Goal: Use online tool/utility: Utilize a website feature to perform a specific function

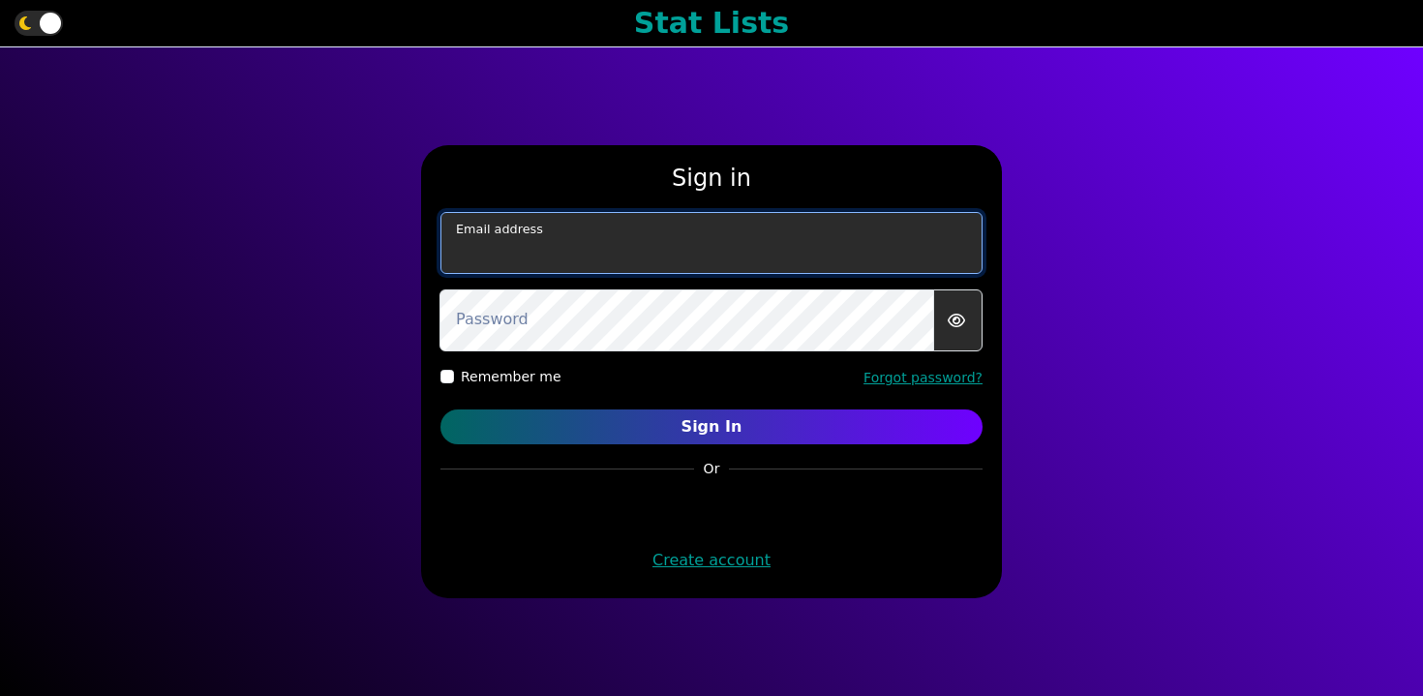
click at [798, 273] on input "email" at bounding box center [711, 243] width 542 height 62
type input "[EMAIL_ADDRESS][DOMAIN_NAME]"
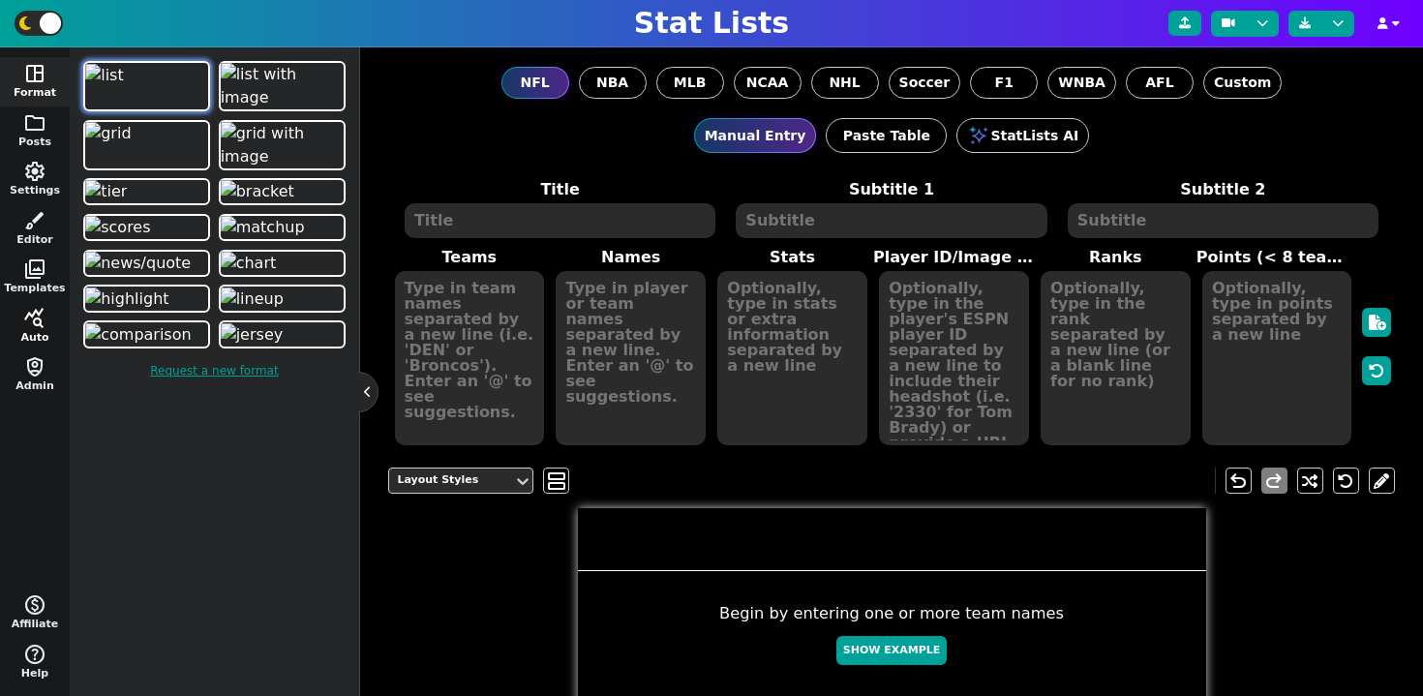
click at [21, 329] on button "query_stats Auto" at bounding box center [35, 326] width 70 height 49
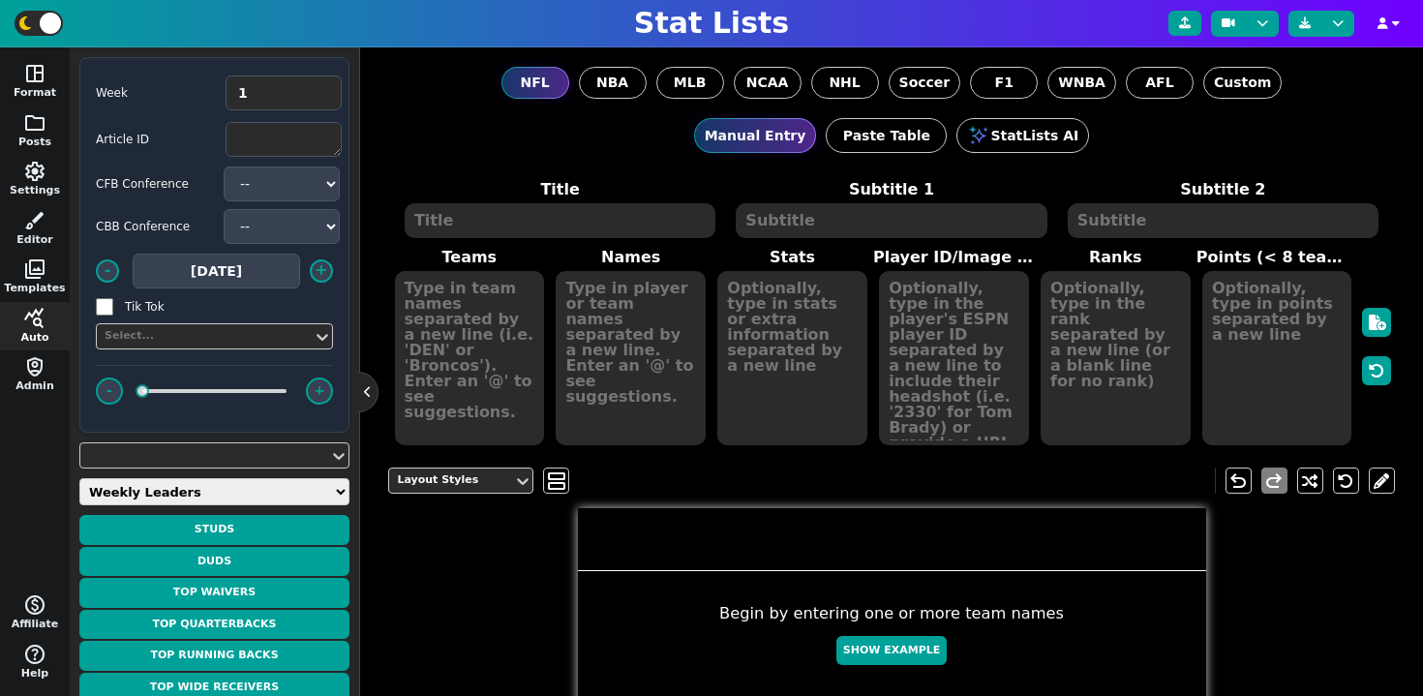
click at [182, 491] on select "Weekly Leaders Slate Leaders QB Stats RB Stats REC Stats IDP Stats Other Stats …" at bounding box center [214, 491] width 270 height 27
select select "gridstats"
click at [79, 478] on select "Weekly Leaders Slate Leaders QB Stats RB Stats REC Stats IDP Stats Other Stats …" at bounding box center [214, 491] width 270 height 27
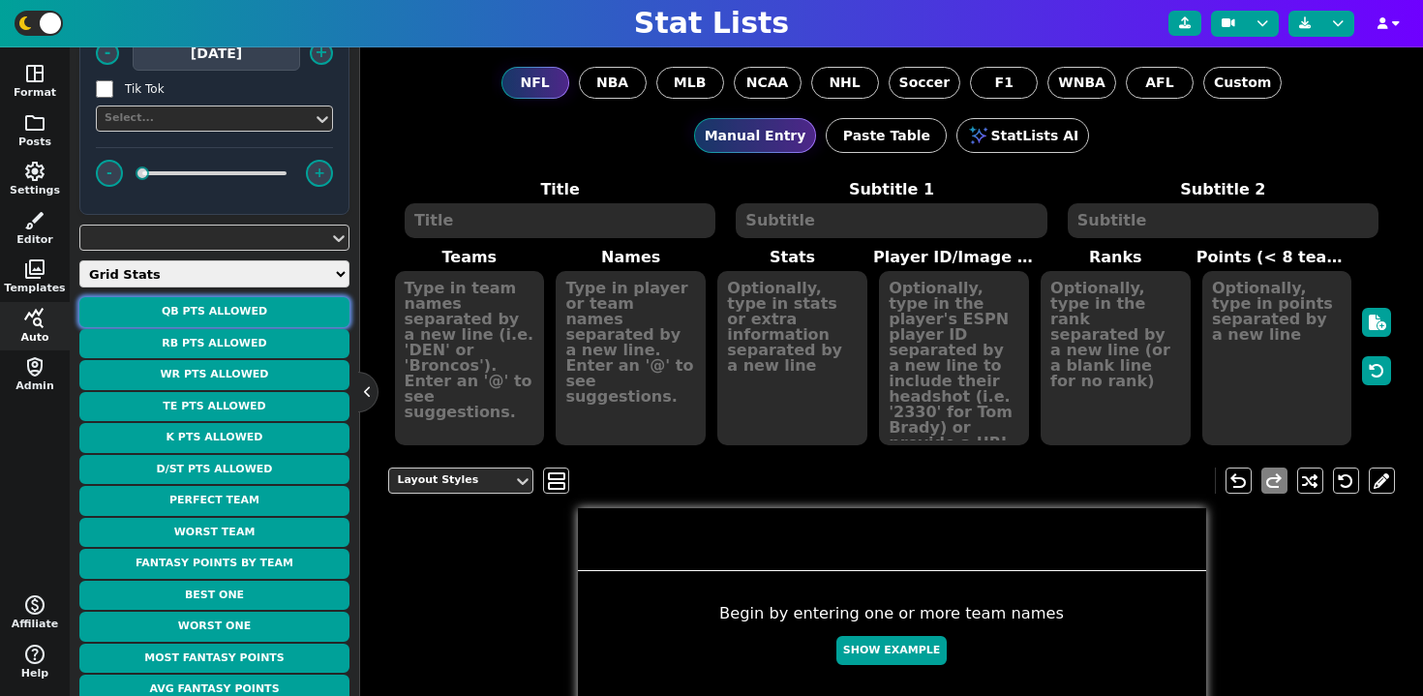
scroll to position [269, 0]
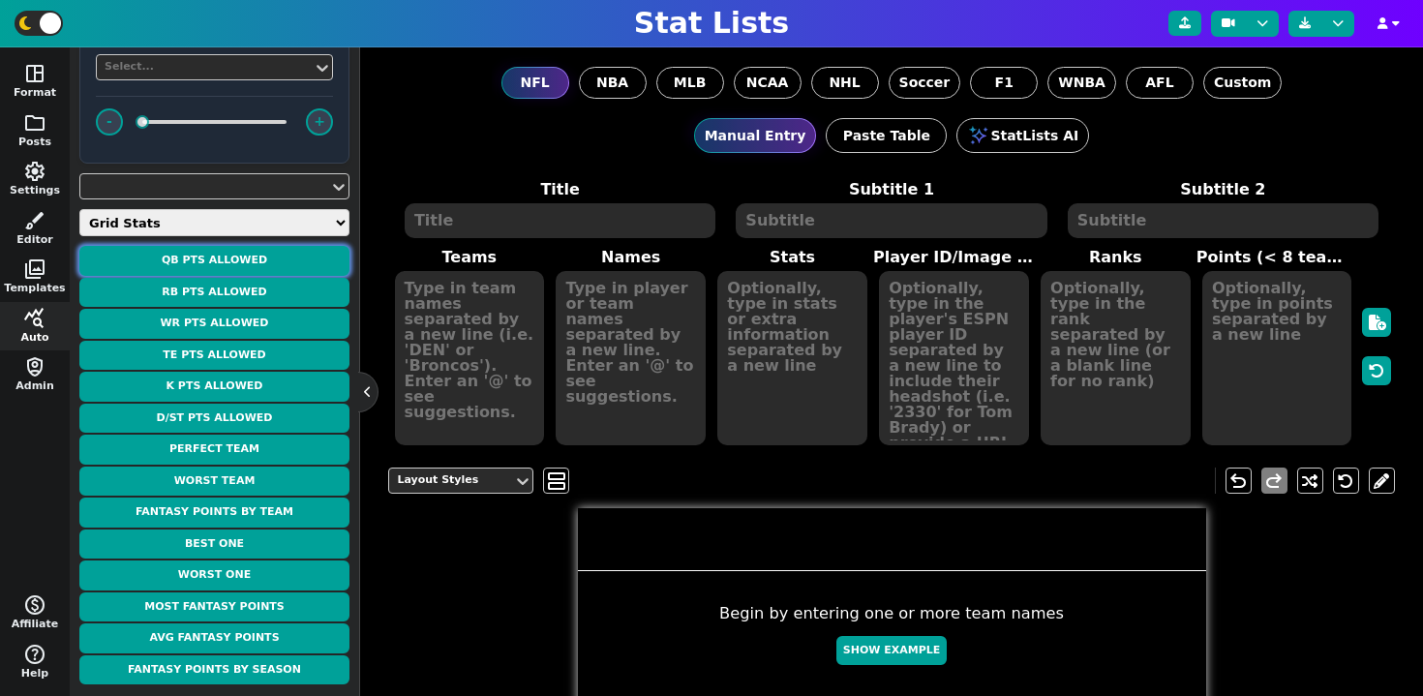
click at [255, 261] on button "QB Pts Allowed" at bounding box center [214, 261] width 270 height 30
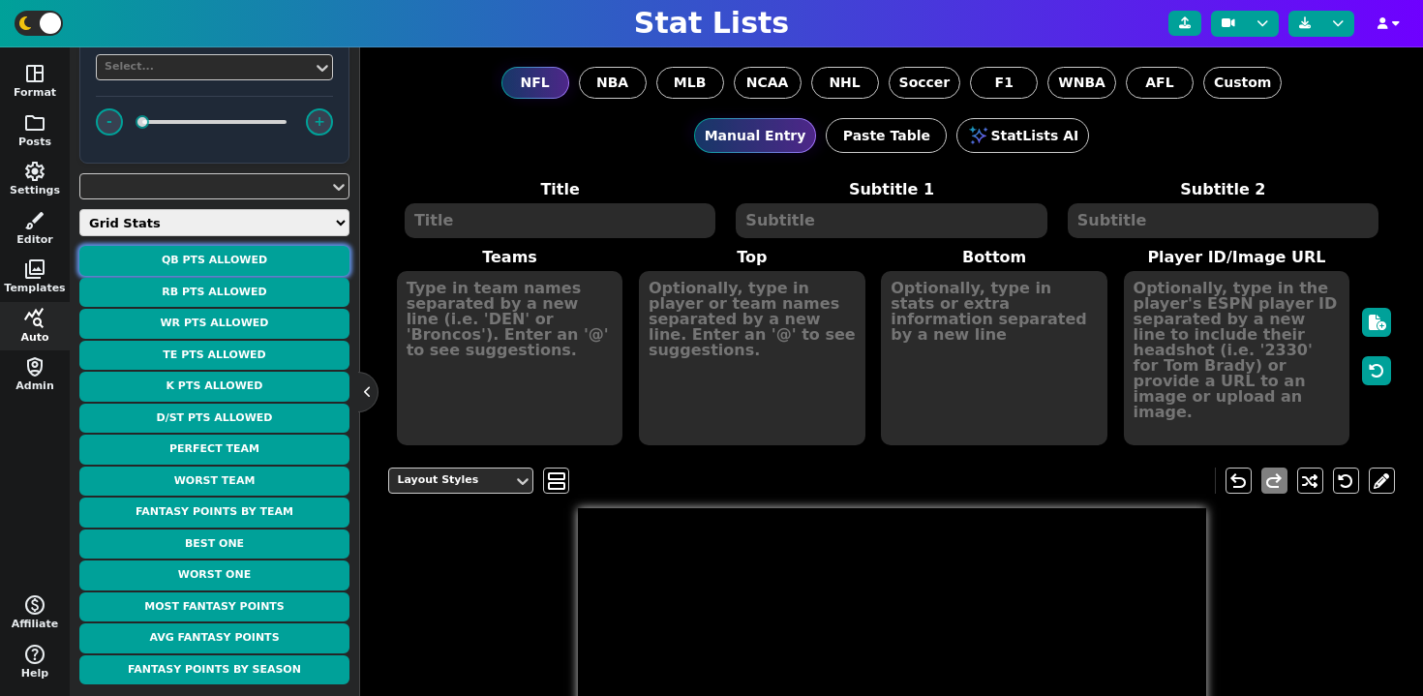
type textarea "FANTASY PTS ALLOWED"
type textarea "To Opposing Quarterbacks"
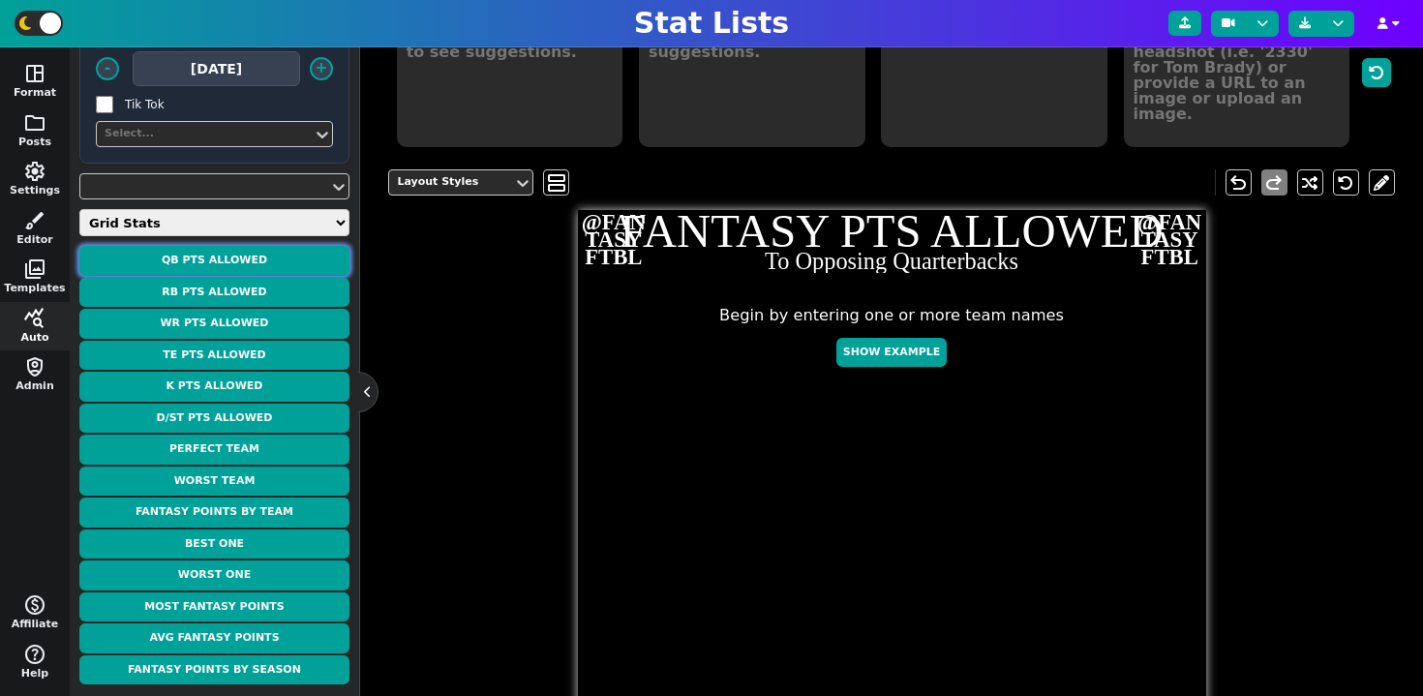
scroll to position [0, 0]
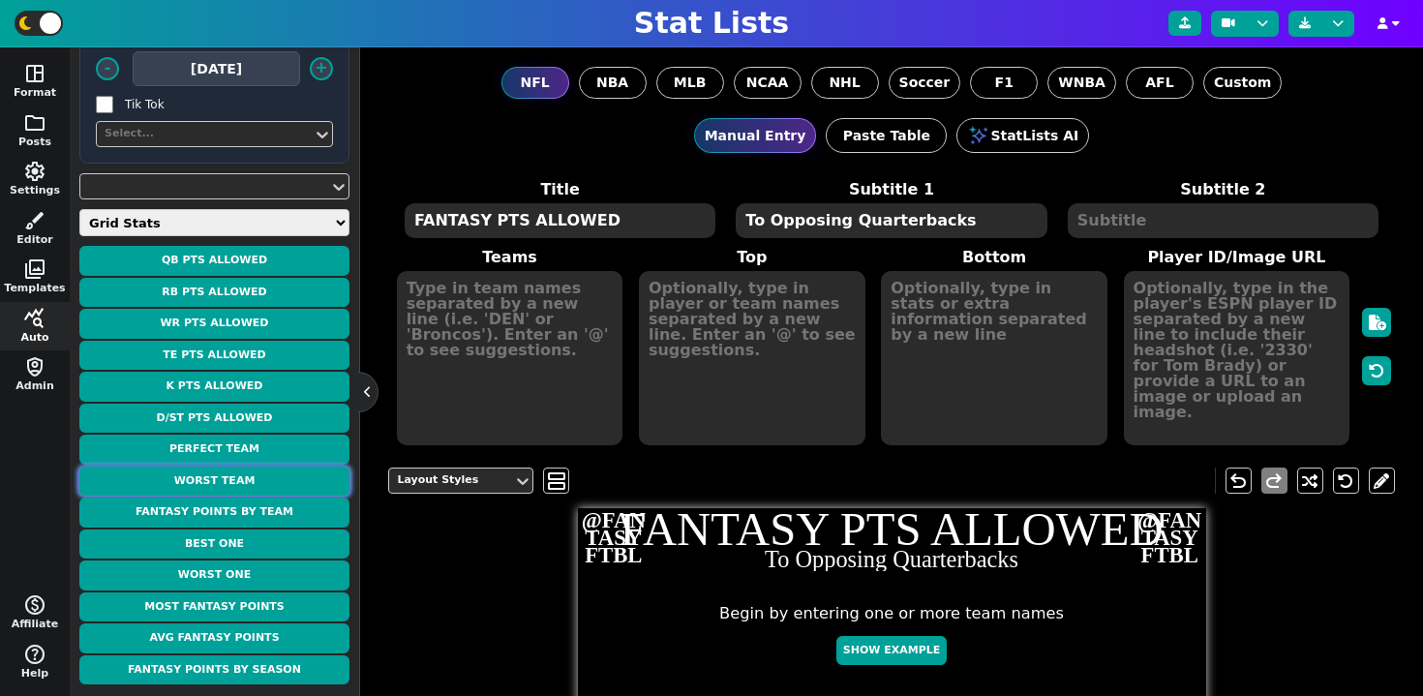
click at [237, 477] on button "Worst Team" at bounding box center [214, 482] width 270 height 30
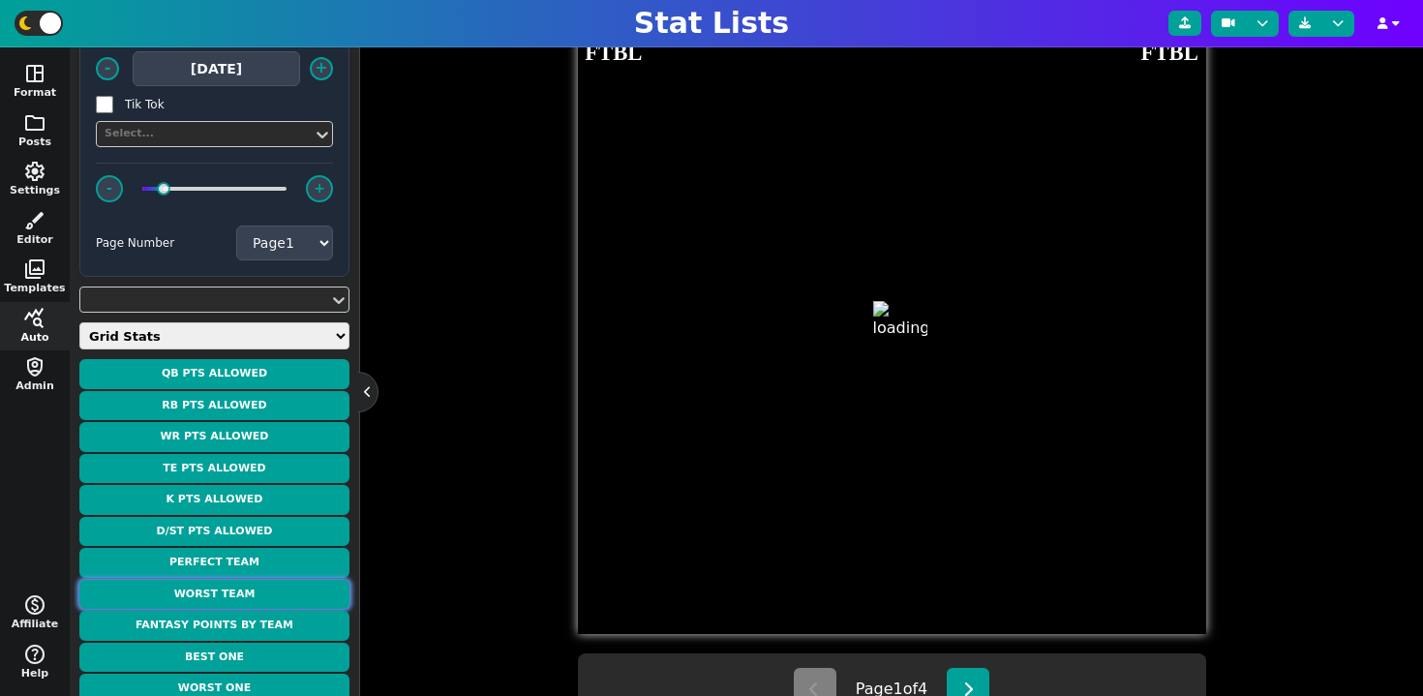
scroll to position [497, 0]
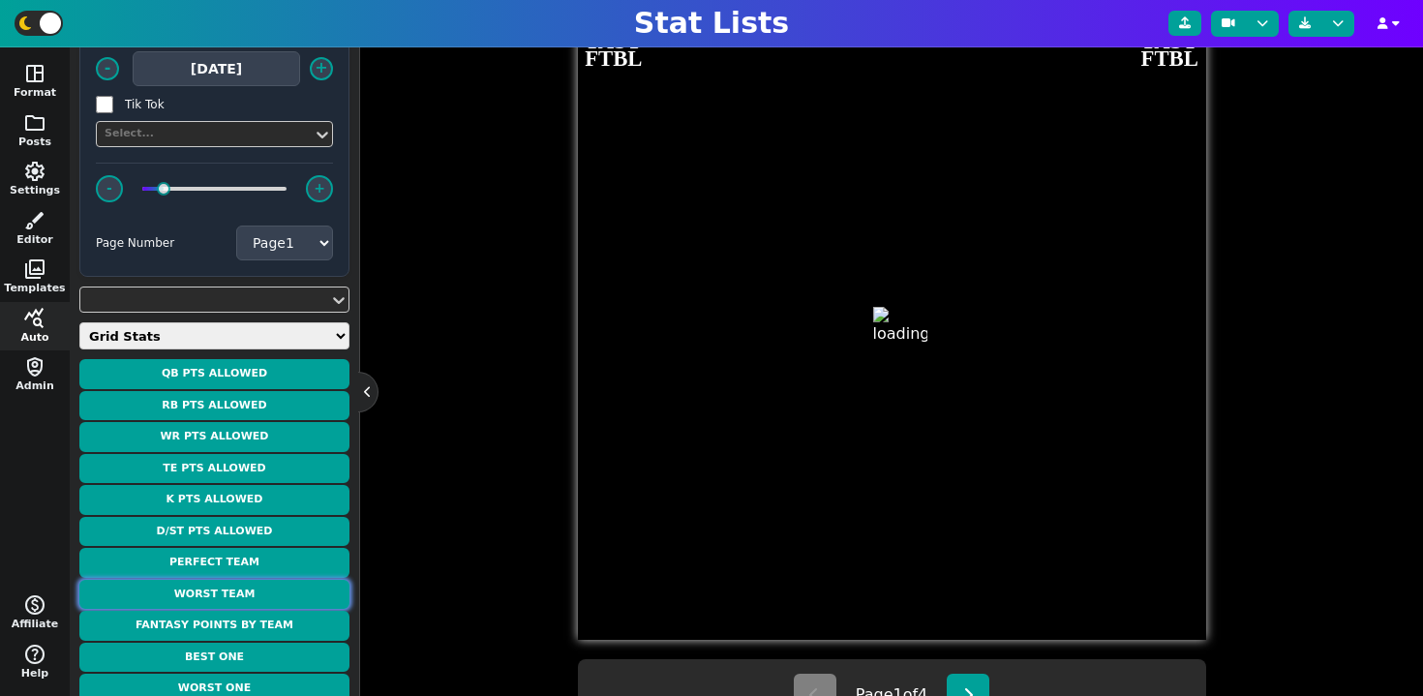
type textarea "WORST TEAM"
type textarea "WEEK 1 - -4.0 PTS"
type textarea "BAL2 WSH"
type textarea "0.0 pts 0.0 pts 0.0 pts 0.0 pts 0.0 pts 0.0 pts 0.0 pts Ravens D/ST -7.0 pts [P…"
type textarea "0 0 0 0 0 0 0 0 16"
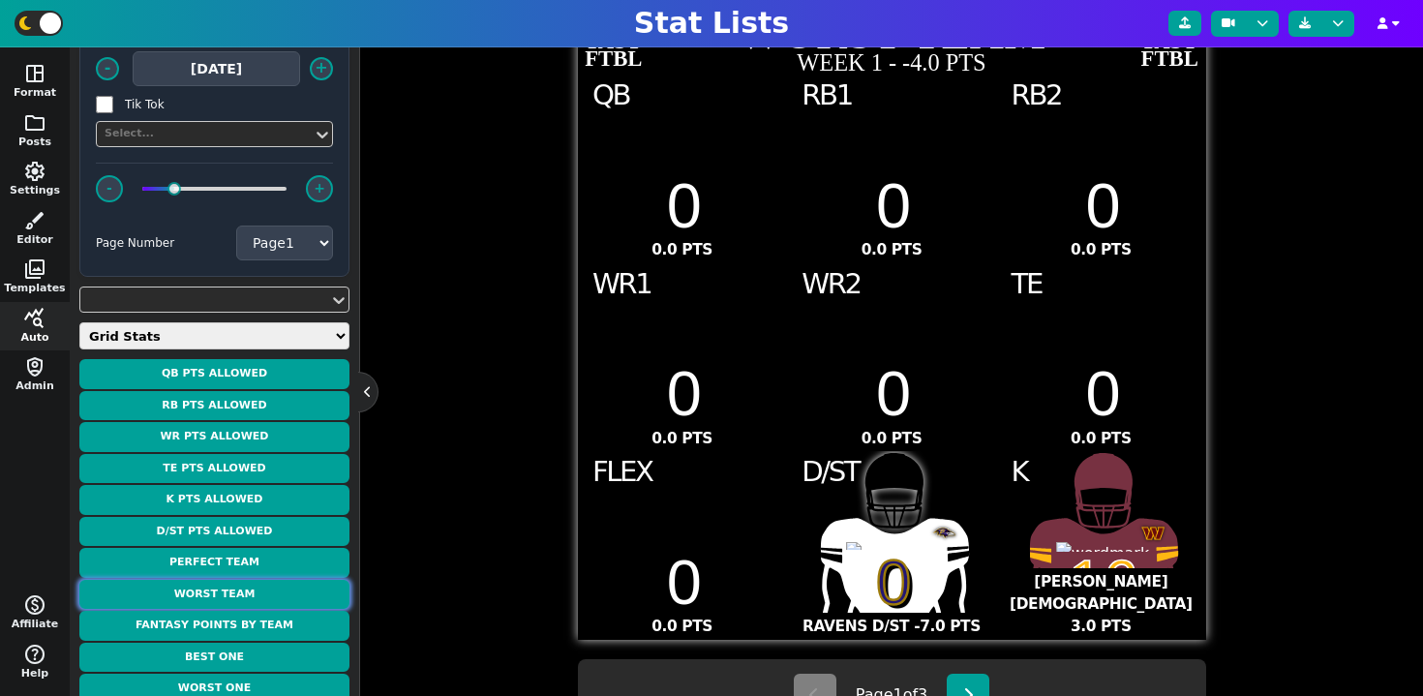
click at [274, 595] on button "Worst Team" at bounding box center [214, 595] width 270 height 30
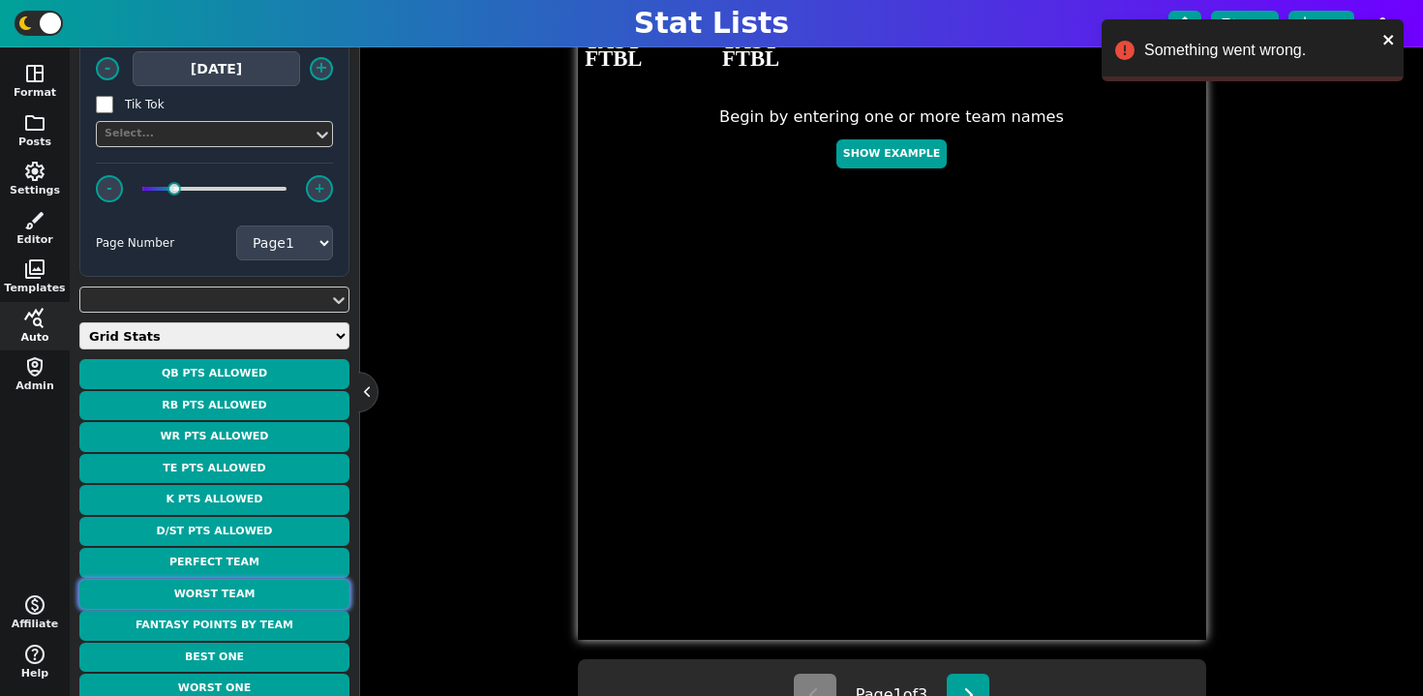
click at [310, 586] on button "Worst Team" at bounding box center [214, 595] width 270 height 30
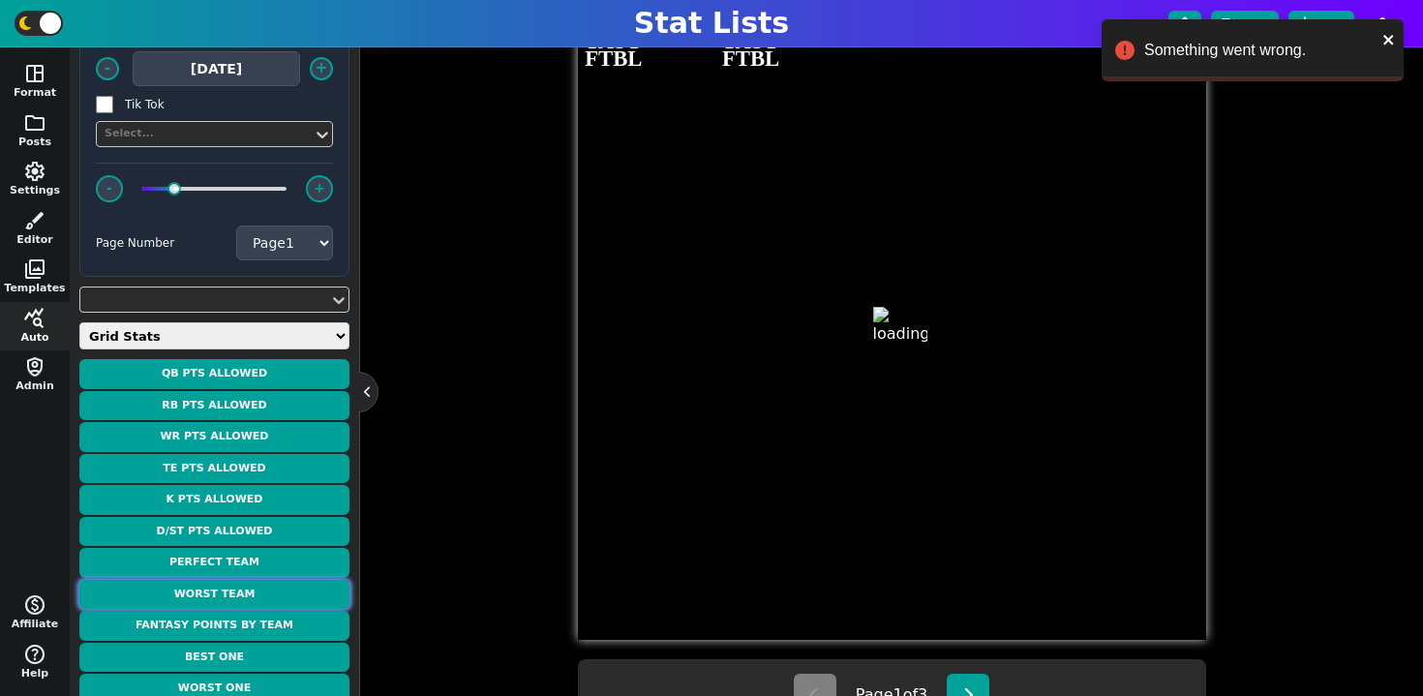
type textarea "WORST TEAM"
type textarea "WEEK 1 - -4.0 PTS"
type textarea "BAL2 WSH"
type textarea "0.0 pts 0.0 pts 0.0 pts 0.0 pts 0.0 pts 0.0 pts 0.0 pts Ravens D/ST -7.0 pts [P…"
type textarea "0 0 0 0 0 0 0 0 16"
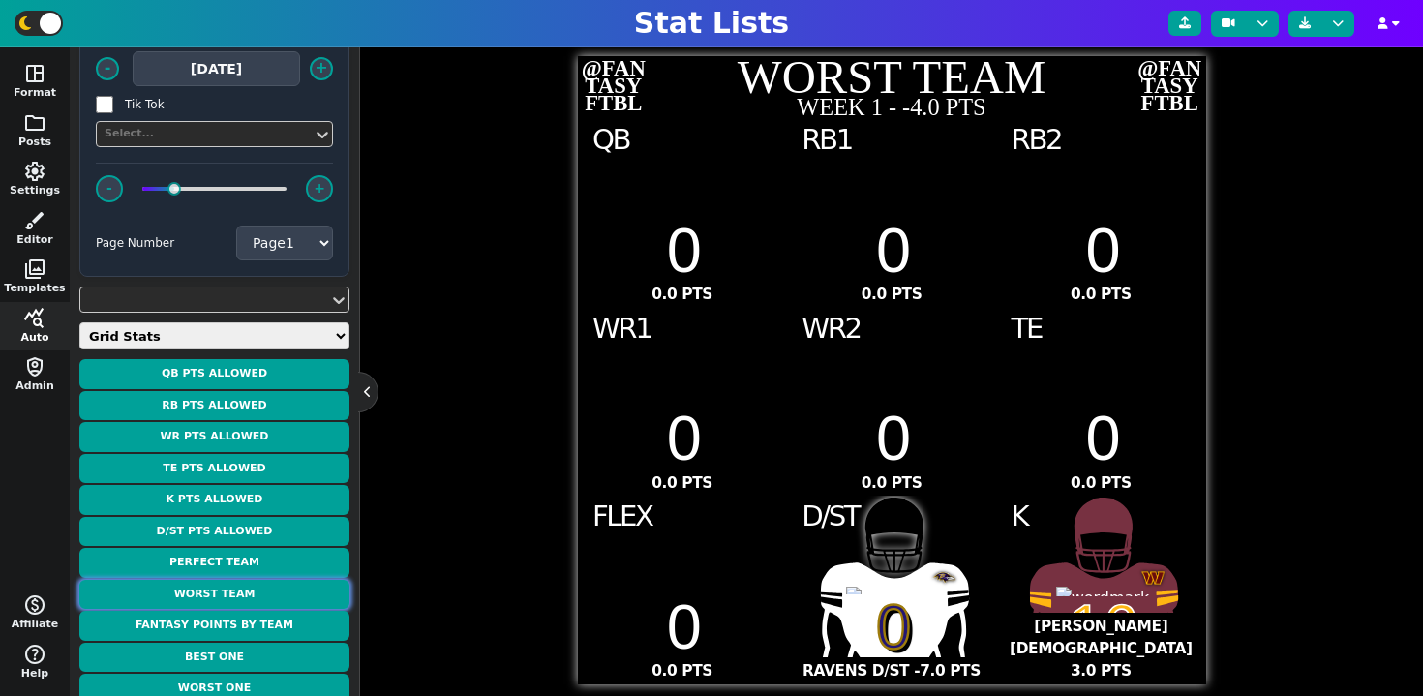
scroll to position [447, 0]
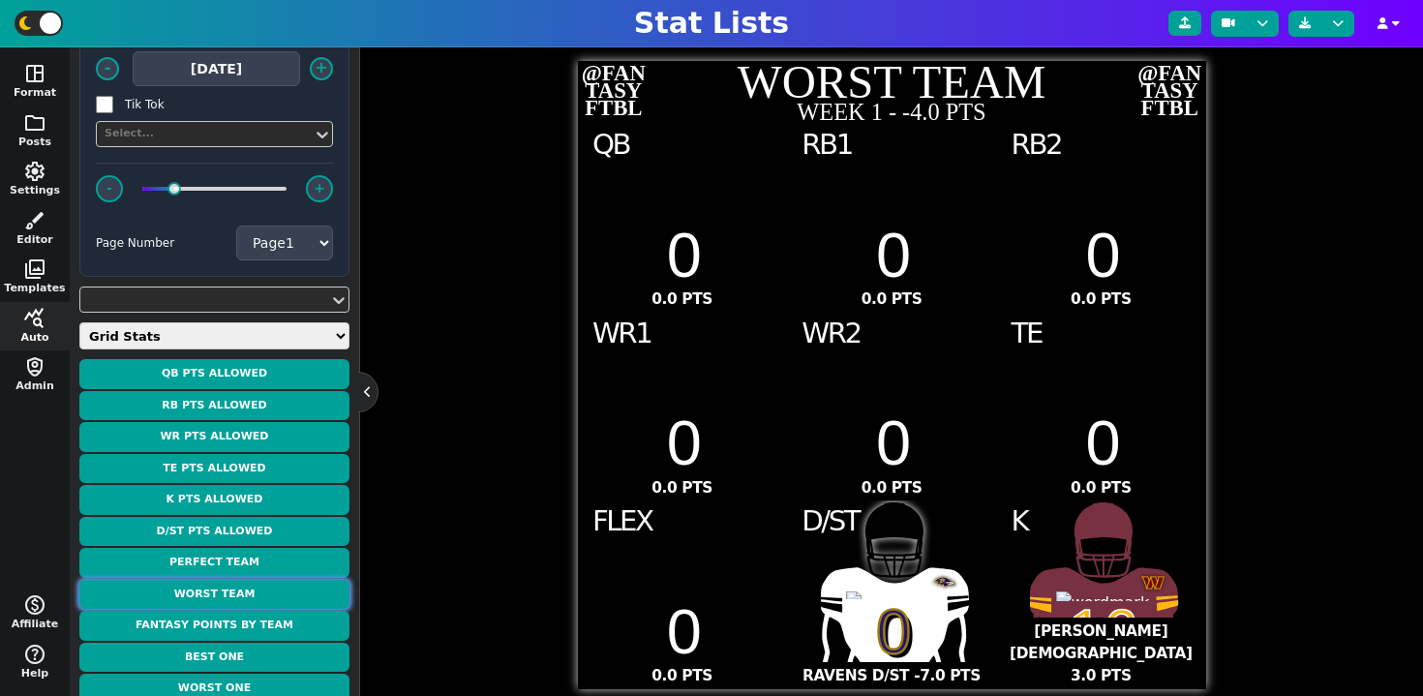
click at [264, 591] on button "Worst Team" at bounding box center [214, 595] width 270 height 30
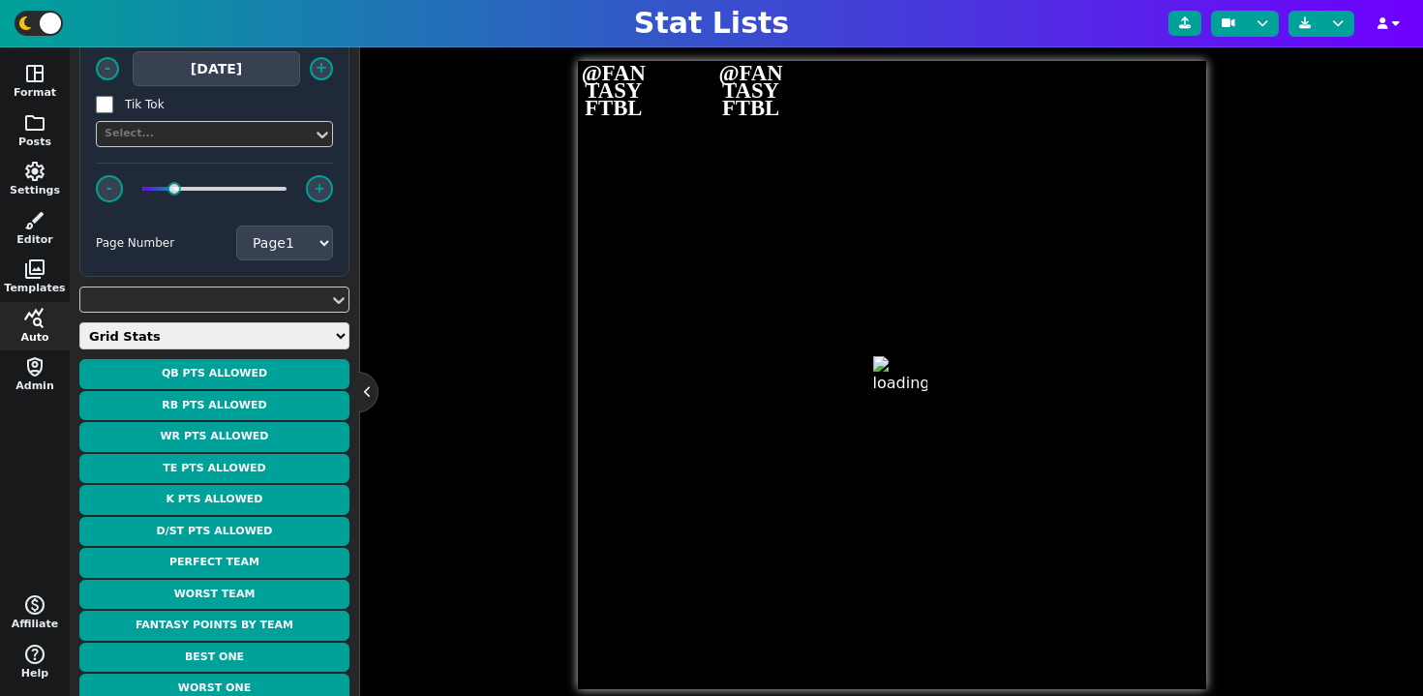
type textarea "WORST TEAM"
type textarea "WEEK 1 - -4.0 PTS"
type textarea "BAL2 WSH"
type textarea "0.0 pts 0.0 pts 0.0 pts 0.0 pts 0.0 pts 0.0 pts 0.0 pts Ravens D/ST -7.0 pts [P…"
type textarea "0 0 0 0 0 0 0 0 16"
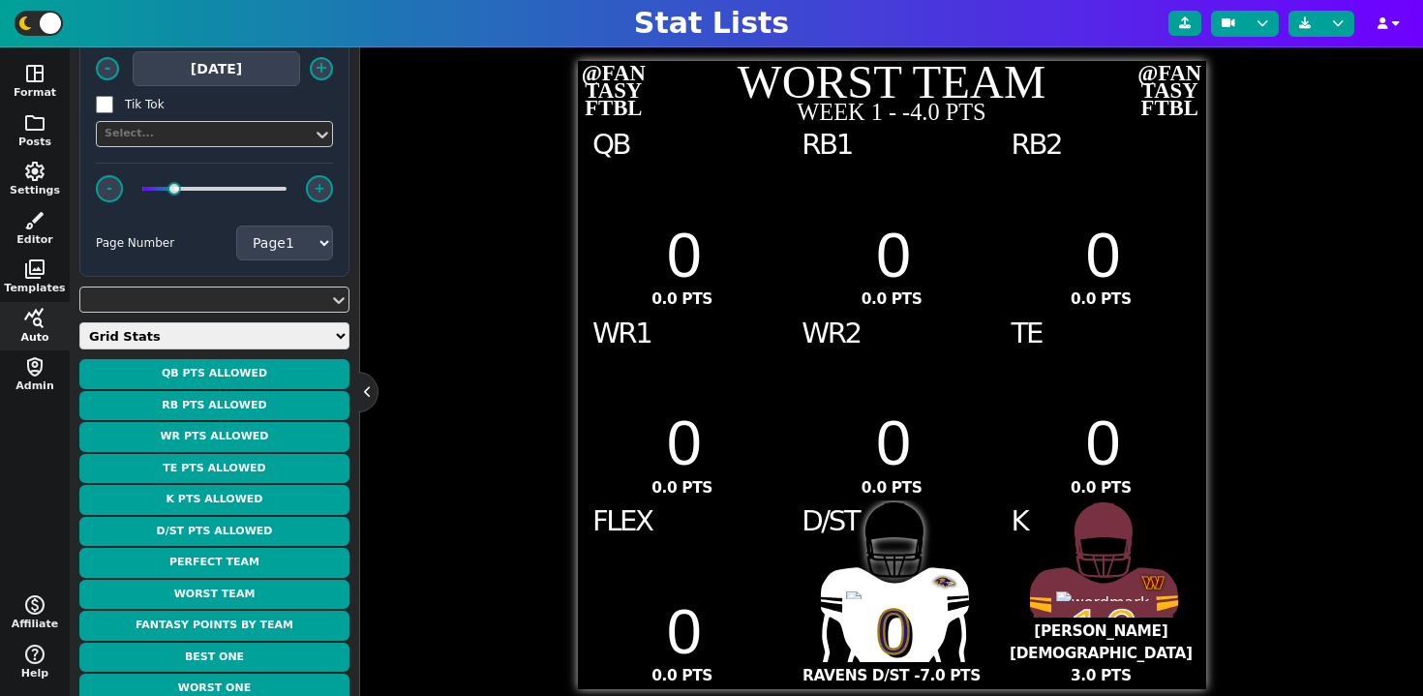
click at [231, 323] on select "Weekly Leaders Slate Leaders QB Stats RB Stats REC Stats IDP Stats Other Stats …" at bounding box center [214, 335] width 270 height 27
select select "fantasyseason"
click at [79, 349] on select "Weekly Leaders Slate Leaders QB Stats RB Stats REC Stats IDP Stats Other Stats …" at bounding box center [214, 335] width 270 height 27
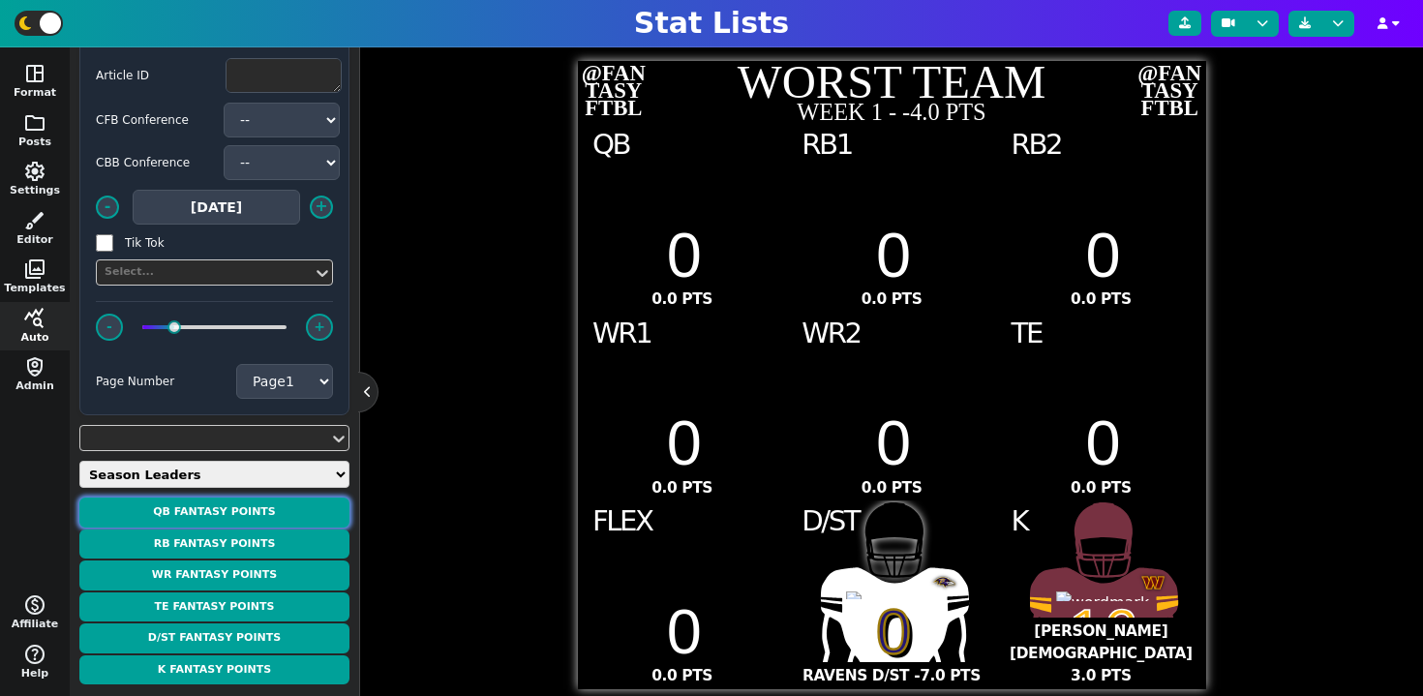
click at [248, 511] on button "QB Fantasy Points" at bounding box center [214, 512] width 270 height 30
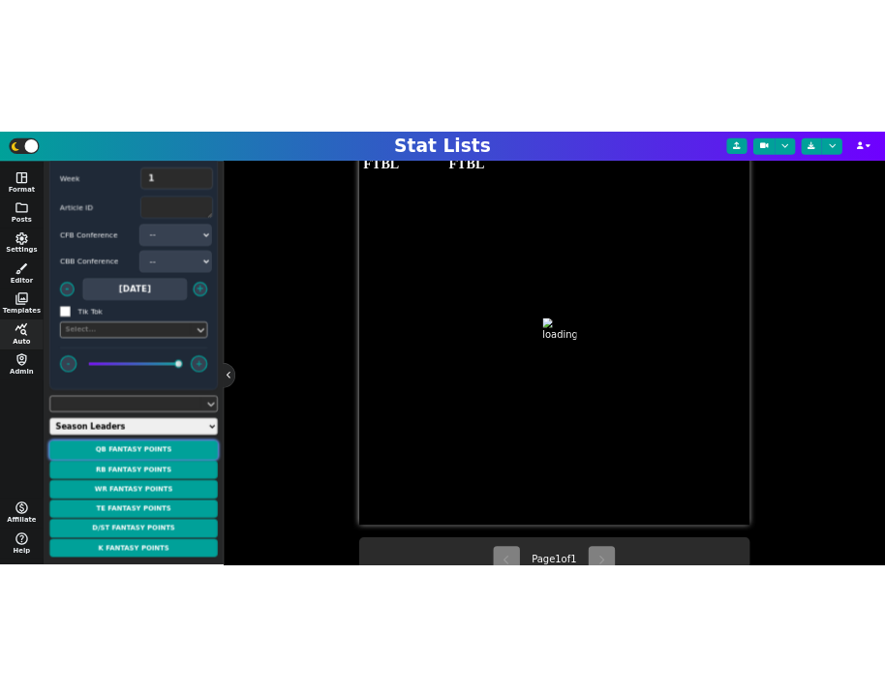
scroll to position [508, 0]
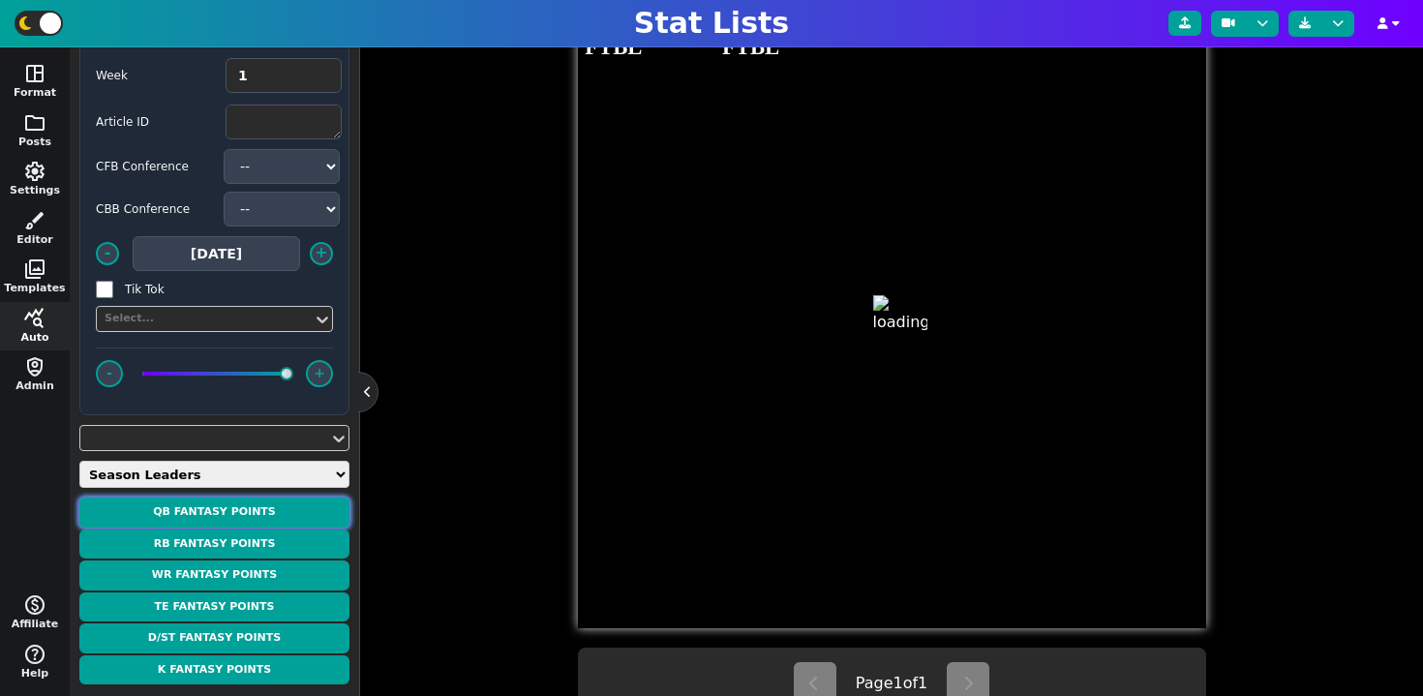
type textarea "QB FANTASY POINTS"
type textarea "Through Week 1"
type textarea "BUF NYJ IND [MEDICAL_DATA] LAC KC PIT PHI"
type textarea "1. [PERSON_NAME] 2. [PERSON_NAME] 3. [PERSON_NAME] 4. [PERSON_NAME] 5. [PERSON_…"
type textarea "38.8 29.5 29.5 29.4 27.9 26.0 25.7 24.3"
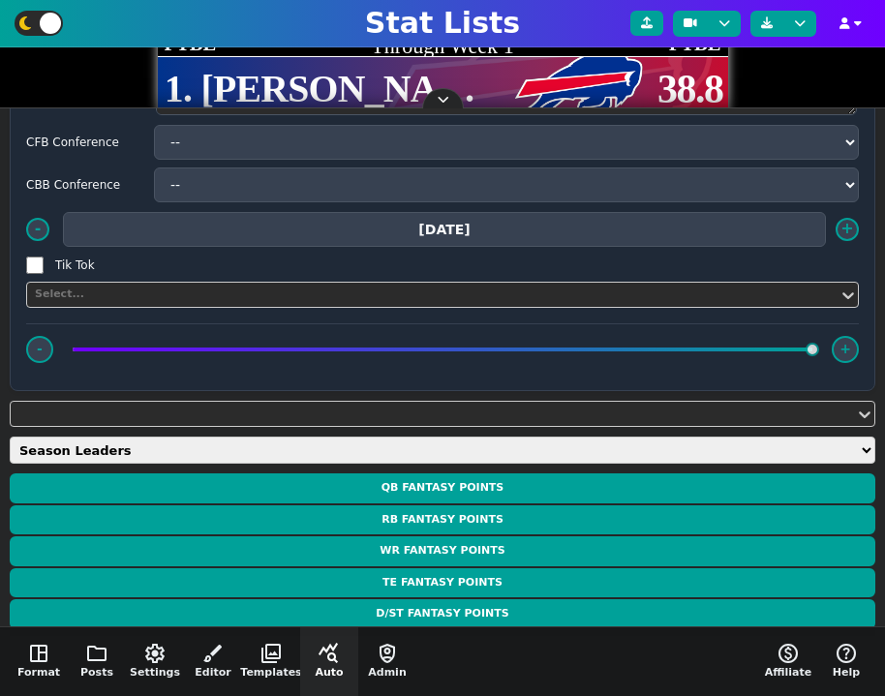
scroll to position [148, 0]
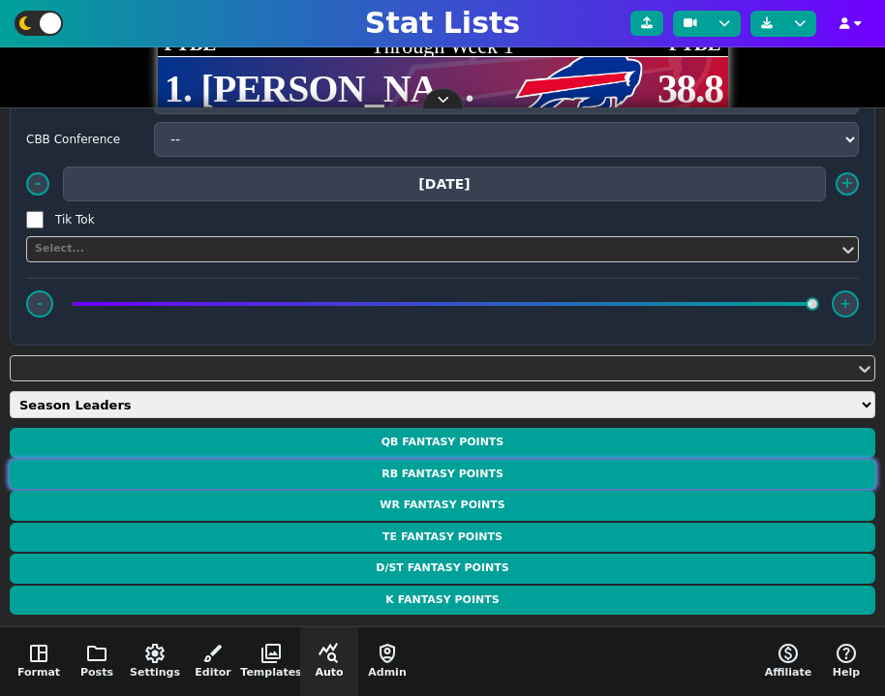
click at [494, 481] on button "RB Fantasy Points" at bounding box center [442, 475] width 865 height 30
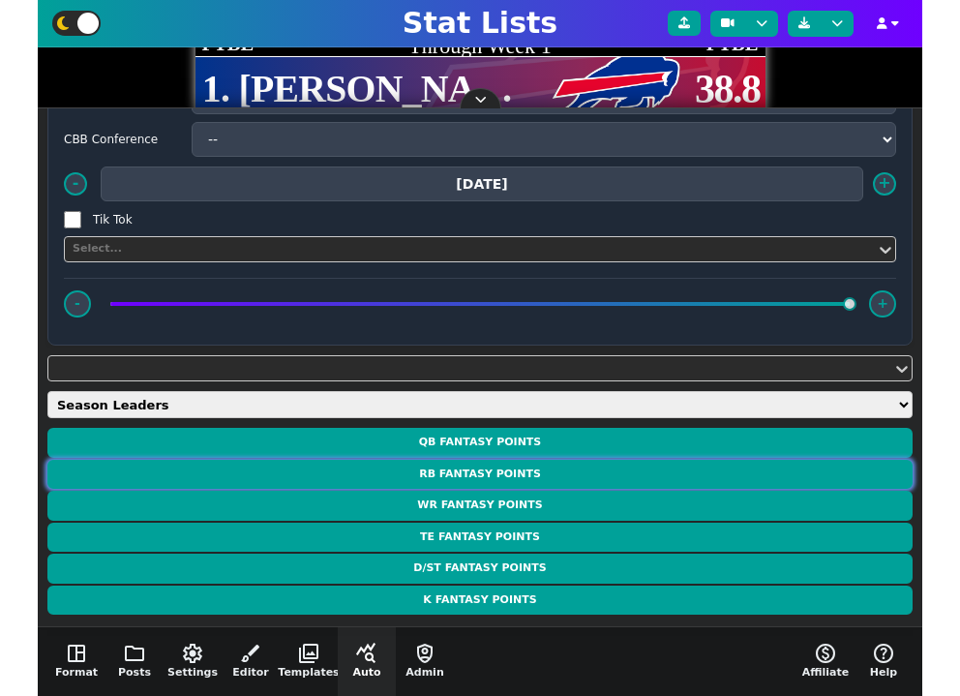
scroll to position [0, 0]
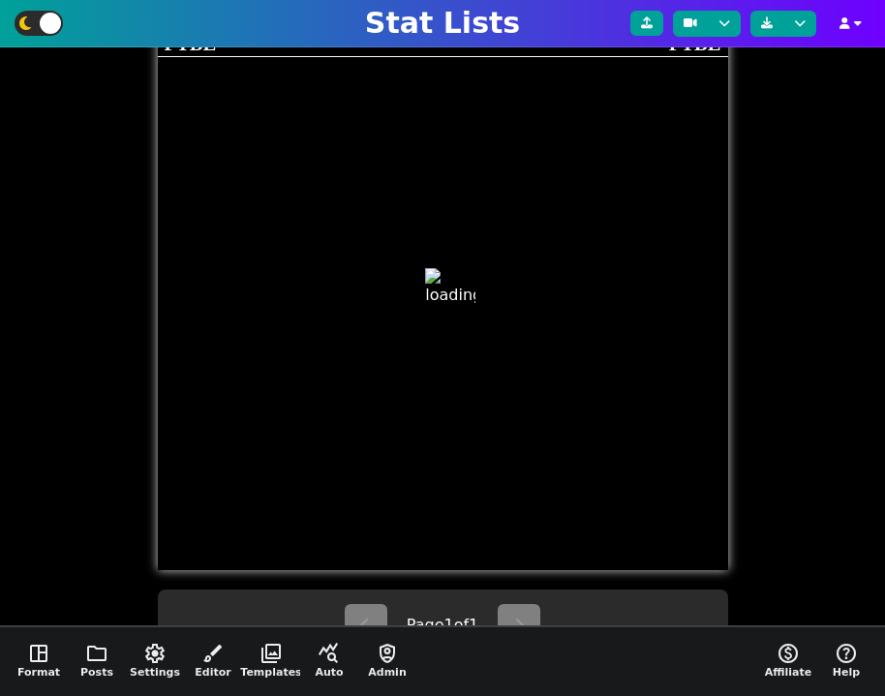
type textarea "RB FANTASY POINTS"
type textarea "Through Week 1"
type textarea "[MEDICAL_DATA] ATL SF BUF DAL JAC PHI CAR"
type textarea "1. [PERSON_NAME] 2. [PERSON_NAME] 3. [PERSON_NAME] 4. [PERSON_NAME] 5. [PERSON_…"
type textarea "29.2 24.4 23.2 21.2 20.4 18.6 18.4 17.9"
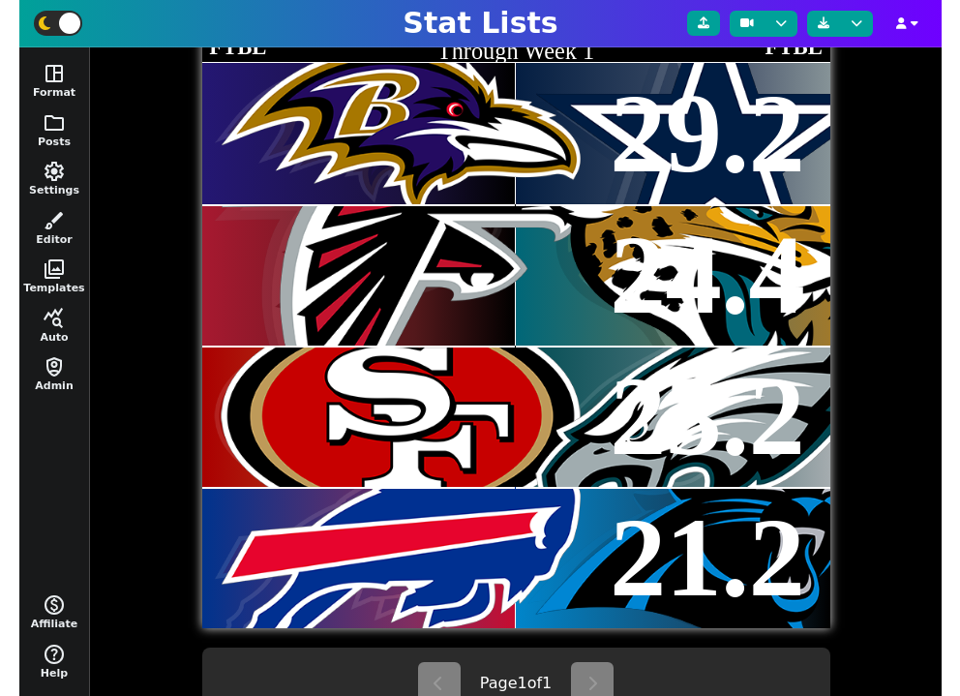
scroll to position [508, 0]
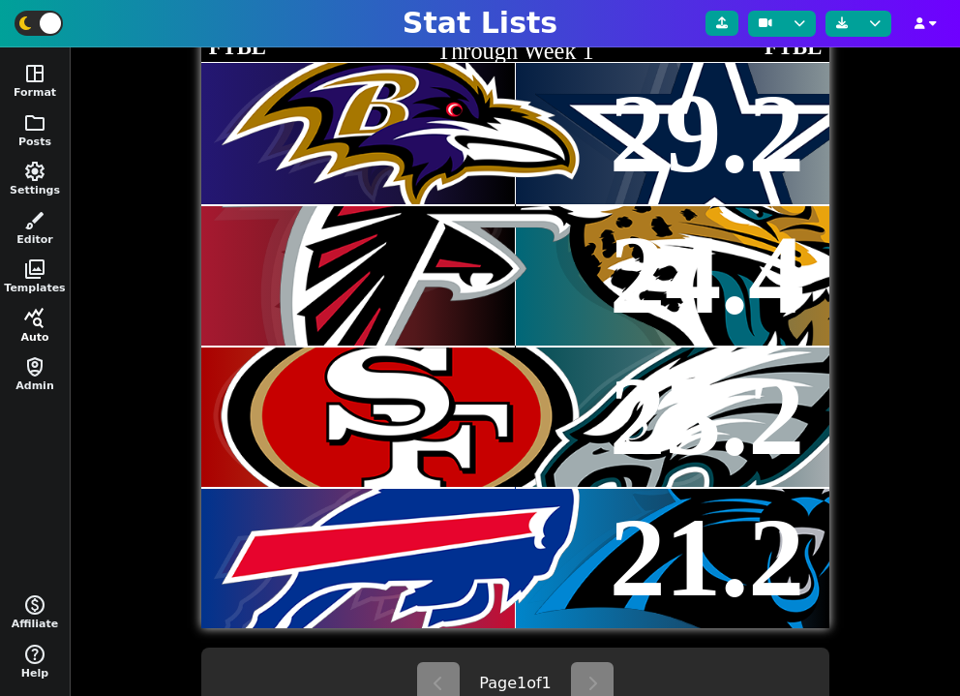
click at [32, 327] on span "query_stats" at bounding box center [34, 318] width 23 height 23
select select "fantasyseason"
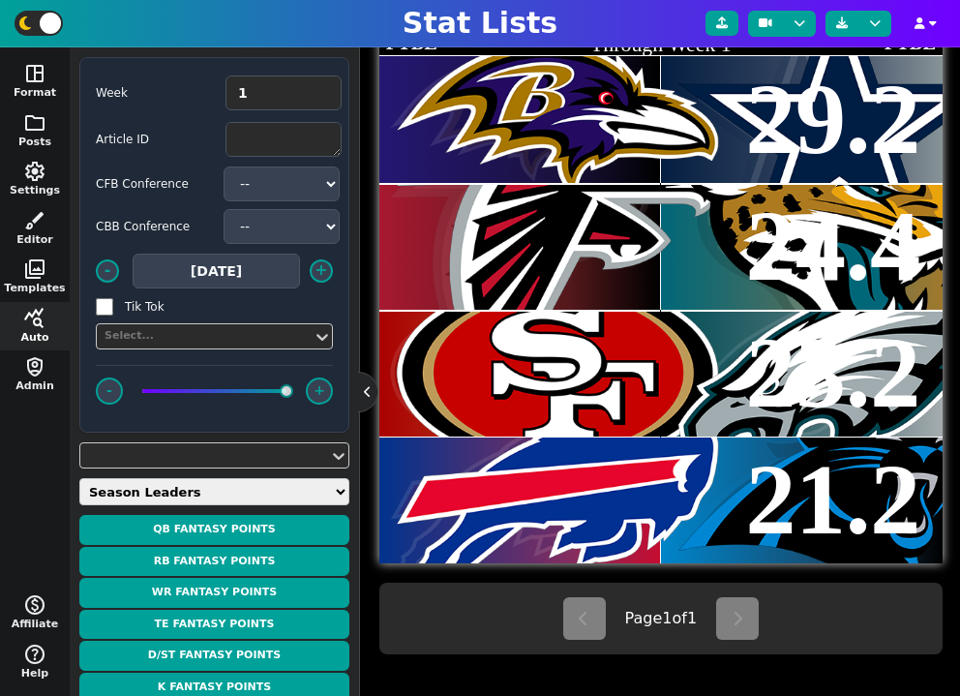
scroll to position [17, 0]
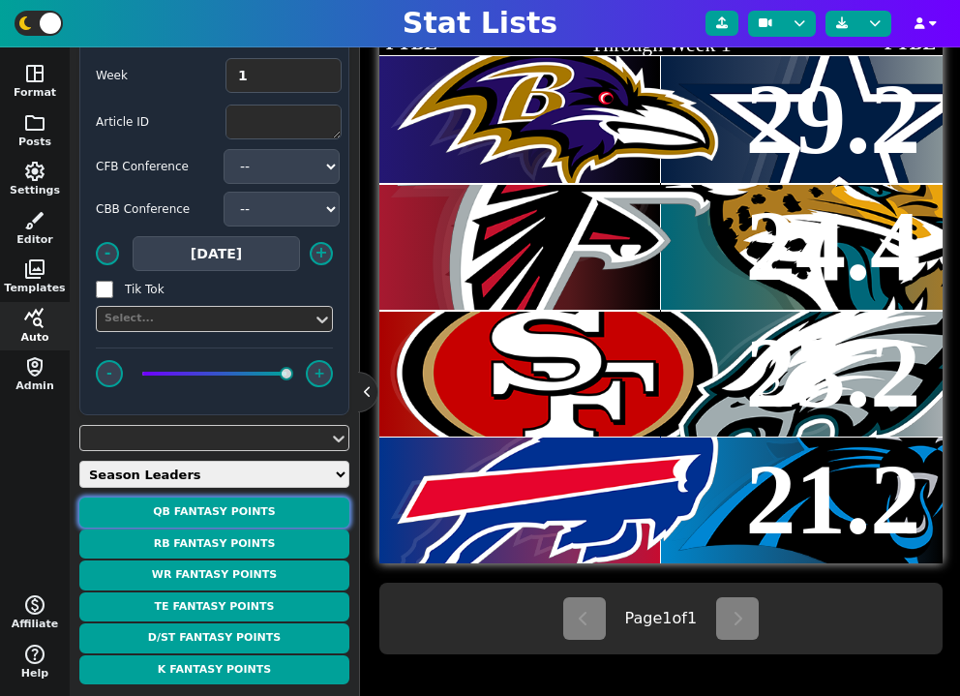
click at [290, 509] on button "QB Fantasy Points" at bounding box center [214, 512] width 270 height 30
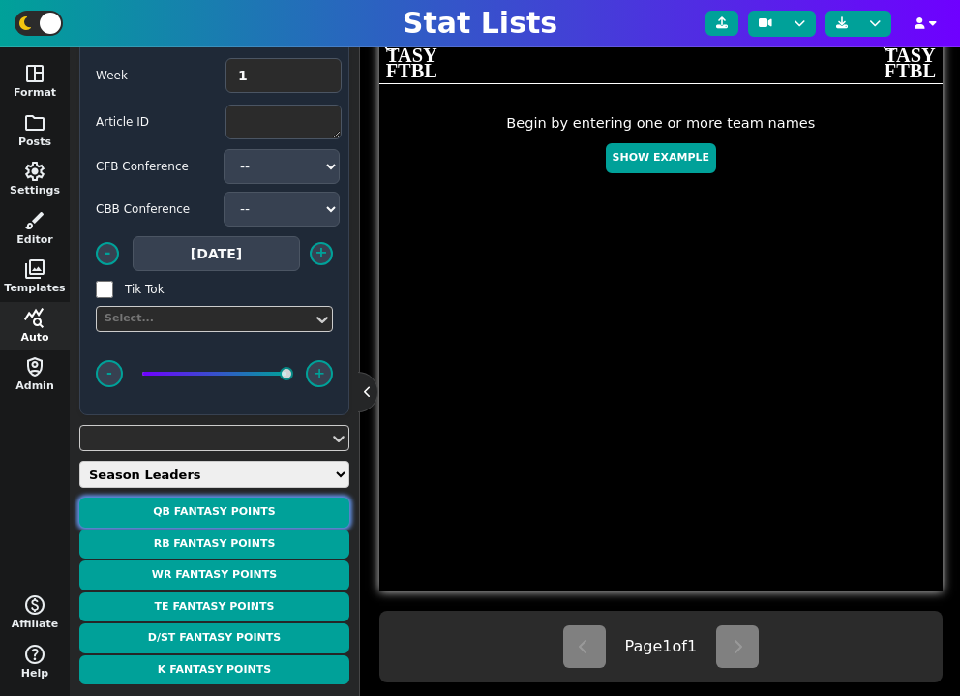
scroll to position [453, 0]
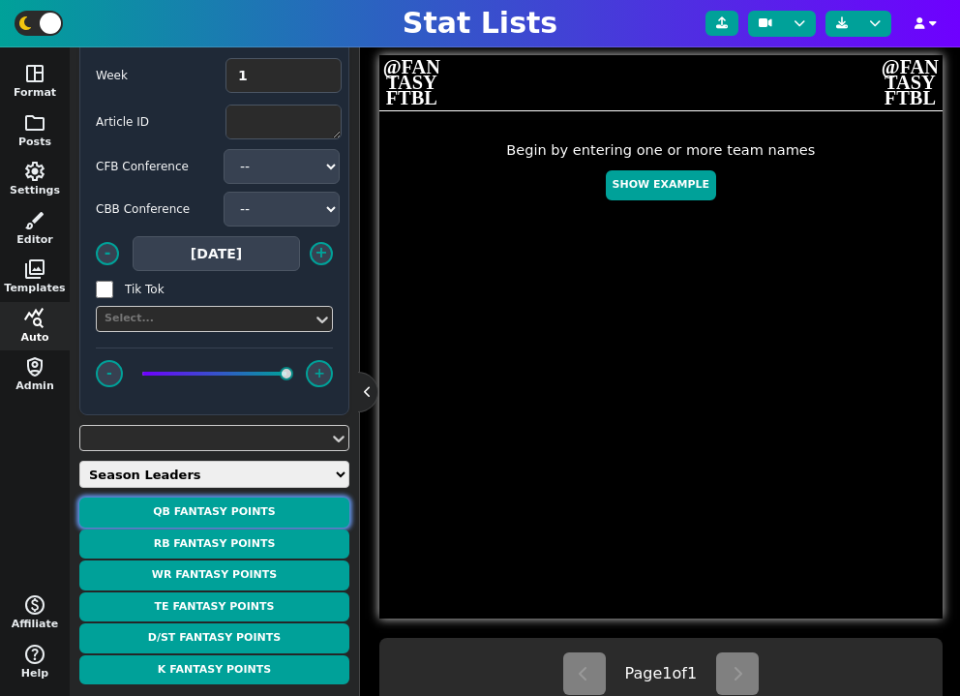
click at [317, 497] on button "QB Fantasy Points" at bounding box center [214, 512] width 270 height 30
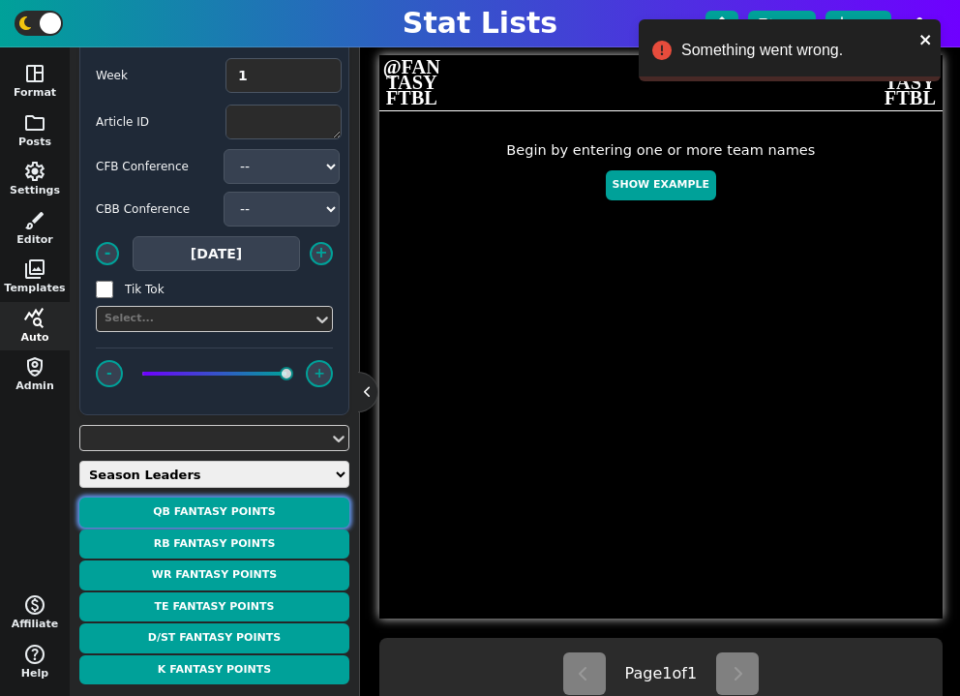
click at [260, 508] on button "QB Fantasy Points" at bounding box center [214, 512] width 270 height 30
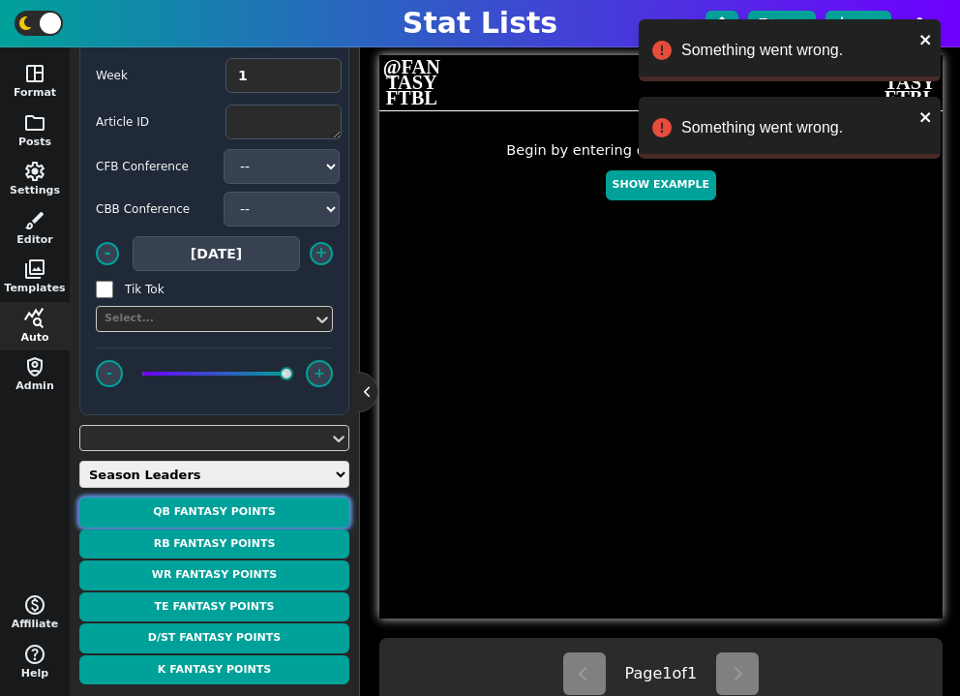
click at [250, 508] on button "QB Fantasy Points" at bounding box center [214, 512] width 270 height 30
click at [299, 515] on button "QB Fantasy Points" at bounding box center [214, 512] width 270 height 30
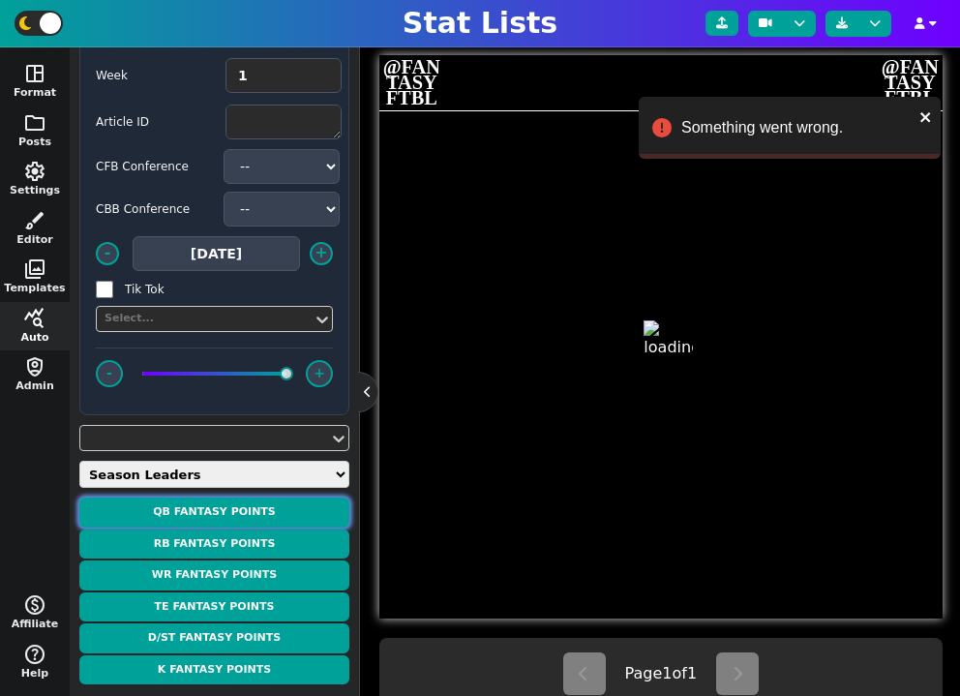
type textarea "QB FANTASY POINTS"
type textarea "Through Week 1"
type textarea "BUF NYJ IND [MEDICAL_DATA] LAC KC PIT PHI ATL TB WSH ARI LV SF GB NE LAR CLE NO…"
type textarea "[PERSON_NAME] [PERSON_NAME] [PERSON_NAME] [PERSON_NAME] [PERSON_NAME] [PERSON_N…"
type textarea "38.8 29.5 29.5 29.4 27.9 26.0 25.7 24.3 24.0 22.6 20.1 18.3 17.5 16.8 15.9 15.8…"
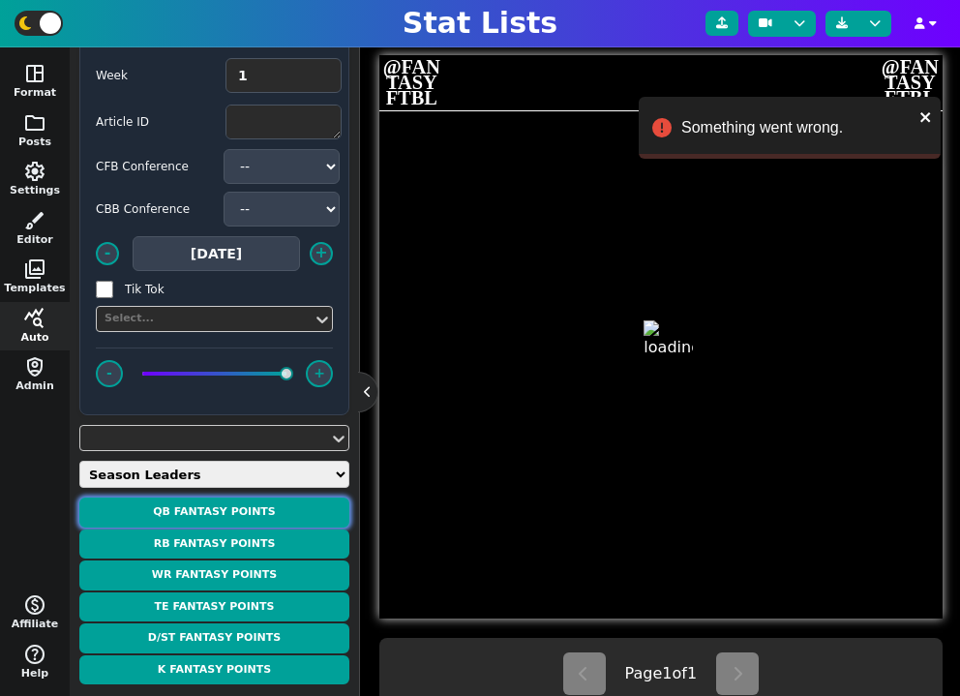
type textarea "3918298 4362887 3917792 3916387 4038941 3139477 8439 4040715 4360423 3052587 44…"
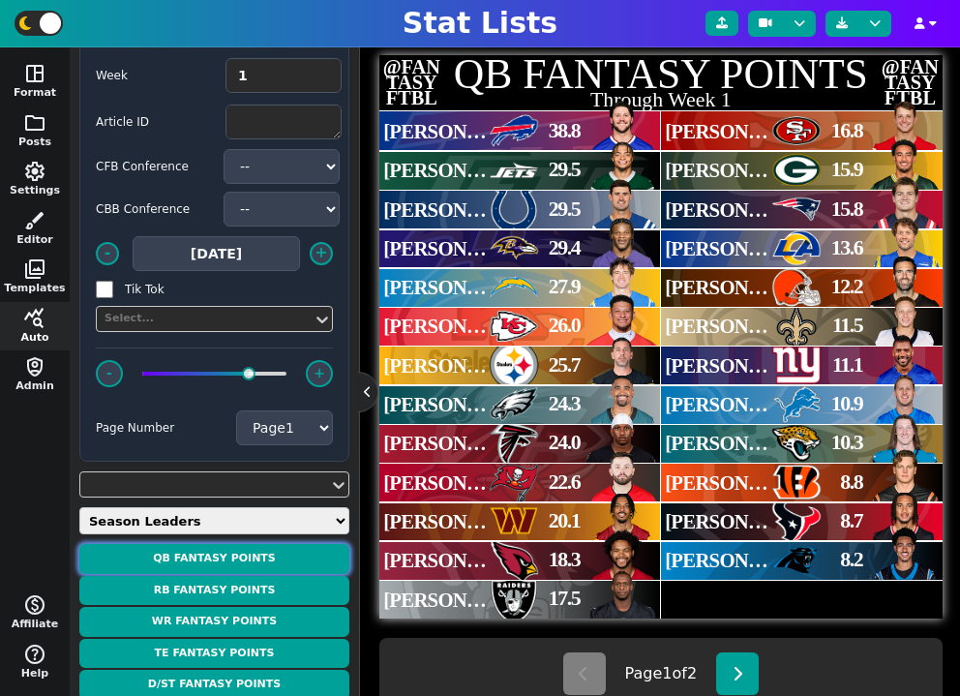
click at [232, 556] on button "QB Fantasy Points" at bounding box center [214, 559] width 270 height 30
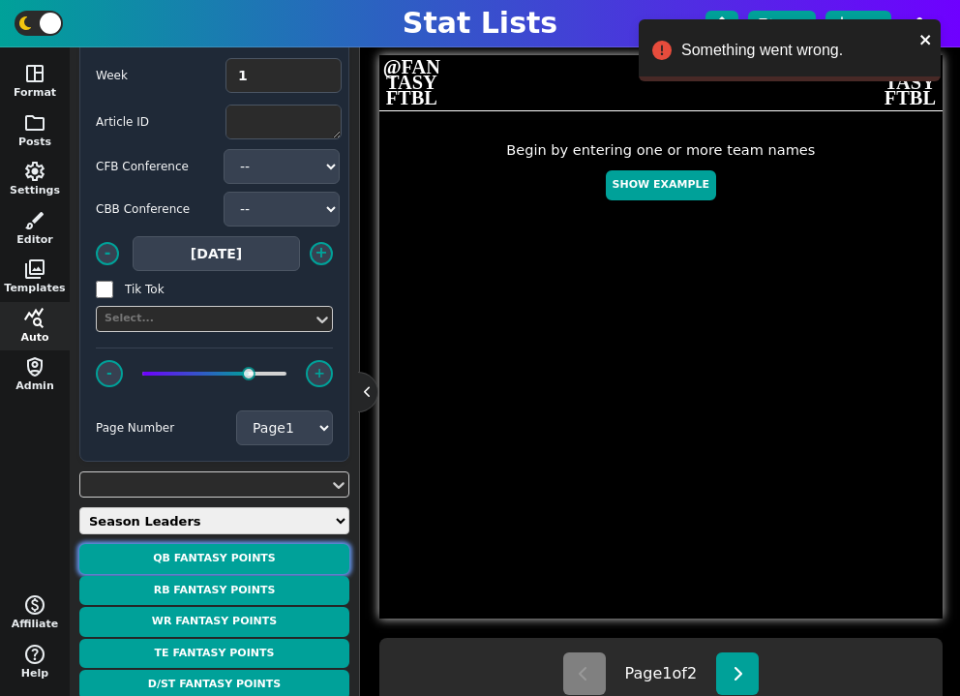
click at [203, 558] on button "QB Fantasy Points" at bounding box center [214, 559] width 270 height 30
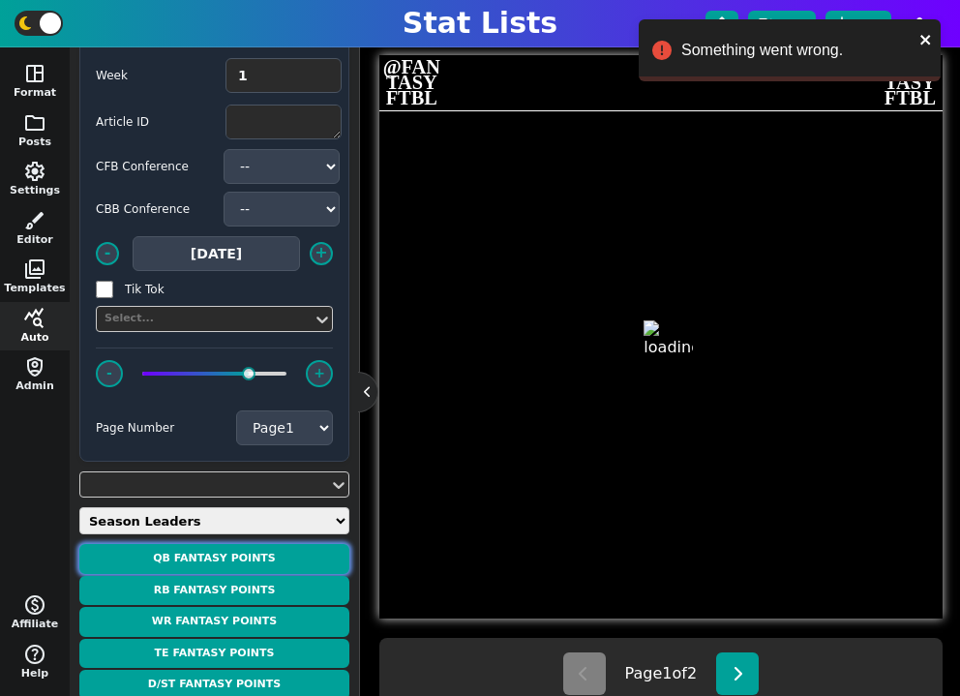
type textarea "QB FANTASY POINTS"
type textarea "Through Week 1"
type textarea "BUF NYJ IND [MEDICAL_DATA] LAC KC PIT PHI ATL TB WSH ARI LV SF GB NE LAR CLE NO…"
type textarea "[PERSON_NAME] [PERSON_NAME] [PERSON_NAME] [PERSON_NAME] [PERSON_NAME] [PERSON_N…"
type textarea "38.8 29.5 29.5 29.4 27.9 26.0 25.7 24.3 24.0 22.6 20.1 18.3 17.5 16.8 15.9 15.8…"
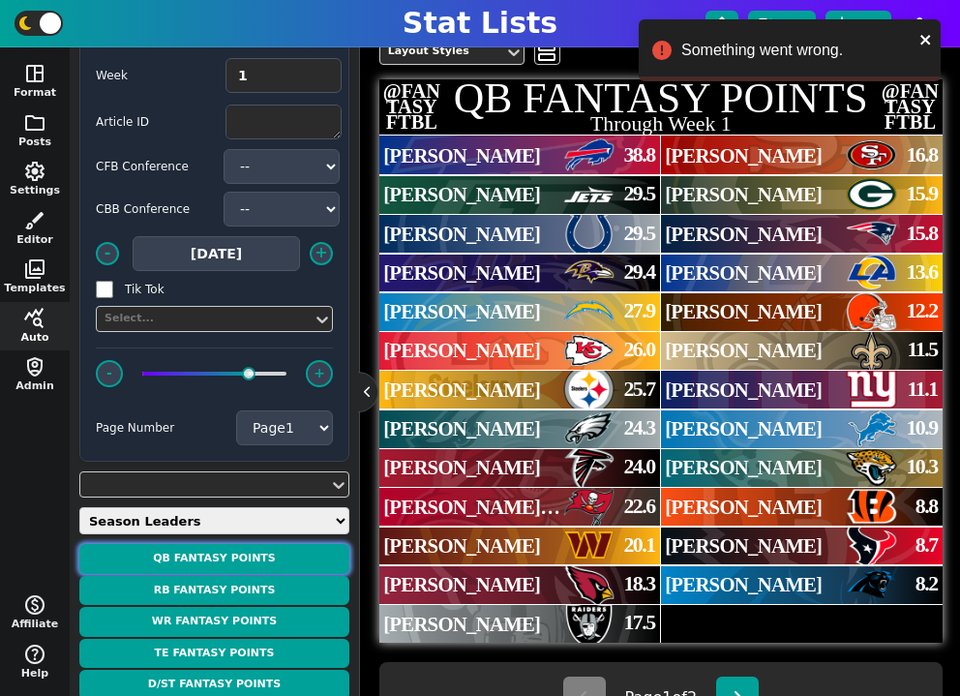
scroll to position [424, 0]
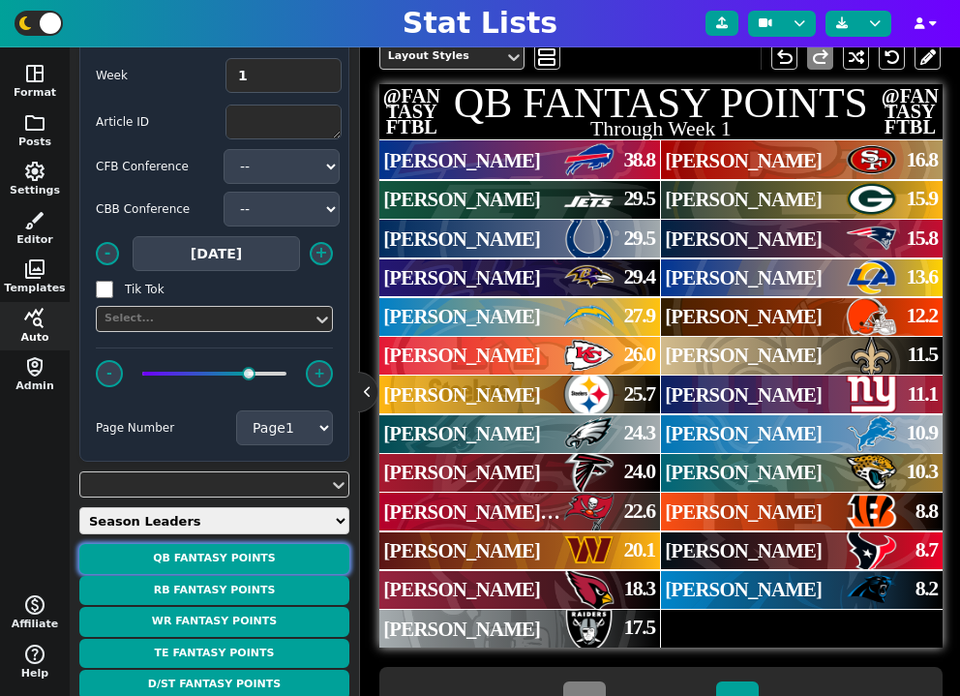
click at [293, 556] on button "QB Fantasy Points" at bounding box center [214, 559] width 270 height 30
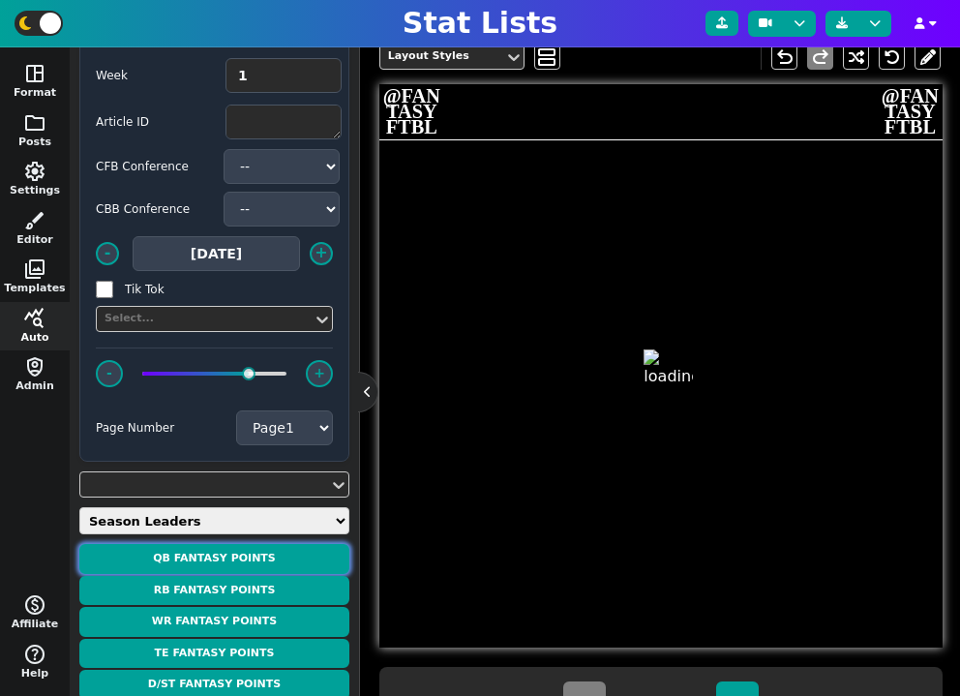
type textarea "QB FANTASY POINTS"
type textarea "Through Week 1"
type textarea "BUF NYJ IND [MEDICAL_DATA] LAC KC PIT PHI ATL TB WSH ARI LV SF GB NE LAR CLE NO…"
type textarea "[PERSON_NAME] [PERSON_NAME] [PERSON_NAME] [PERSON_NAME] [PERSON_NAME] [PERSON_N…"
type textarea "38.8 29.5 29.5 29.4 27.9 26.0 25.7 24.3 24.0 22.6 20.1 18.3 17.5 16.8 15.9 15.8…"
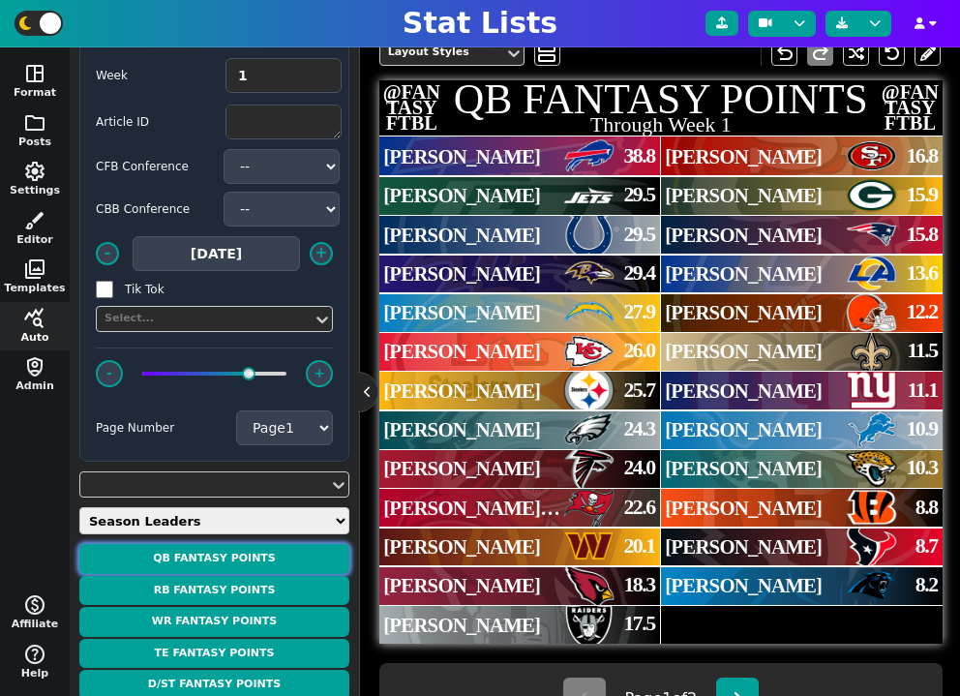
scroll to position [440, 0]
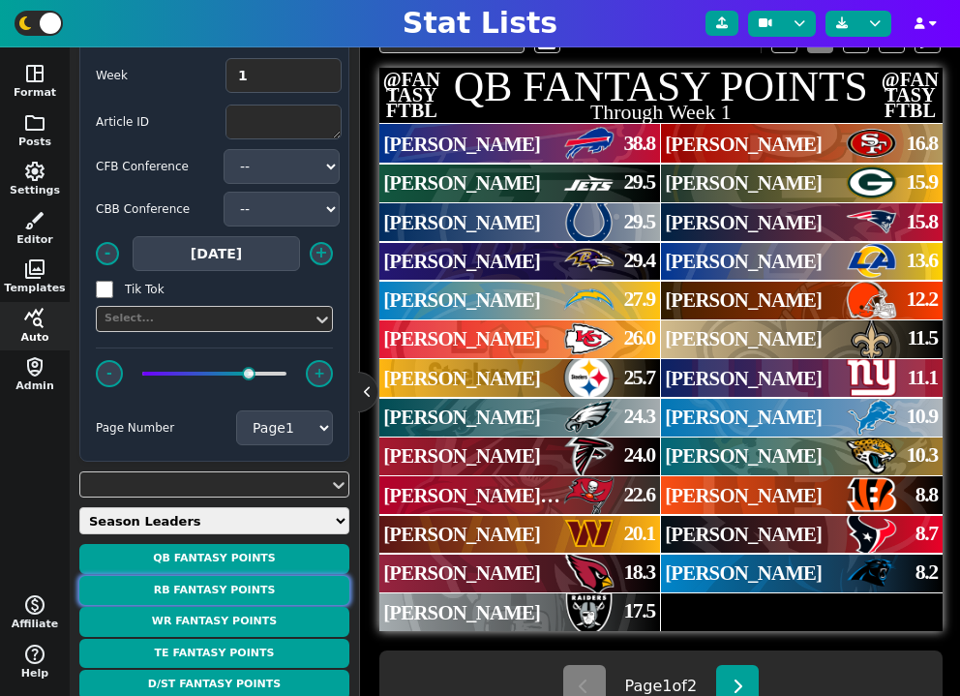
click at [252, 591] on button "RB Fantasy Points" at bounding box center [214, 591] width 270 height 30
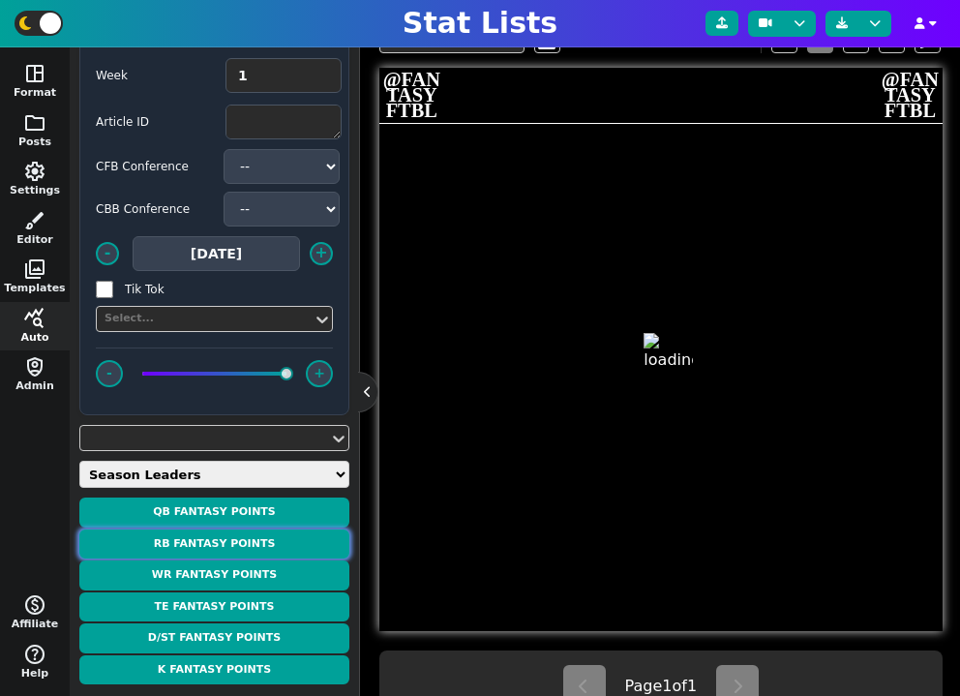
type textarea "RB FANTASY POINTS"
type textarea "Through Week 1"
type textarea "BUF NYJ IND [MEDICAL_DATA] LAC KC PIT PHI ATL TB WSH ARI LV SF GB NE LAR CLE NO…"
type textarea "[PERSON_NAME] [PERSON_NAME] [PERSON_NAME] [PERSON_NAME] [PERSON_NAME] [PERSON_N…"
type textarea "38.8 29.5 29.5 29.4 27.9 26.0 25.7 24.3 24.0 22.6 20.1 18.3 17.5 16.8 15.9 15.8…"
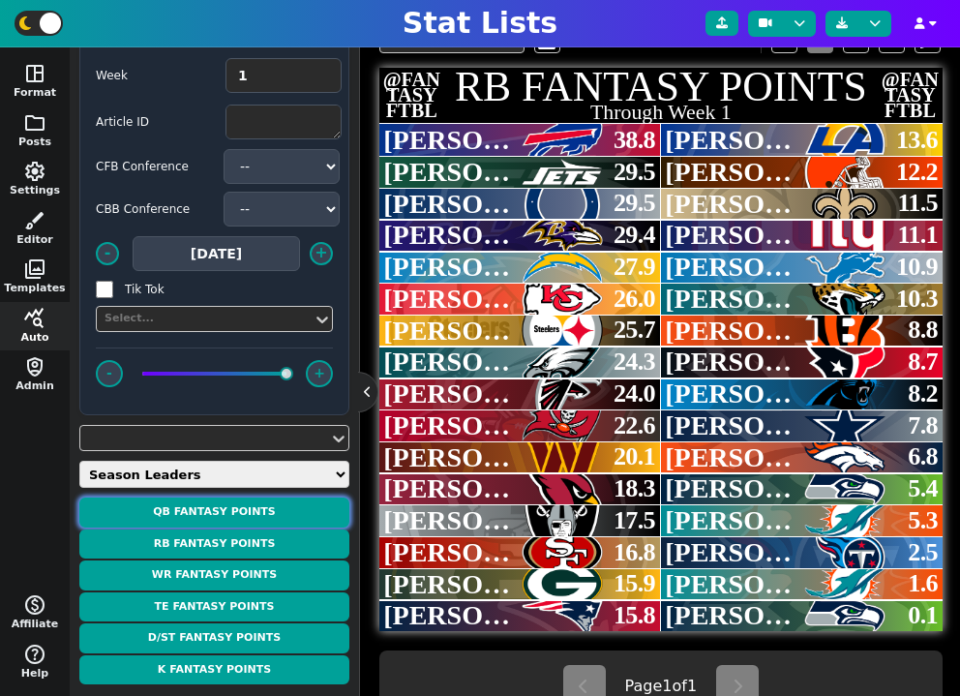
click at [236, 512] on button "QB Fantasy Points" at bounding box center [214, 512] width 270 height 30
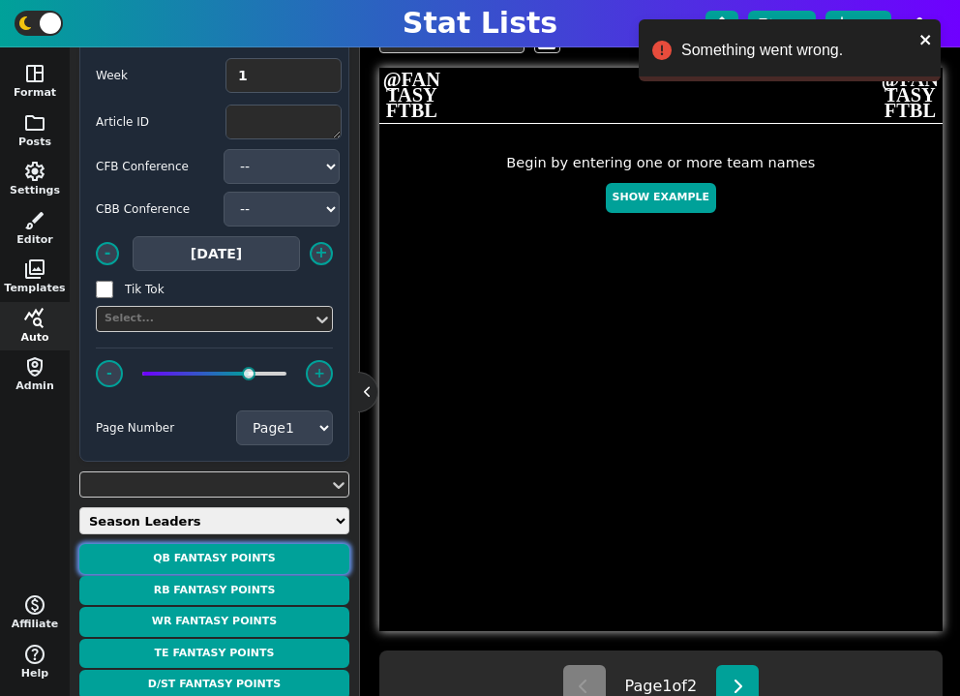
click at [256, 560] on button "QB Fantasy Points" at bounding box center [214, 559] width 270 height 30
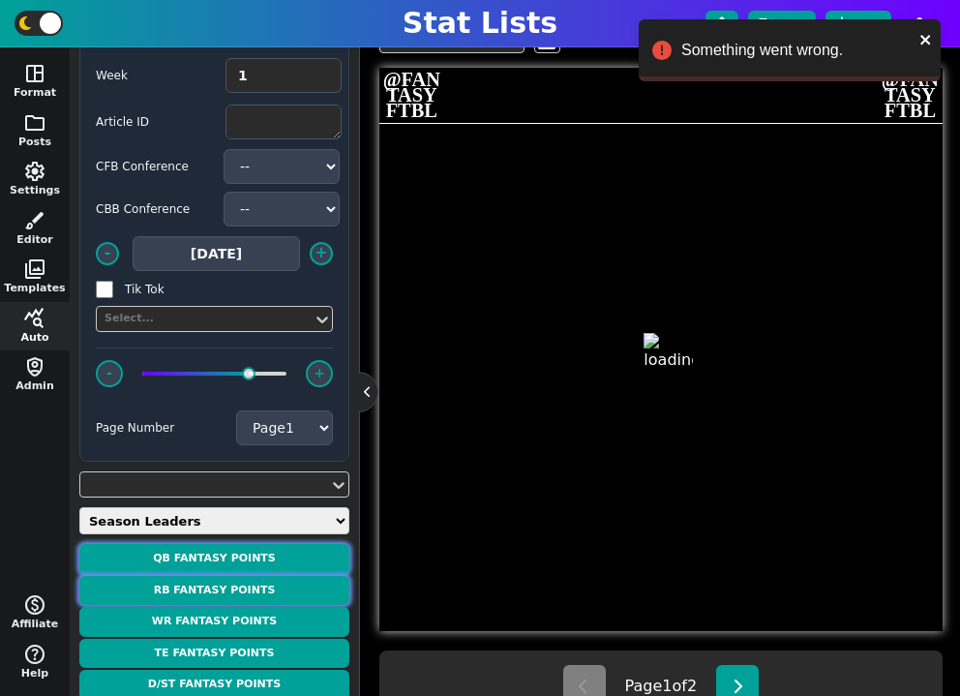
type textarea "QB FANTASY POINTS"
type textarea "Through Week 1"
type textarea "BUF NYJ IND [MEDICAL_DATA] LAC KC PIT PHI ATL TB WSH ARI LV SF GB NE LAR CLE NO…"
type textarea "[PERSON_NAME] [PERSON_NAME] [PERSON_NAME] [PERSON_NAME] [PERSON_NAME] [PERSON_N…"
type textarea "38.8 29.5 29.5 29.4 27.9 26.0 25.7 24.3 24.0 22.6 20.1 18.3 17.5 16.8 15.9 15.8…"
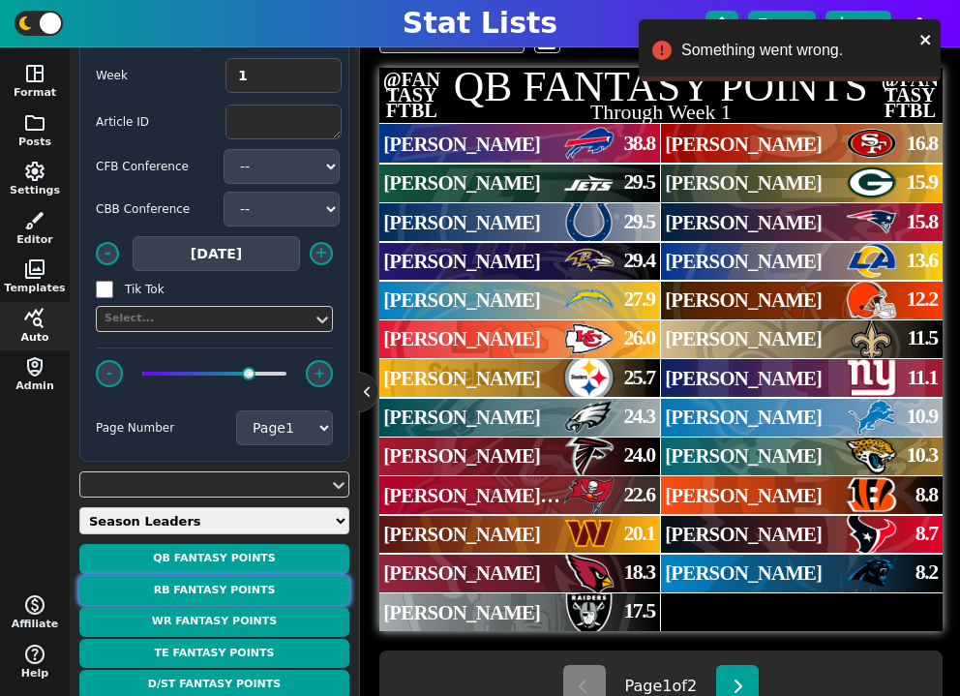
click at [262, 596] on button "RB Fantasy Points" at bounding box center [214, 591] width 270 height 30
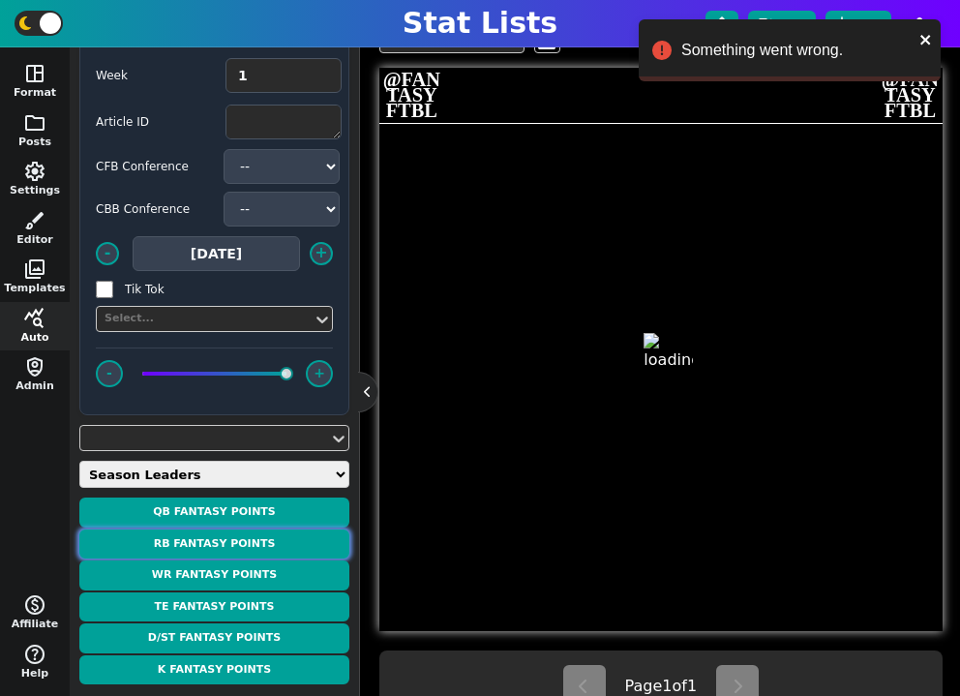
type textarea "RB FANTASY POINTS"
type textarea "Through Week 1"
type textarea "[MEDICAL_DATA] ATL SF BUF DAL JAX PHI CAR CLE NYJ MIA DET DEN TB ARI WSH GB PIT…"
type textarea "[PERSON_NAME] [PERSON_NAME] [PERSON_NAME] [PERSON_NAME] [PERSON_NAME] [PERSON_N…"
type textarea "29.2 24.4 23.2 21.2 20.4 18.6 18.4 17.9 17.3 16.5 16.5 15.0 14.8 14.5 14.4 14.2…"
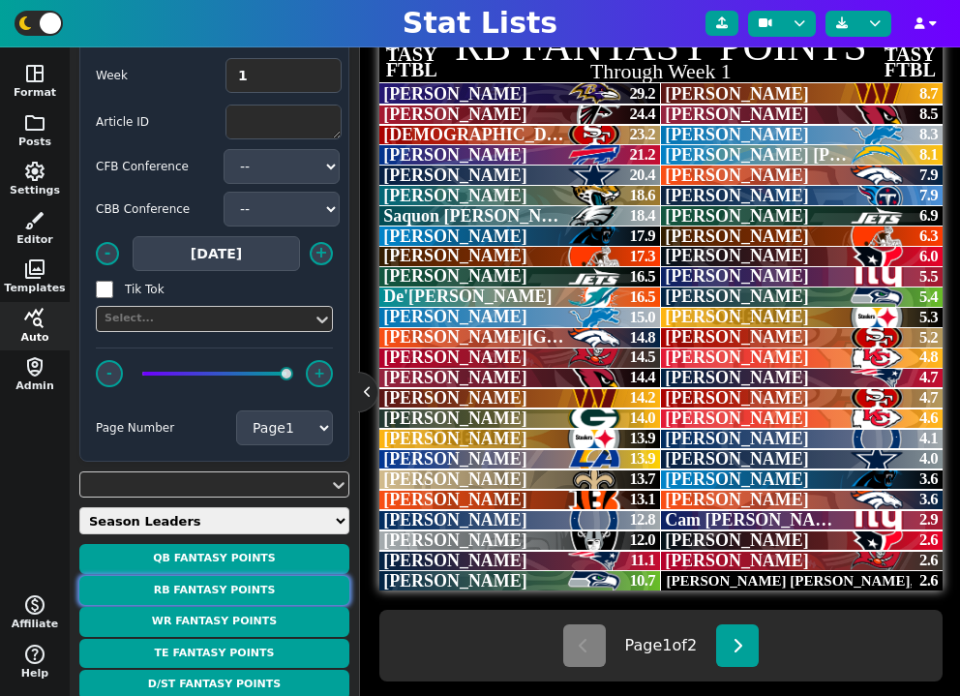
scroll to position [457, 0]
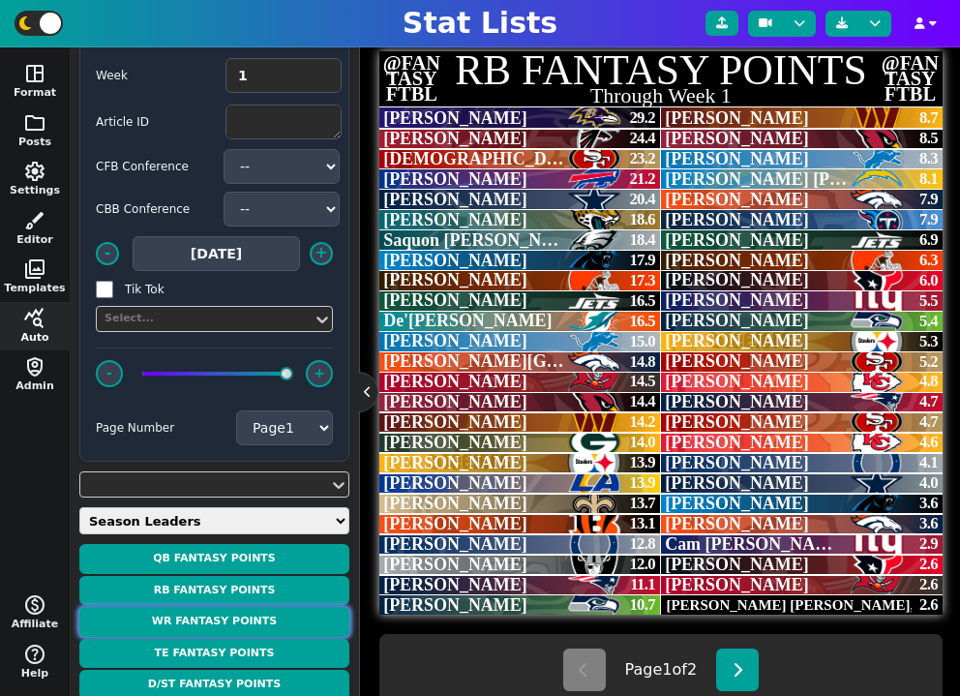
click at [224, 617] on button "WR Fantasy Points" at bounding box center [214, 622] width 270 height 30
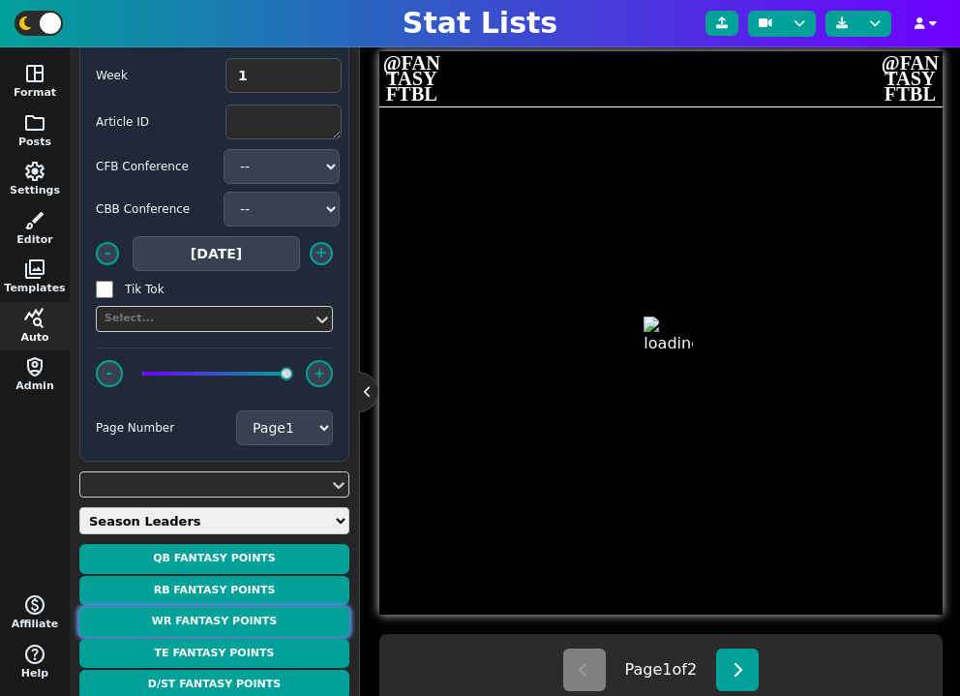
type textarea "WR FANTASY POINTS"
type textarea "Through Week 1"
type textarea "[MEDICAL_DATA] BUF LAC TB LAR WSH NYJ IND KC LAC SEA ARI DEN DAL LV PIT NE CLE …"
type textarea "[PERSON_NAME] [PERSON_NAME] [PERSON_NAME] [PERSON_NAME] [PERSON_NAME] [PERSON_N…"
type textarea "28.1 25.2 24.9 23.6 23.1 22.6 22.5 20.0 19.9 19.8 19.4 18.1 18.1 18.0 17.7 17.0…"
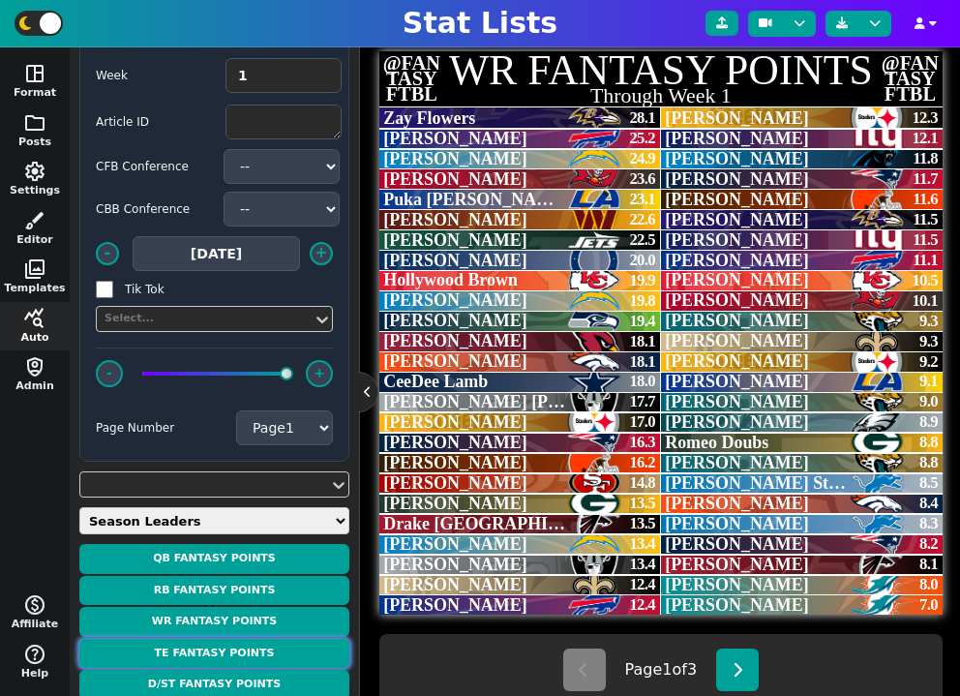
click at [238, 648] on button "TE Fantasy Points" at bounding box center [214, 654] width 270 height 30
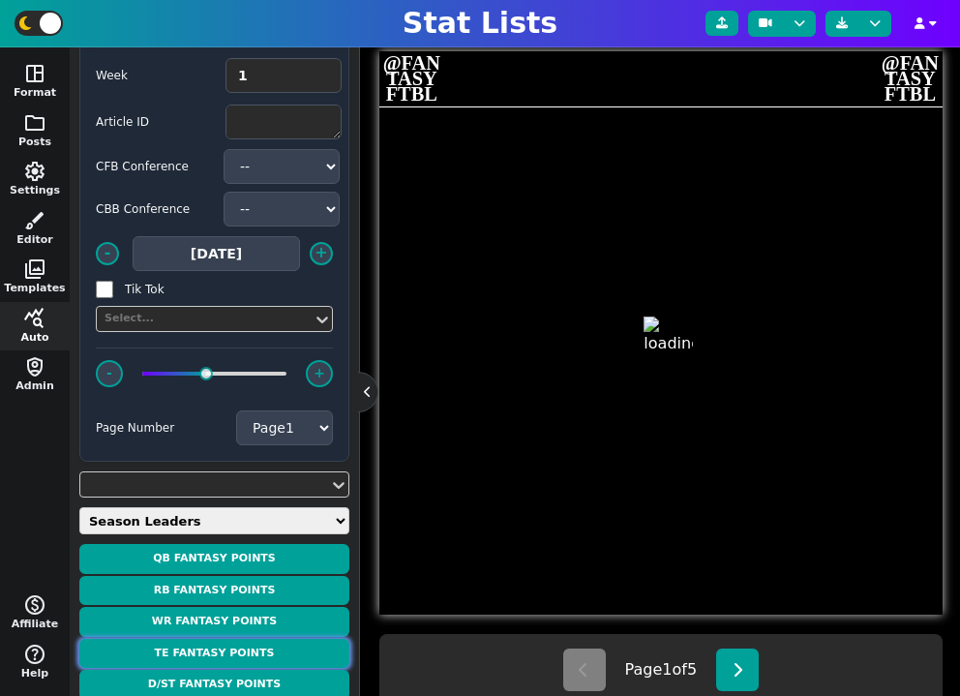
type textarea "TE FANTASY POINTS"
type textarea "Through Week 1"
type textarea "NO LV IND BUF DET CLE ATL KC CIN PIT SF ARI WSH PHI NE SF GB JAX LAR LV JAX DAL…"
type textarea "[PERSON_NAME] [PERSON_NAME] [PERSON_NAME] [PERSON_NAME] [PERSON_NAME] [PERSON_N…"
type textarea "15.6 15.3 14.9 14.8 13.9 13.6 12.9 12.7 12.6 12.5 12.5 12.1 11.6 11.4 10.6 10.5…"
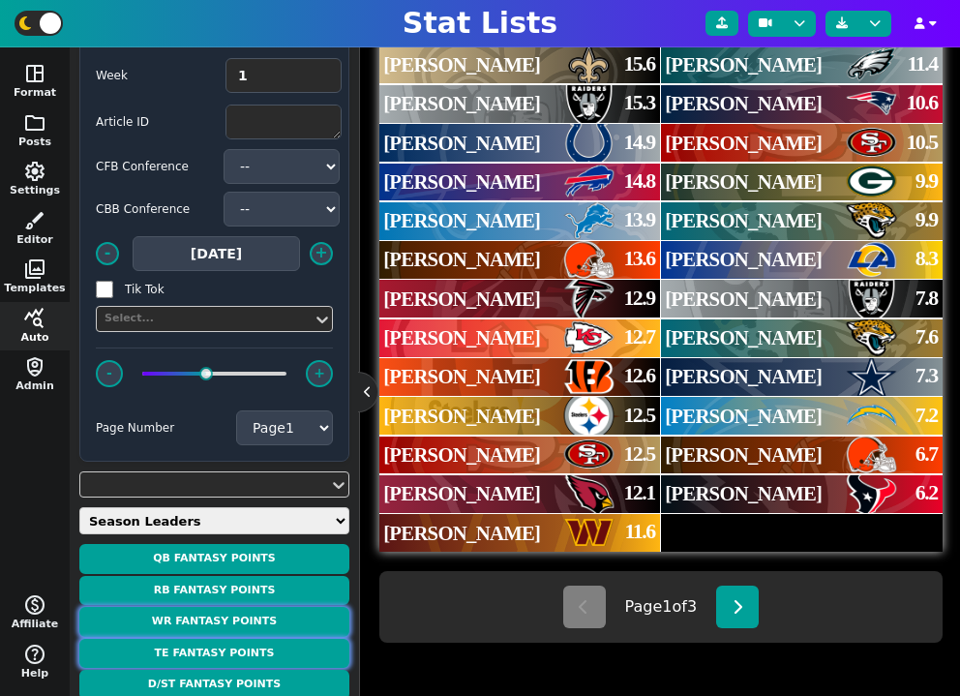
scroll to position [64, 0]
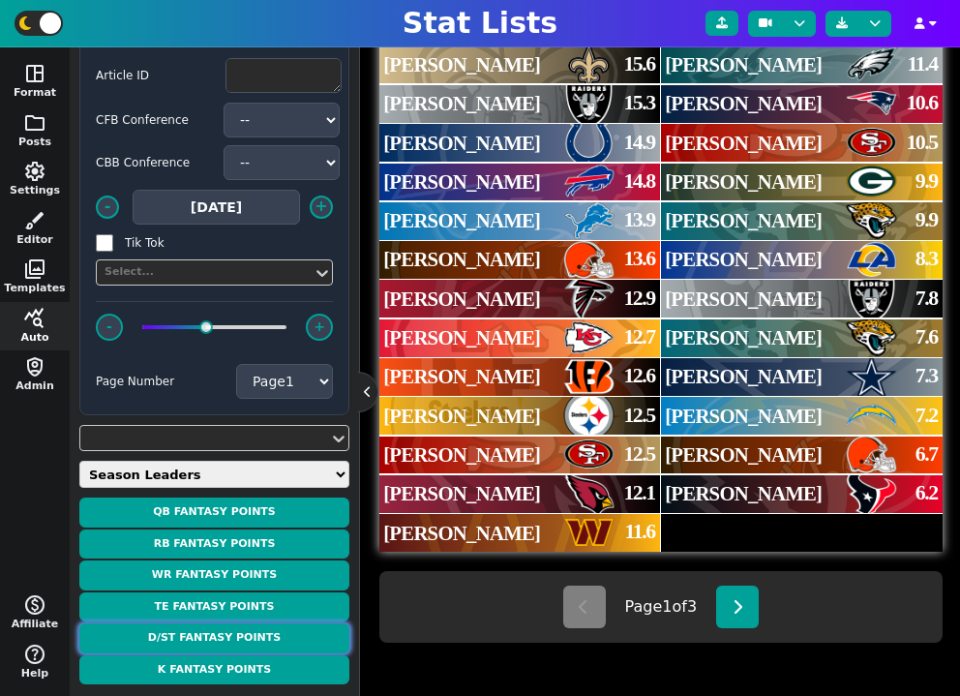
click at [262, 642] on button "D/ST Fantasy Points" at bounding box center [214, 638] width 270 height 30
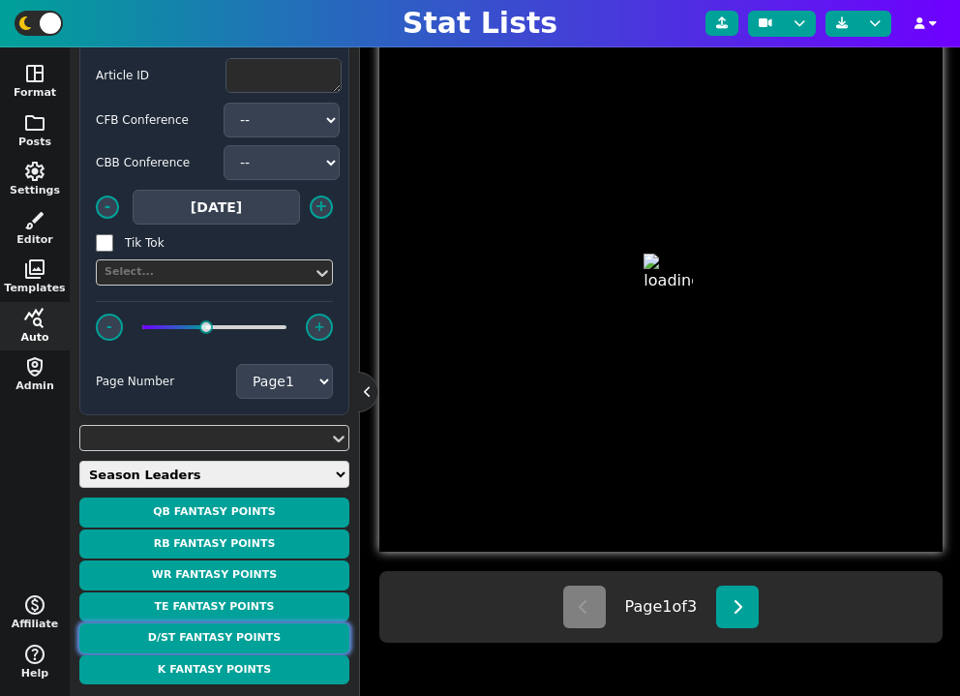
type textarea "D/ST FANTASY POINTS"
type textarea "Through Week 1"
type textarea "DEN IND LAR JAX GB SF TEN LV NO WSH HOU CIN CLE SEA NE NYJ ARI ATL DET KC PHI L…"
type textarea "Broncos D/ST Colts D/ST Rams D/ST Jaguars D/ST Packers D/ST 49ers D/ST Titans D…"
type textarea "16 14 12 12 11 10 9 9 9 8 8 7 7 7 5 5 4 3 2 2 2 2 1 1 1"
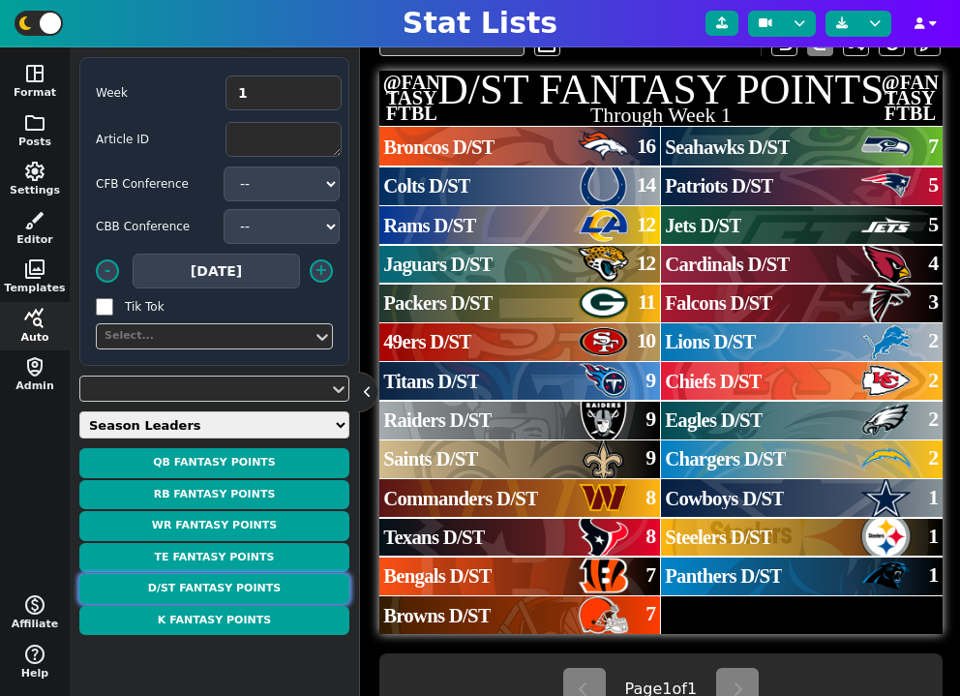
scroll to position [445, 0]
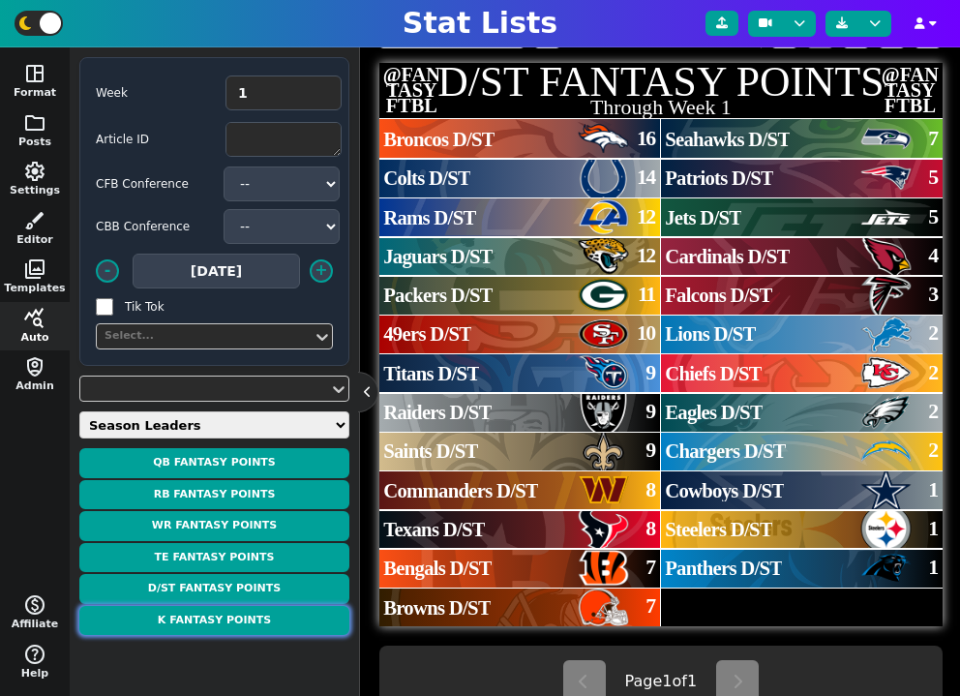
click at [241, 629] on button "K Fantasy Points" at bounding box center [214, 621] width 270 height 30
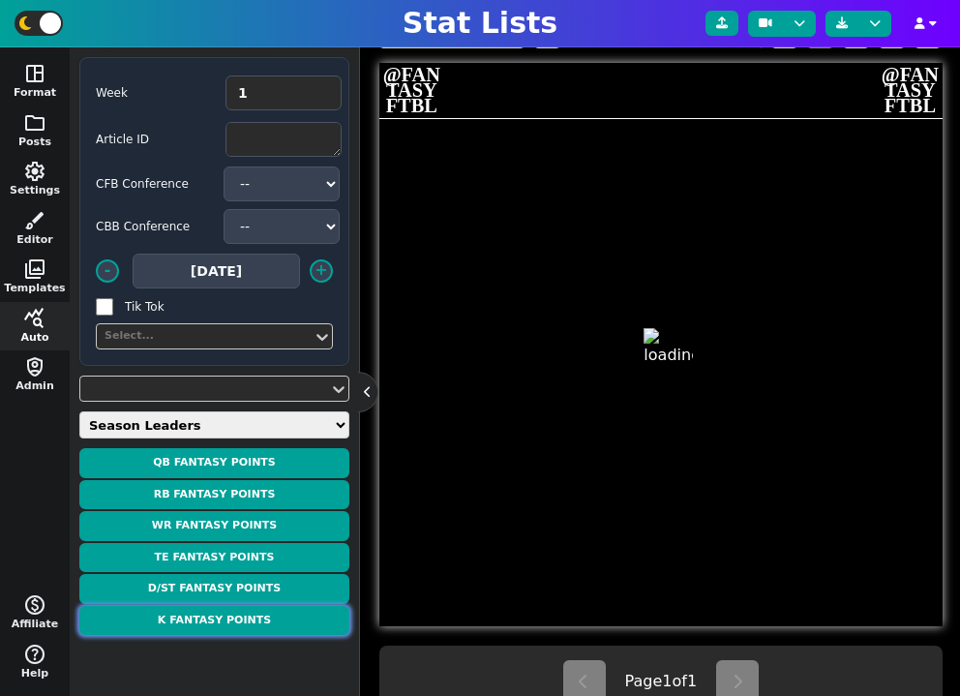
type textarea "K FANTASY POINTS"
type textarea "Through Week 1"
type textarea "IND JAX TEN PIT HOU [MEDICAL_DATA] BUF KC DAL LV NYJ ARI LAC GB DEN NYG ATL PHI…"
type textarea "[PERSON_NAME] [PERSON_NAME] [PERSON_NAME] [PERSON_NAME] Ka'imi [PERSON_NAME] [P…"
type textarea "16 15 15 15 14 13 12 11 11 10 10 10 9 9 8 8 8 8 8 7 7 6 5 5 5"
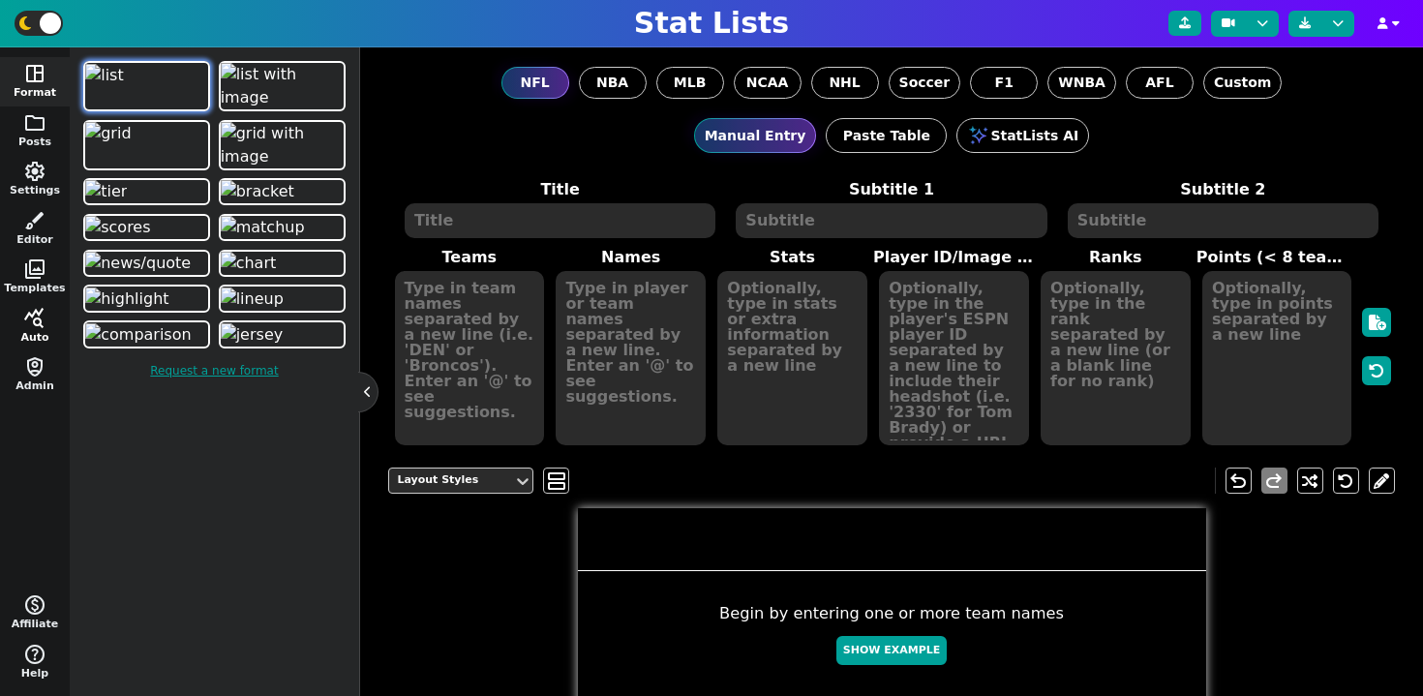
click at [26, 316] on span "query_stats" at bounding box center [34, 318] width 23 height 23
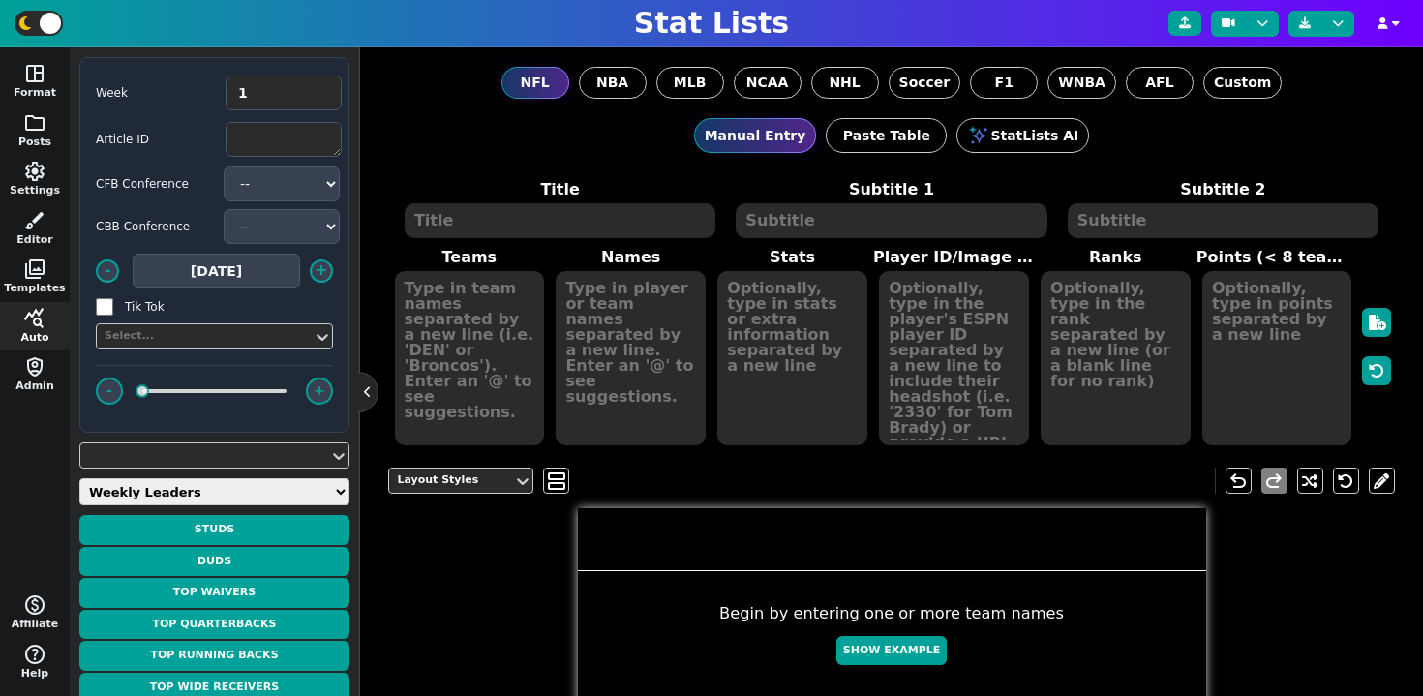
click at [195, 495] on select "Weekly Leaders Slate Leaders QB Stats RB Stats REC Stats IDP Stats Other Stats …" at bounding box center [214, 491] width 270 height 27
select select "gridstats"
click at [79, 478] on select "Weekly Leaders Slate Leaders QB Stats RB Stats REC Stats IDP Stats Other Stats …" at bounding box center [214, 491] width 270 height 27
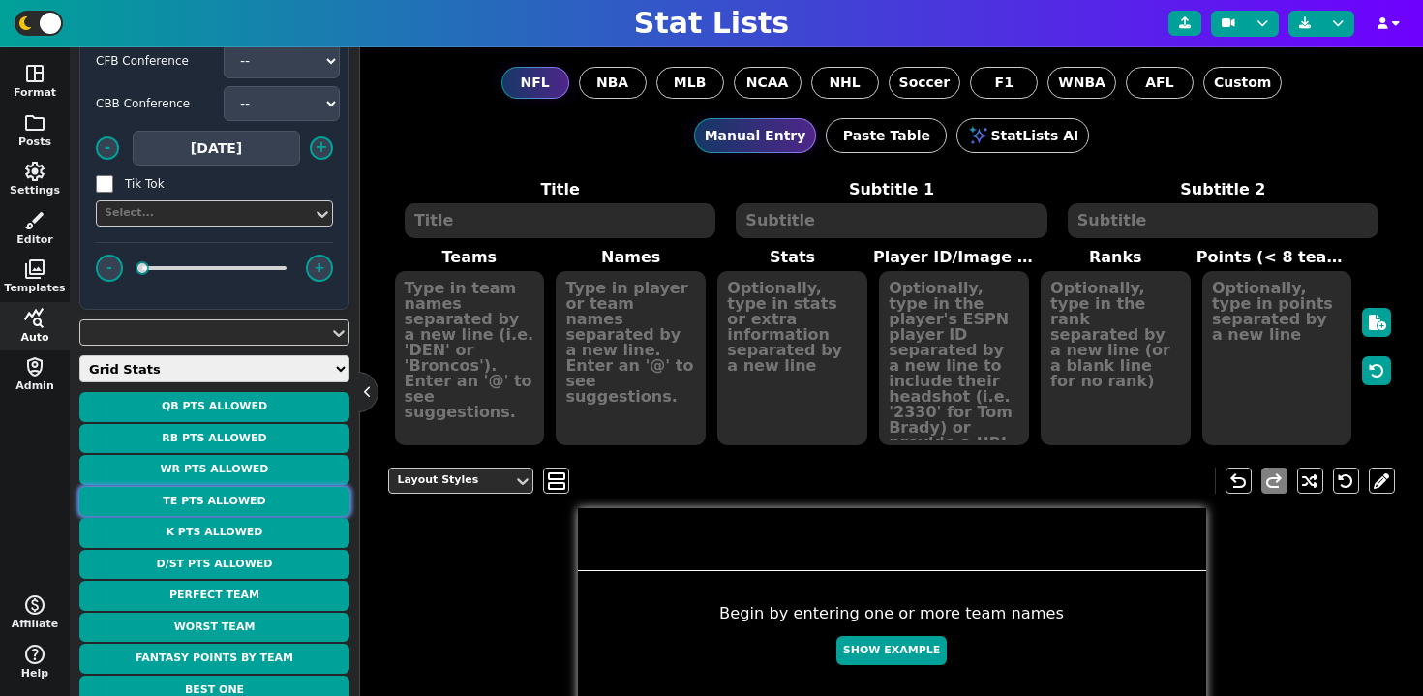
scroll to position [132, 0]
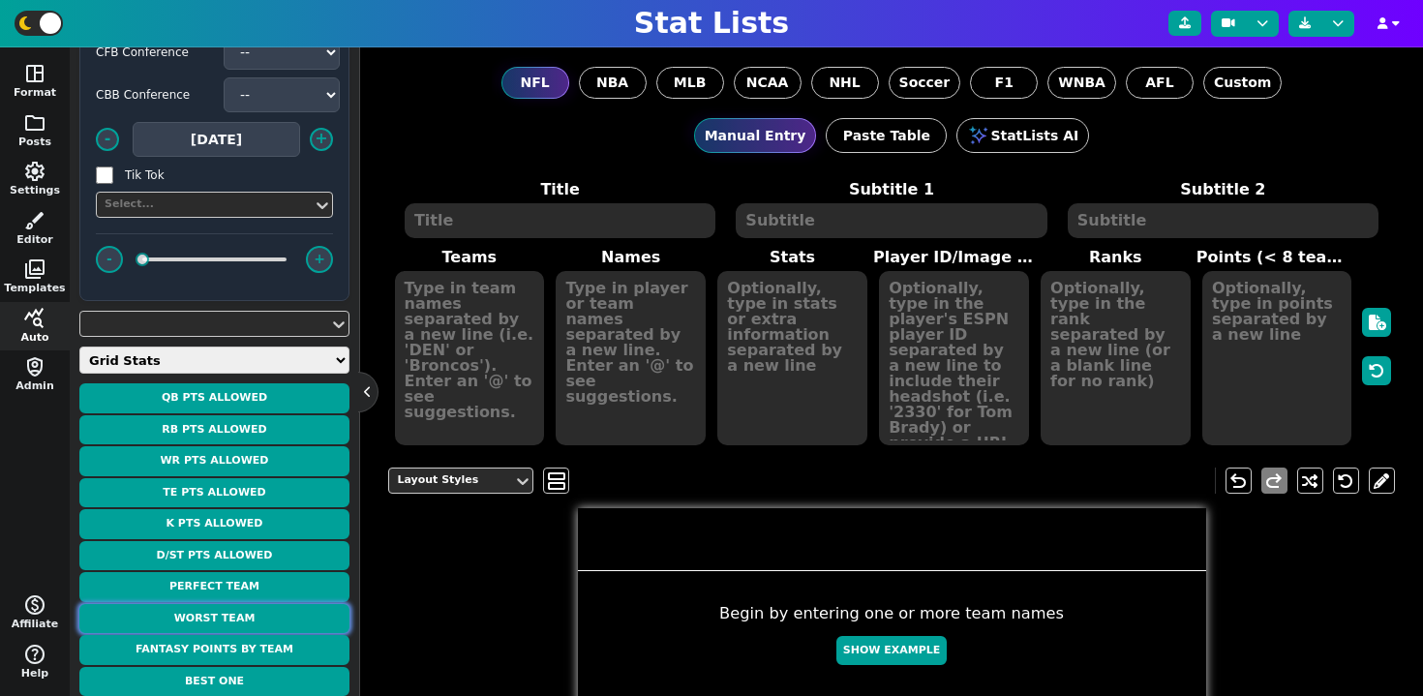
click at [243, 619] on button "Worst Team" at bounding box center [214, 619] width 270 height 30
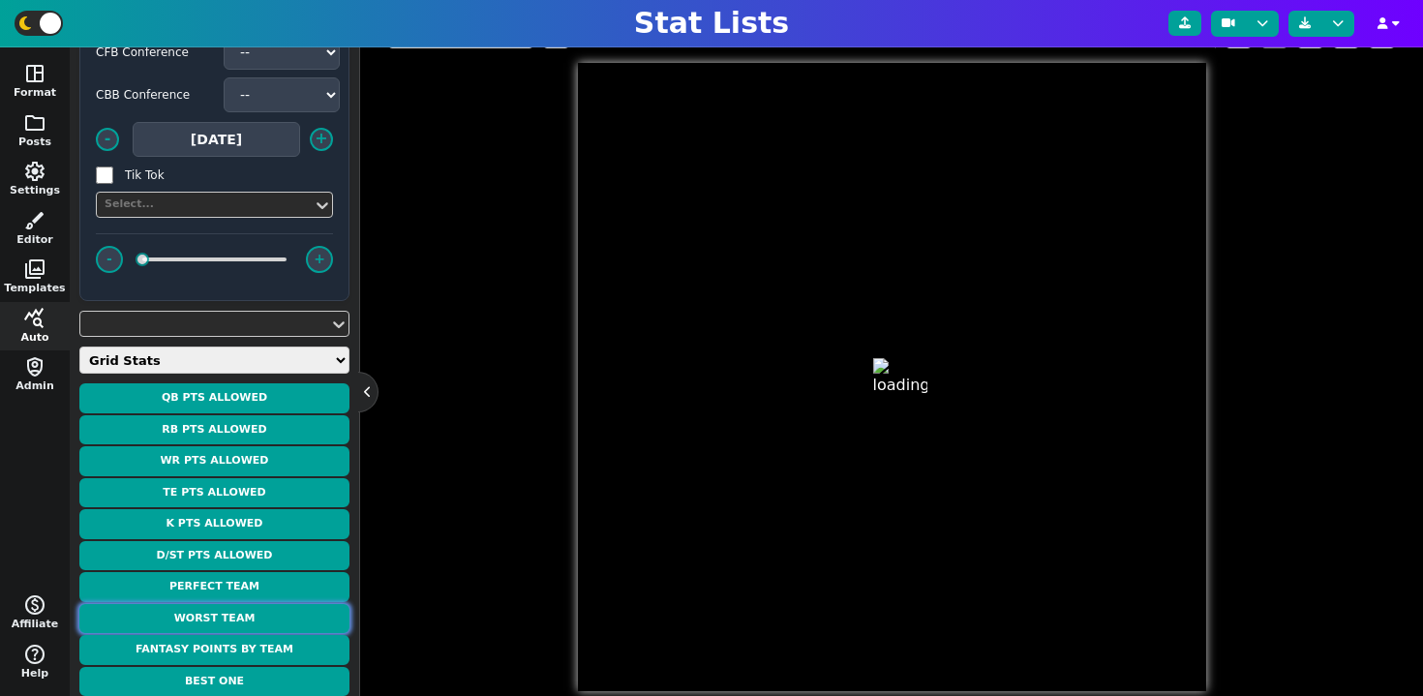
scroll to position [448, 0]
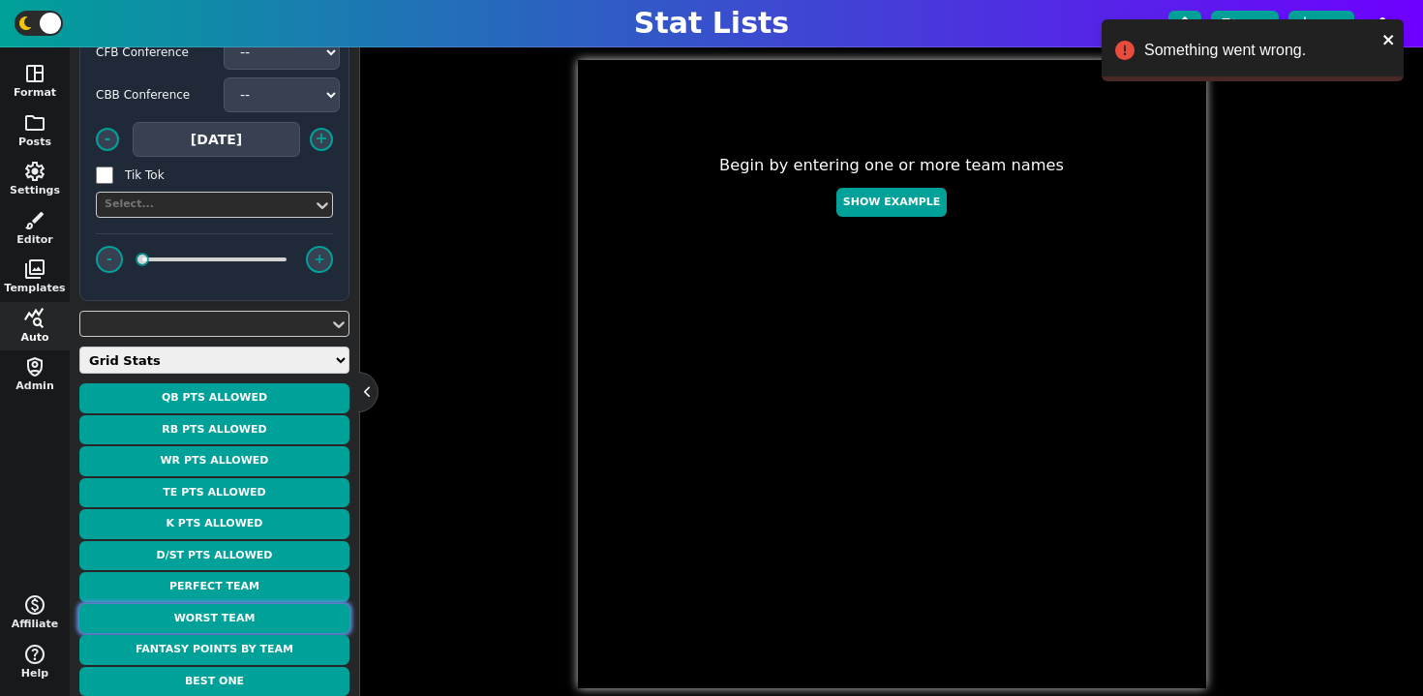
click at [282, 617] on button "Worst Team" at bounding box center [214, 619] width 270 height 30
click at [286, 613] on button "Worst Team" at bounding box center [214, 619] width 270 height 30
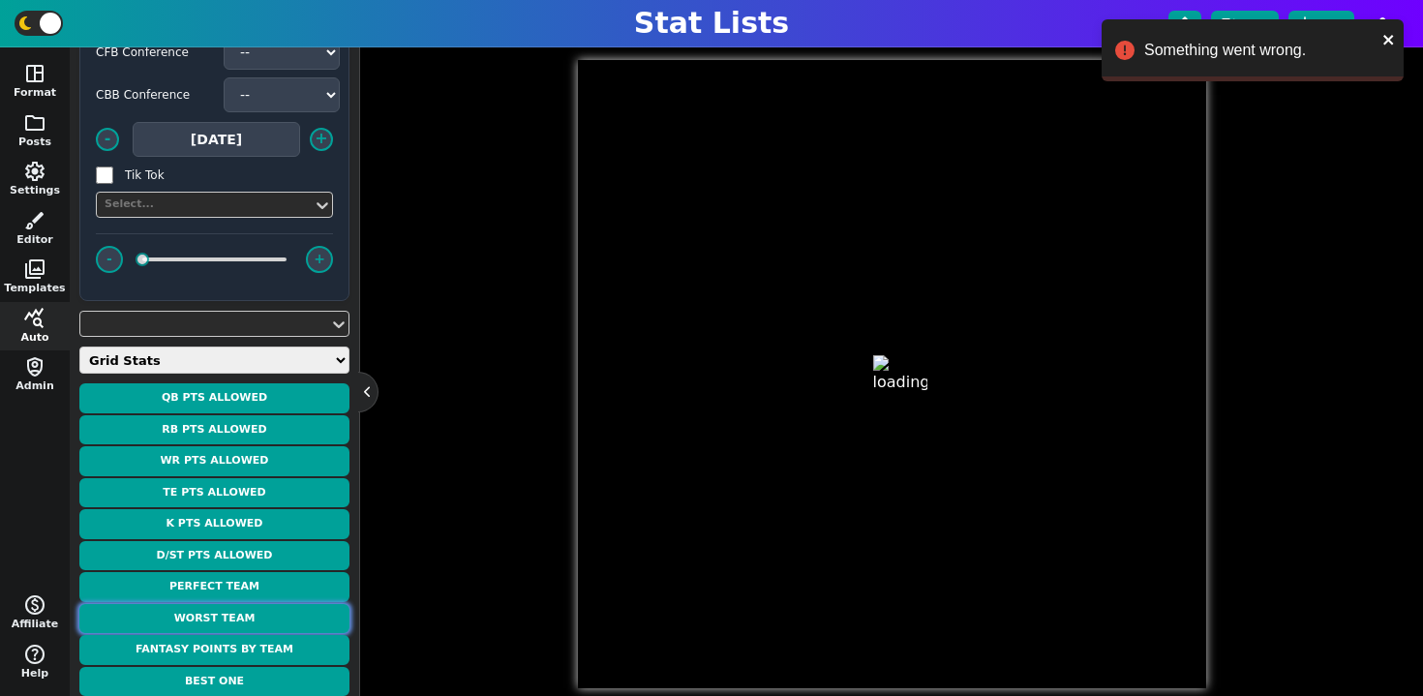
type textarea "WORST TEAM"
type textarea "WEEK 1 - 25.5 PTS"
type textarea "DEN KC2 SEA PHI PHI BAL2 CIN2 BAL2 WSH"
type textarea "Bo Nix 6.8 pts I. Pacheco 4.8 pts K. Walker III 5.4 pts A.J. Brown 1.8 pts D. S…"
type textarea "10 10 9 11 6 89 1 0 16"
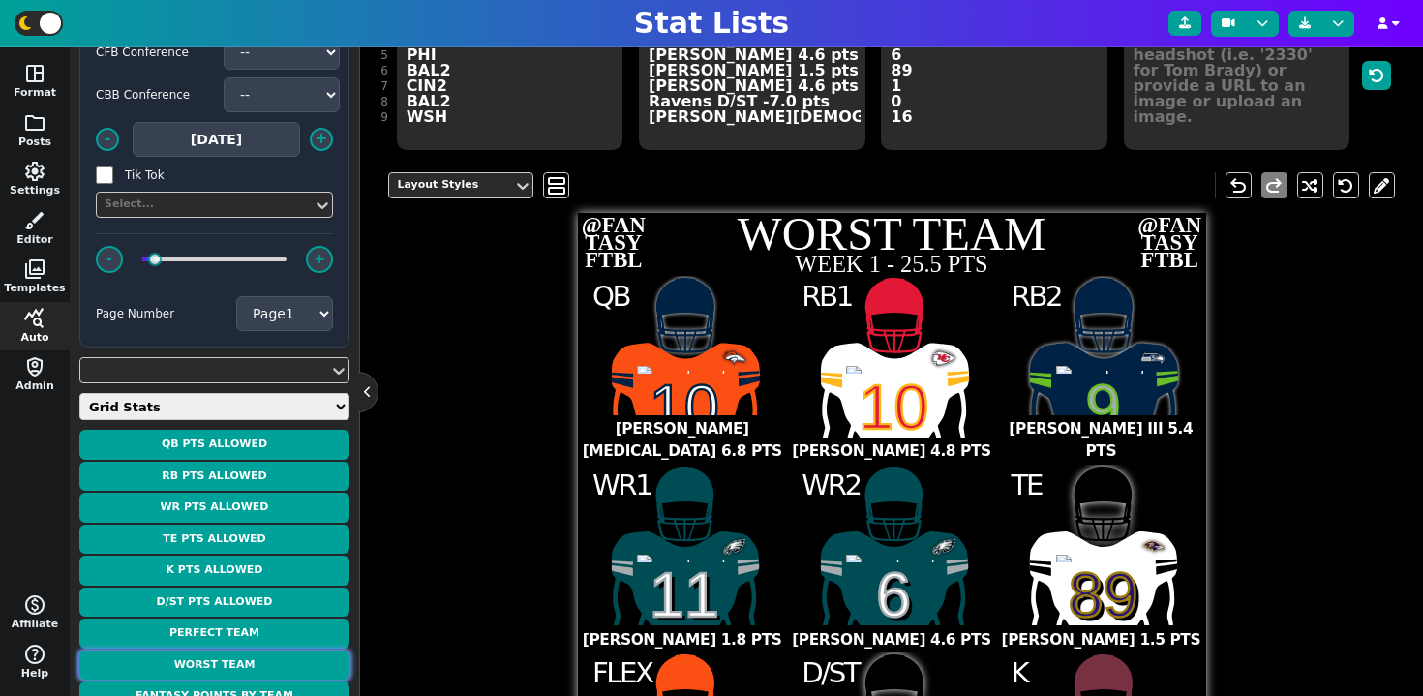
scroll to position [292, 0]
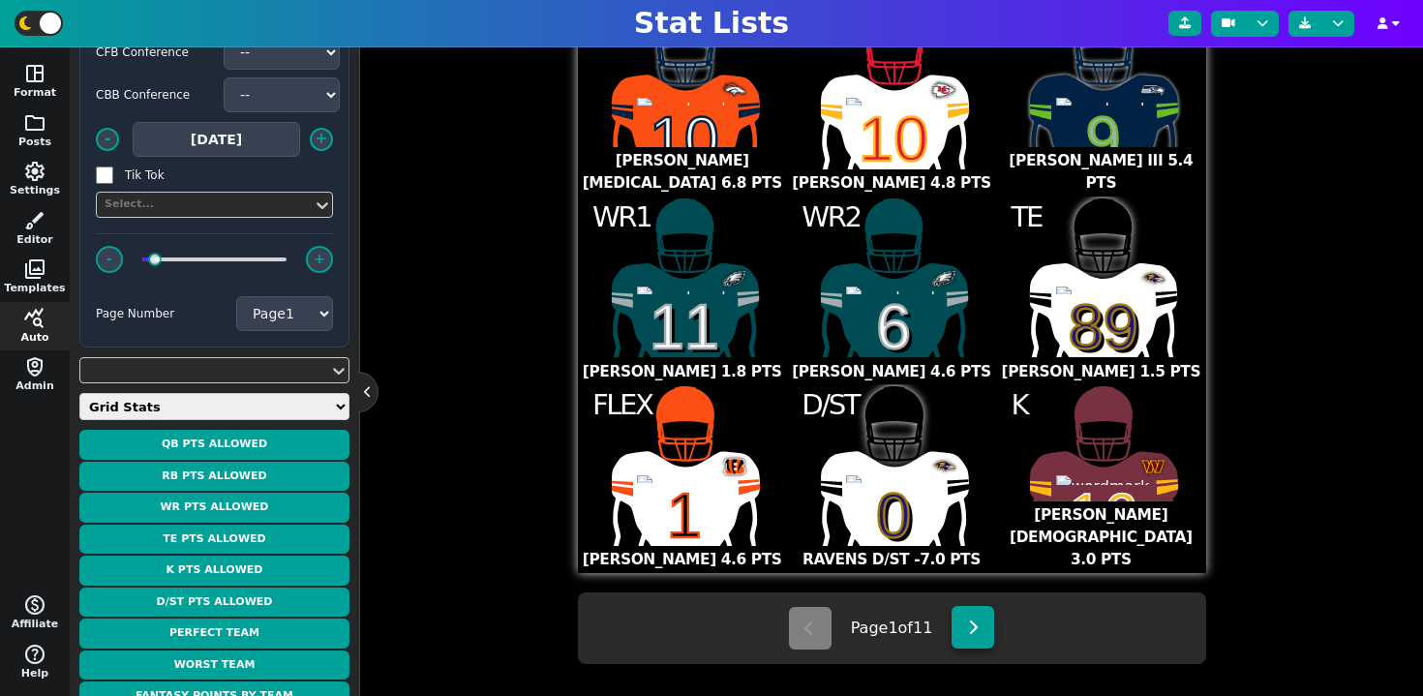
click at [968, 629] on icon at bounding box center [973, 626] width 11 height 15
type textarea "ARI PHI CIN WSH KC NE TB SEA HOU"
type textarea "Cardinals##D/ST DeVonta##Smith Ja'Marr##Chase Terry##McLaurin Isiah##Pacheco Pa…"
type textarea "1 SCK, 13 PTS AGST 3 REC, 16 YDS 2 REC, 26 YDS 2 REC, 27 YDS 25 RUSH YDS, 2 REC…"
type textarea "4241478 4362628 3121422 4361529 3150744 4567048 4258173"
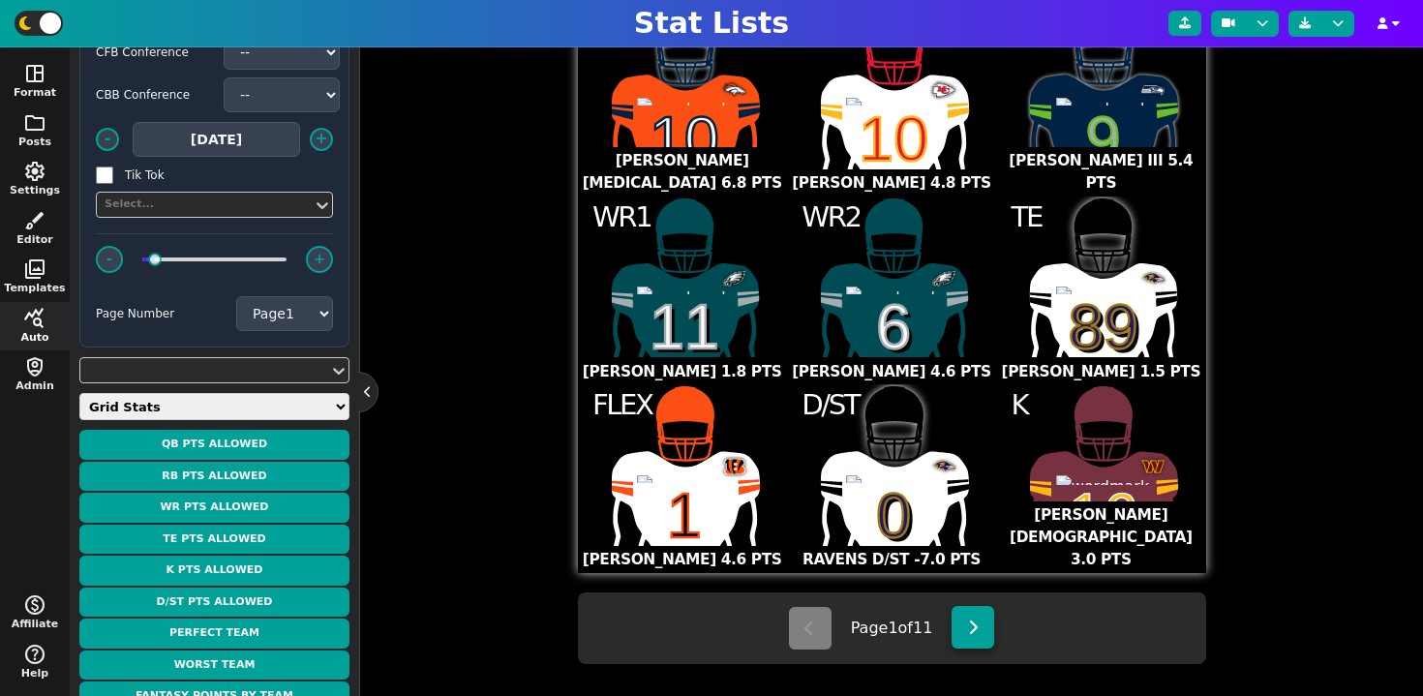
select select "2"
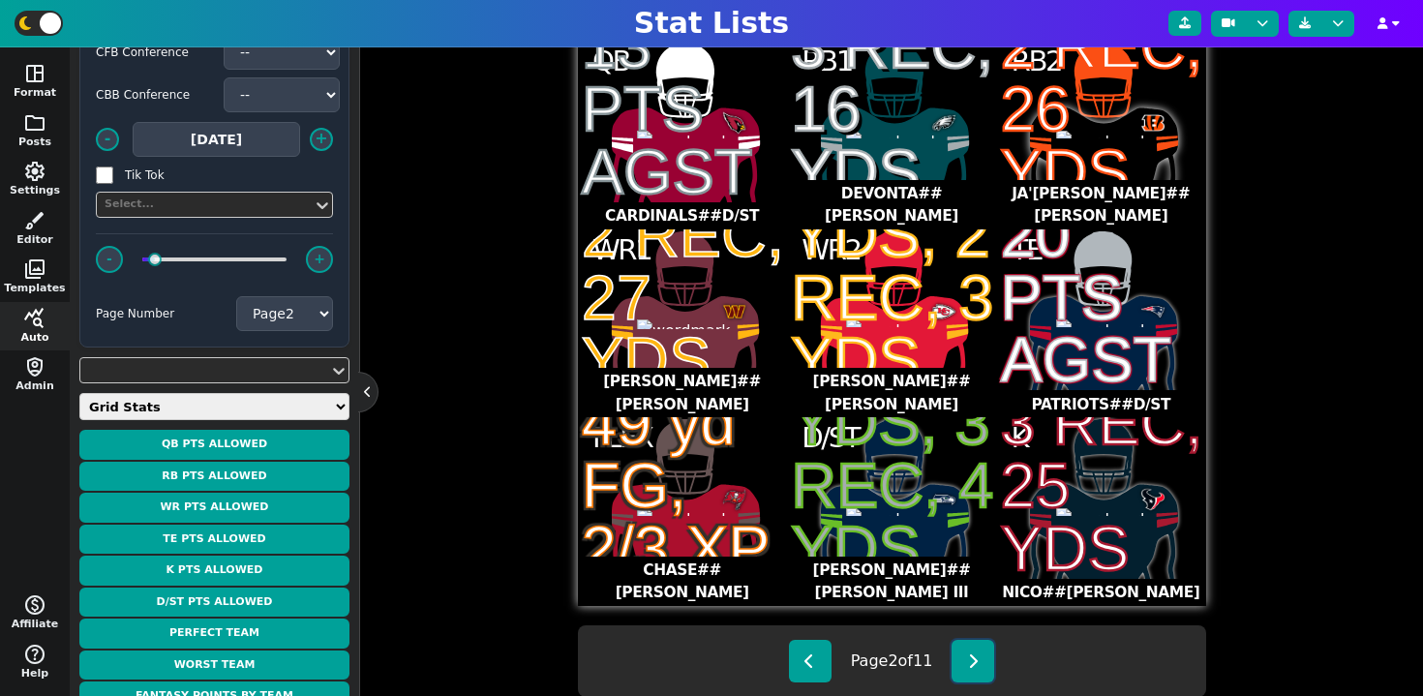
scroll to position [585, 0]
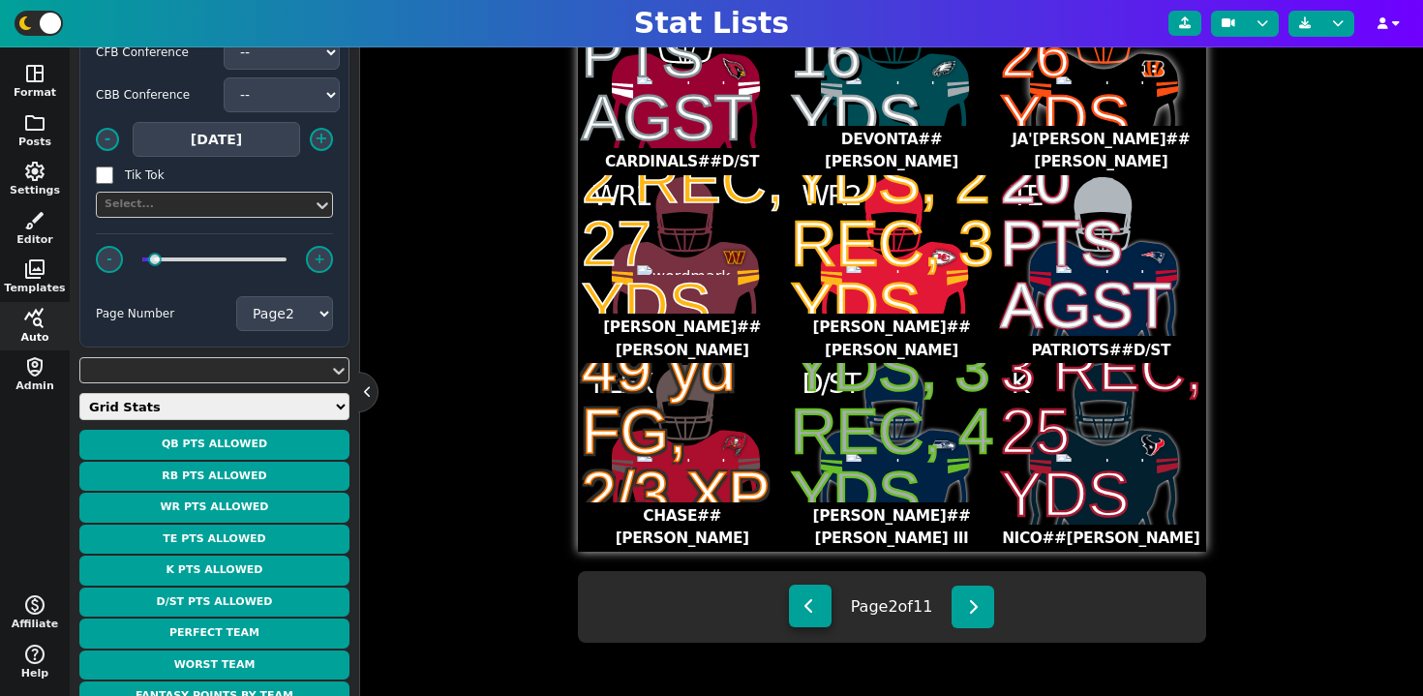
click at [809, 618] on button at bounding box center [810, 606] width 43 height 43
type textarea "BAL BUF MIN PIT BAL PHI DET PHI WSH"
type textarea "Ravens##D/ST Bills##D/ST Vikings##D/ST Steelers##D/ST Mark##Andrews A.J.##Brown…"
type textarea "1 SCK, 41 PTS AGST 1 FR, 2 SCK, 40 PTS AGST 1 FR, 1 SCK, 32 PTS AGST 1 REC, 5 Y…"
type textarea "3116365 4047646 4249087"
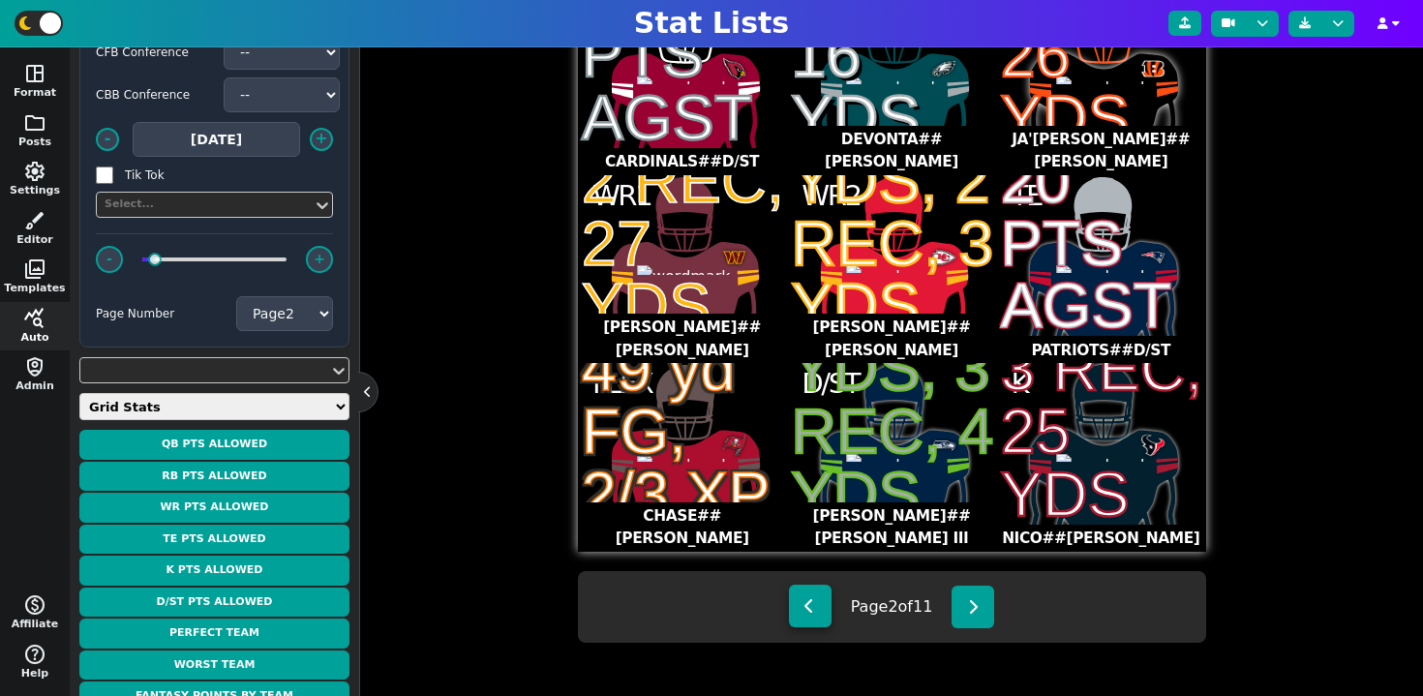
select select "1"
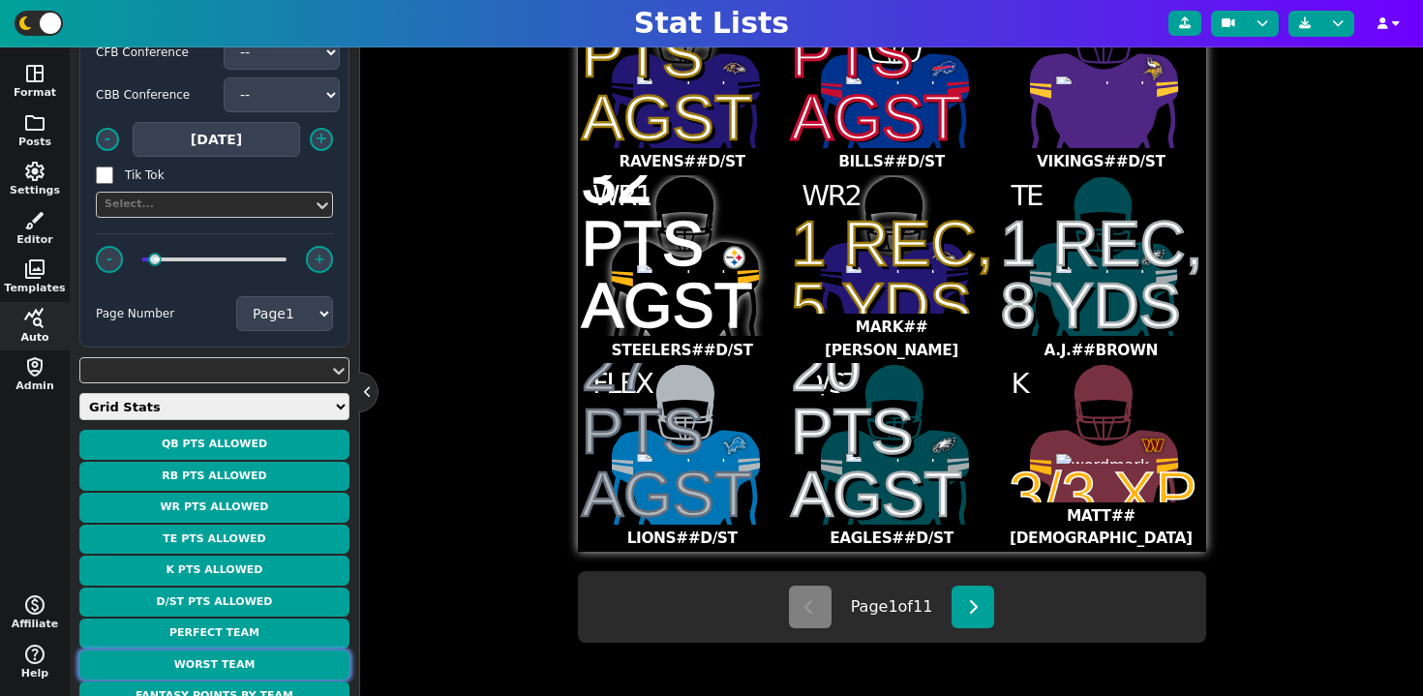
click at [268, 655] on button "Worst Team" at bounding box center [214, 665] width 270 height 30
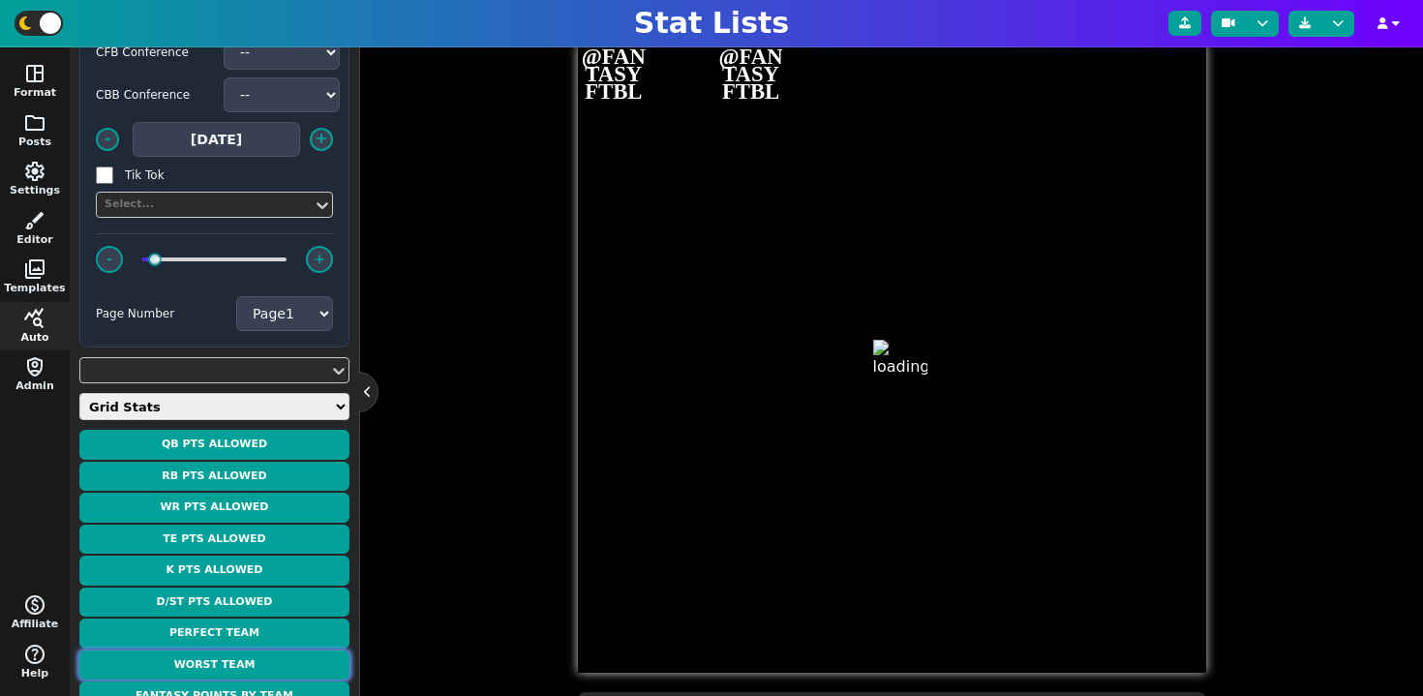
type textarea "WORST TEAM"
type textarea "WEEK 1 - 25.5 PTS"
type textarea "DEN KC2 SEA PHI PHI BAL2 CIN2 BAL2 WSH"
type textarea "Bo Nix 6.8 pts I. Pacheco 4.8 pts K. Walker III 5.4 pts A.J. Brown 1.8 pts D. S…"
type textarea "10 10 9 11 6 89 1 0 16"
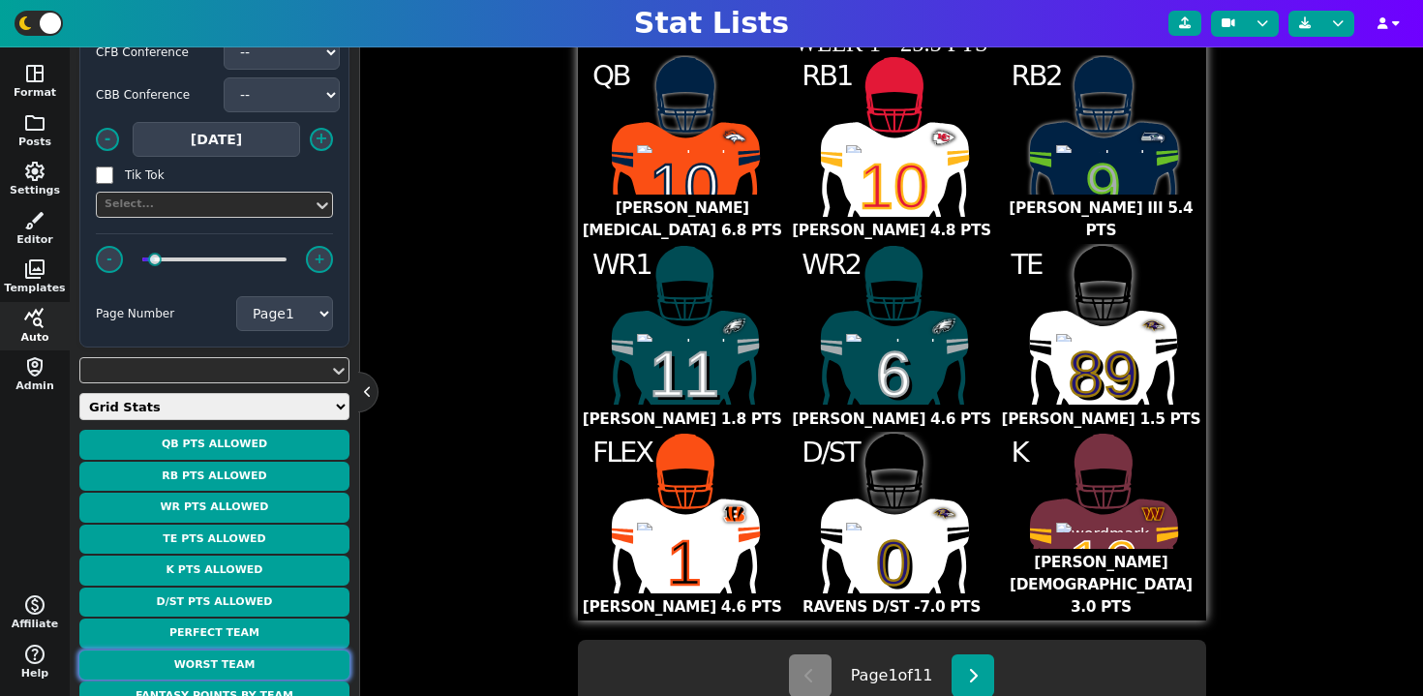
scroll to position [519, 0]
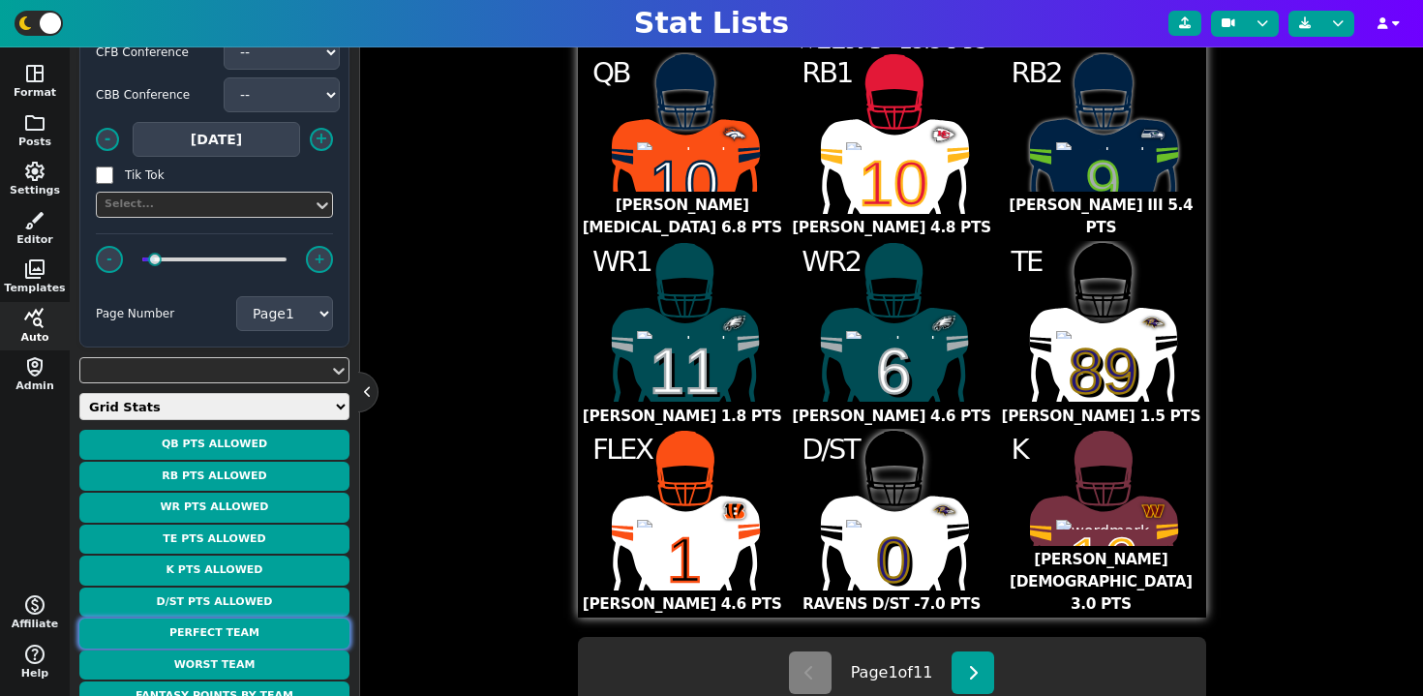
click at [252, 636] on button "Perfect Team" at bounding box center [214, 633] width 270 height 30
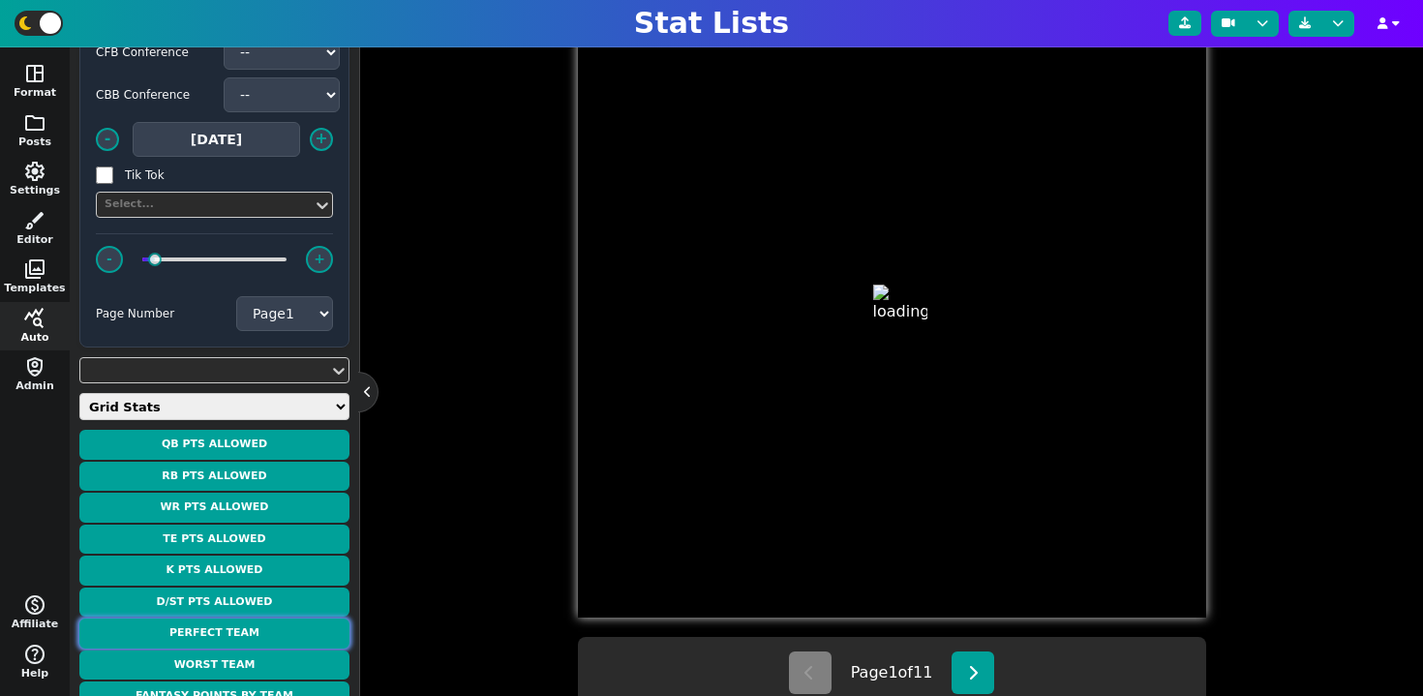
type textarea "PERFECT TEAM"
type textarea "WEEK 1 - 218.2 PTS"
type textarea "BUF BAL2 ATL BAL2 BUF NO LAC DEN IND"
type textarea "Josh Allen 38.8 pts D. Henry 29.2 pts B. Robinson 24.4 pts Zay Flowers 28.1 pts…"
type textarea "17 22 7 4 0 83 1 0 3"
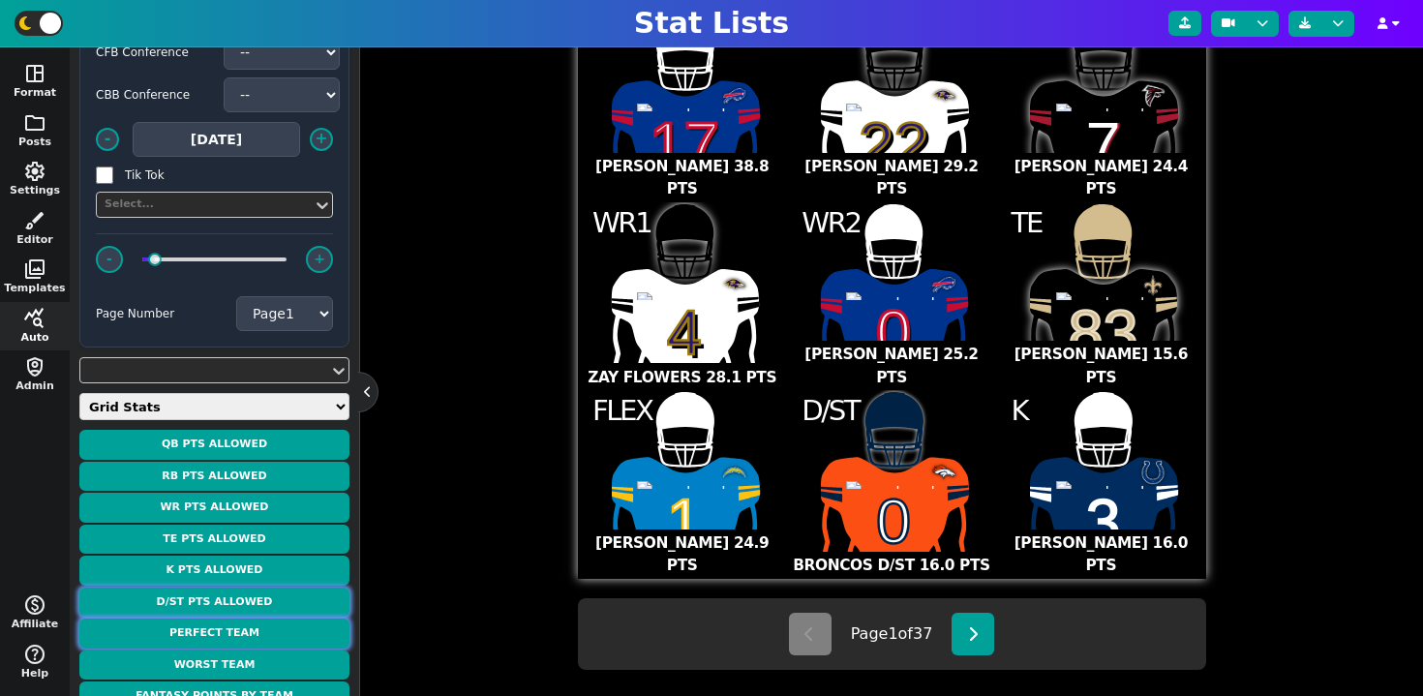
scroll to position [316, 0]
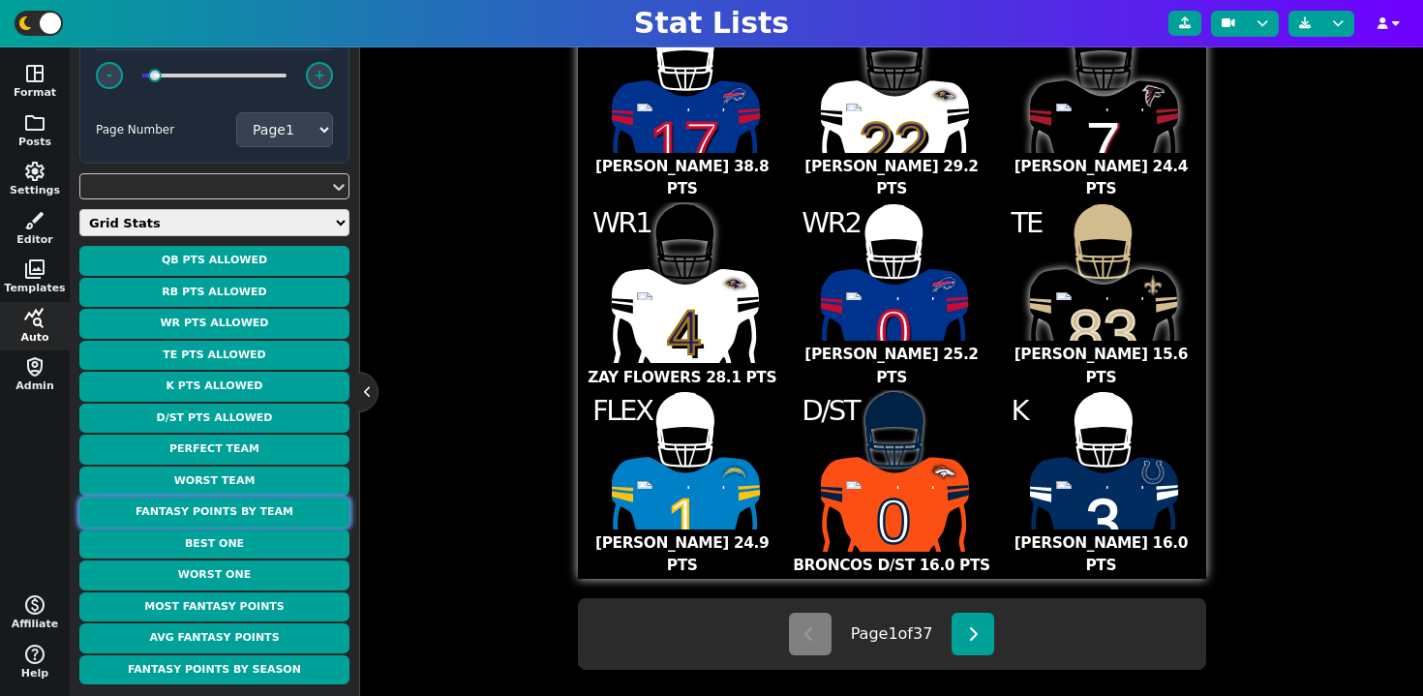
click at [237, 513] on button "Fantasy Points by Team" at bounding box center [214, 512] width 270 height 30
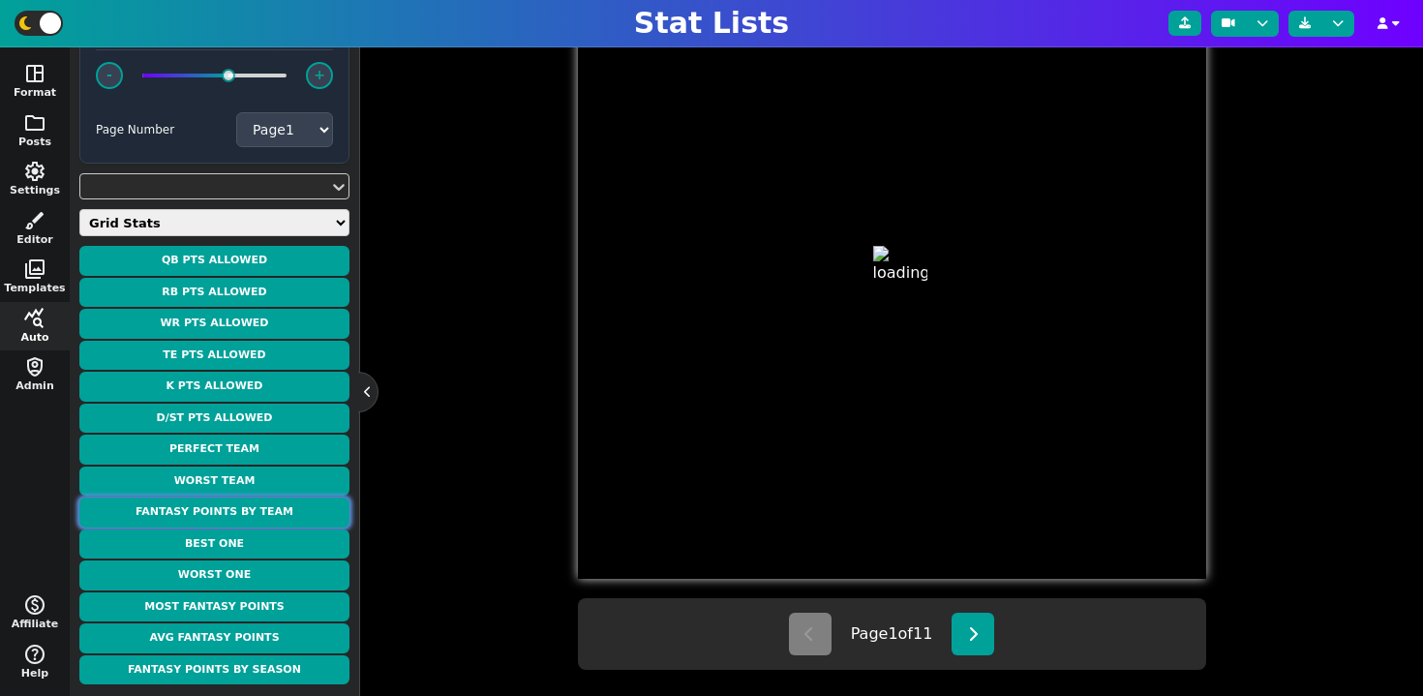
type textarea "FANTASY POINTS BY TEAM"
type textarea "Week 1"
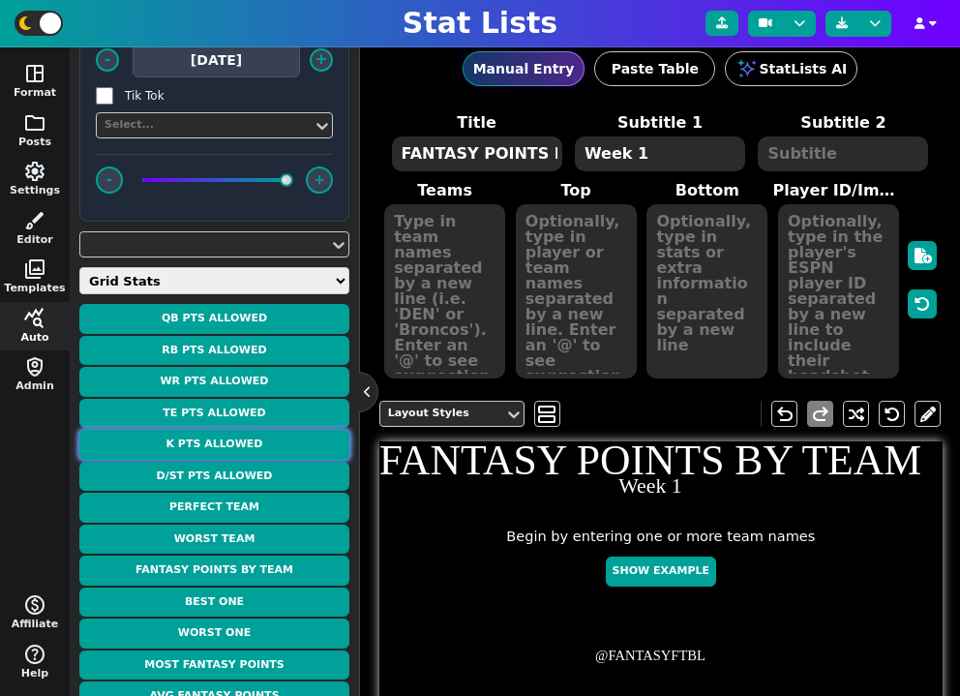
scroll to position [269, 0]
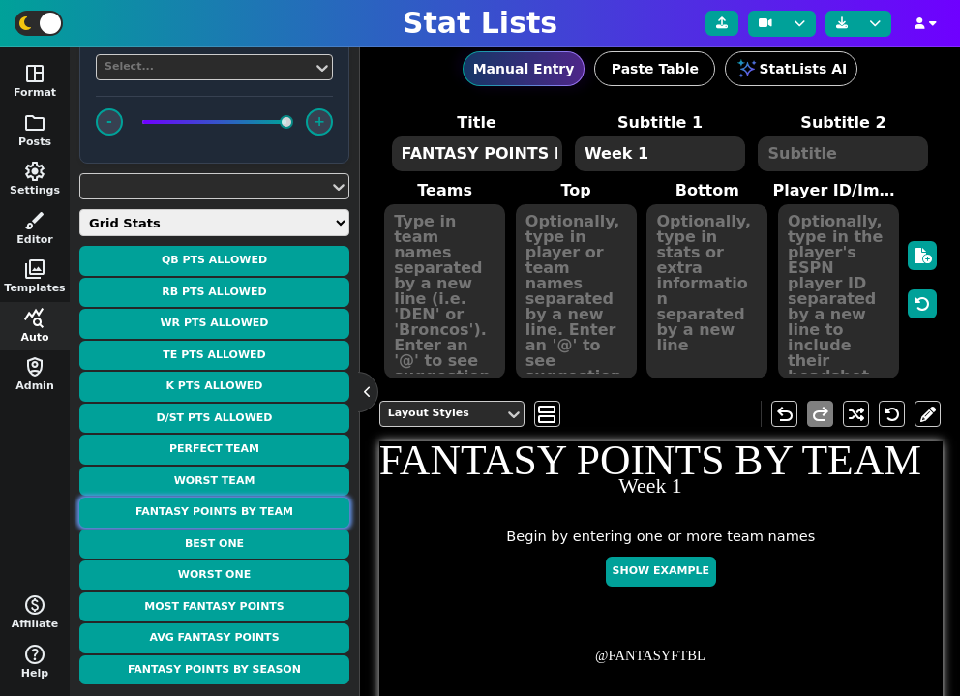
click at [255, 512] on button "Fantasy Points by Team" at bounding box center [214, 512] width 270 height 30
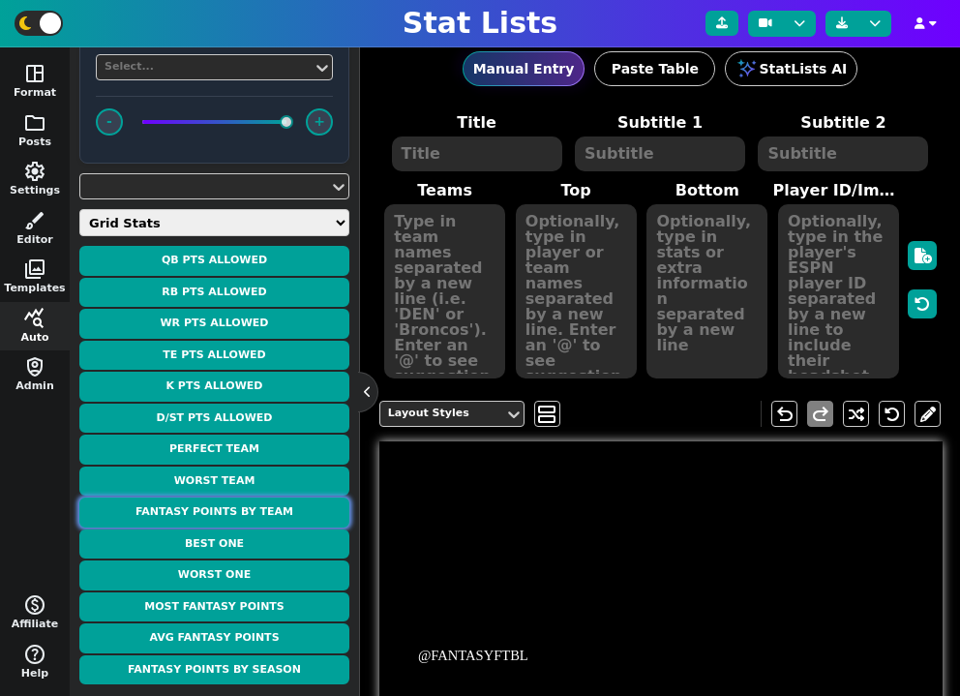
type textarea "FANTASY POINTS BY TEAM"
type textarea "Week 1"
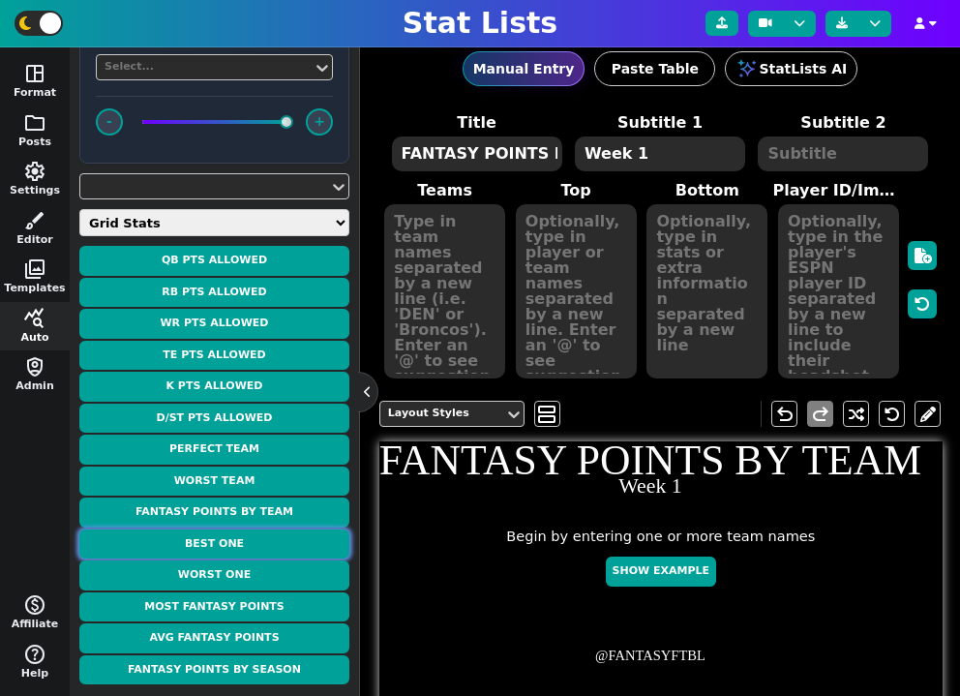
click at [221, 547] on button "Best One" at bounding box center [214, 544] width 270 height 30
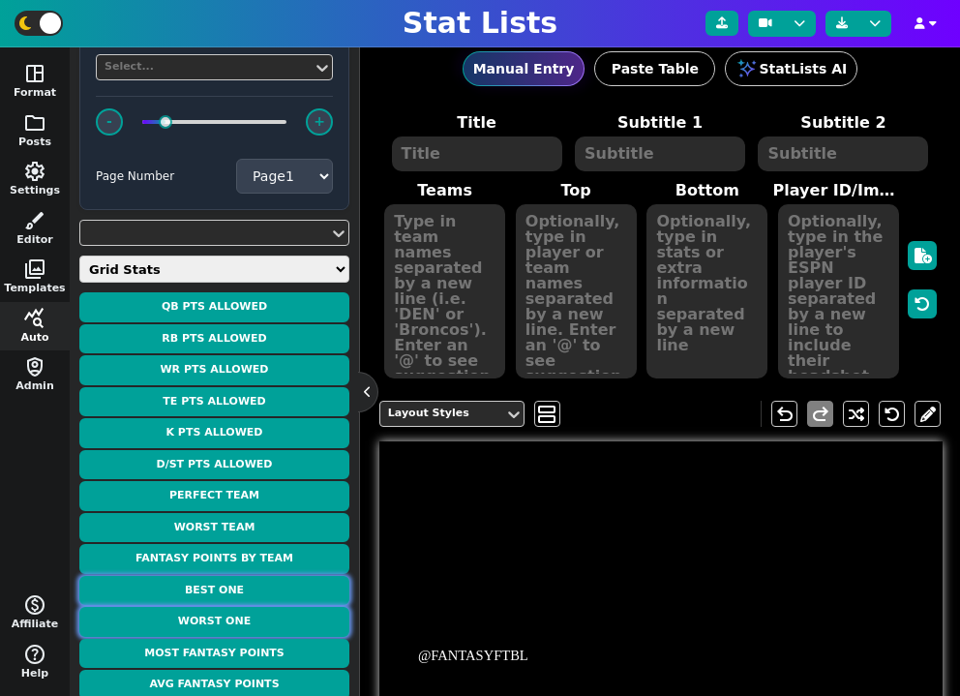
type textarea "BEST TEAM"
type textarea "WEEK 1 - 147.0 PTS"
type textarea "BUF BUF BUF BUF BUF BUF BUF BUF BUF"
type textarea "Josh Allen 38.8 pts James Cook 21.2 pts Ty Johnson 2.4 pts Keon Coleman 25.2 pt…"
type textarea "17 4 26 0 10 86 5 0 15"
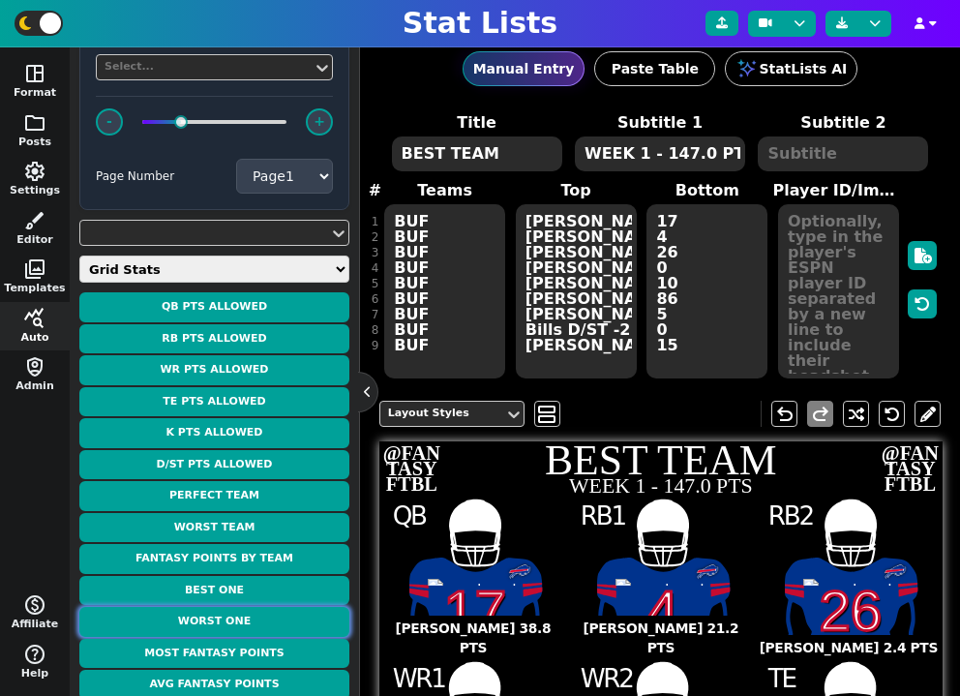
click at [234, 619] on button "Worst One" at bounding box center [214, 622] width 270 height 30
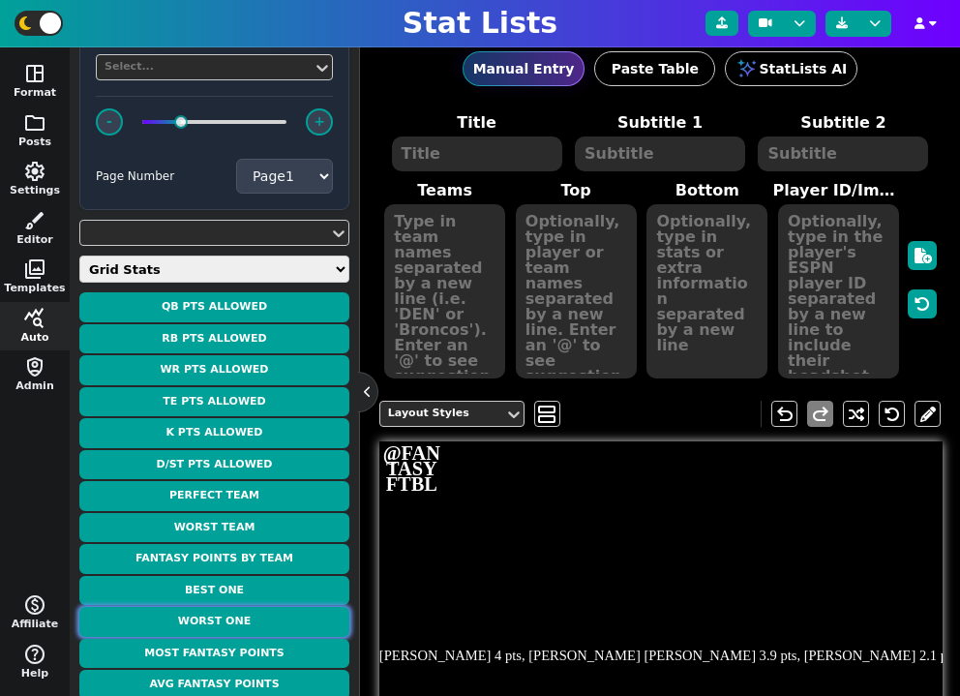
type textarea "WORST TEAM"
type textarea "WEEK 1 - 50.3 PTS"
type textarea "MIA2 MIA2 MIA2 MIA2 MIA2 MIA2 MIA2 MIA2 MIA2"
type textarea "T. Tagovailoa 5.3 pts D. Achane 16.5 pts O. Gordon II 1.3 pts Tyreek Hill 8.0 p…"
type textarea "1 28 31 10 17 80 6 0 47"
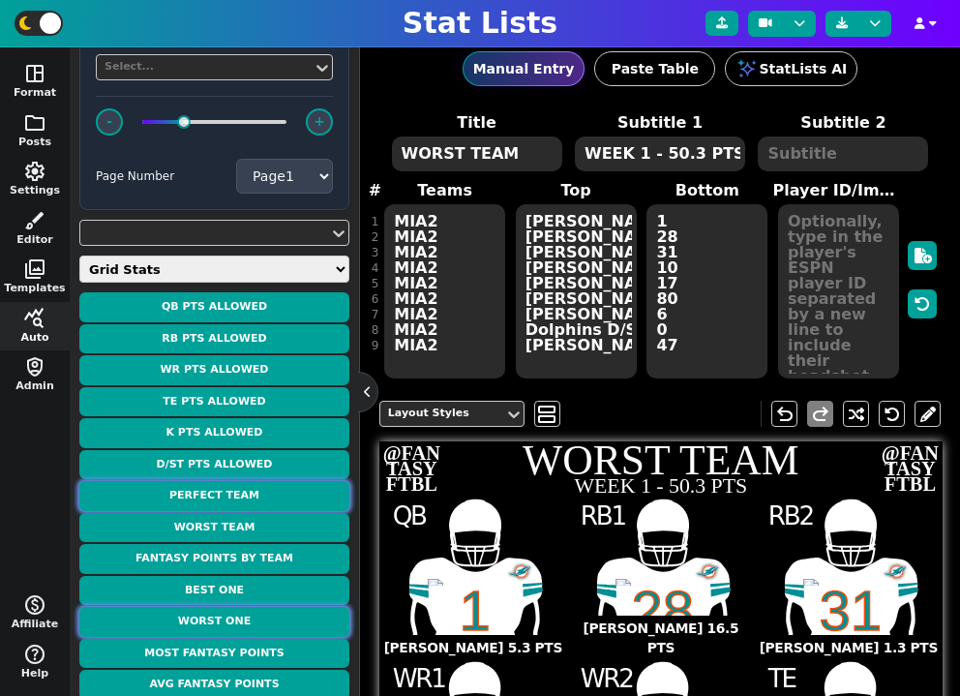
scroll to position [316, 0]
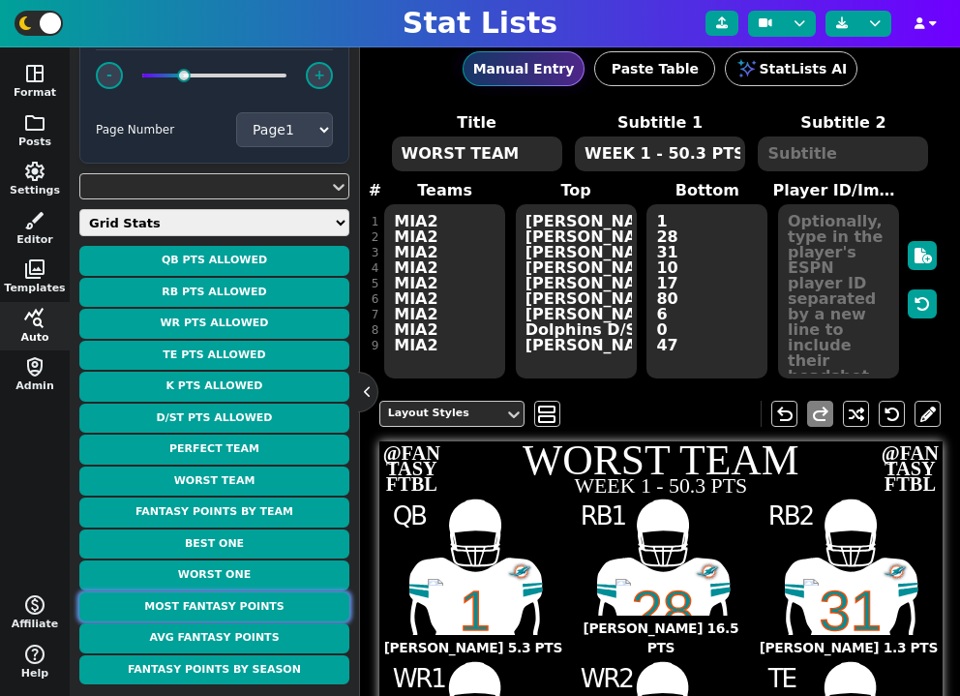
click at [265, 607] on button "Most Fantasy Points" at bounding box center [214, 607] width 270 height 30
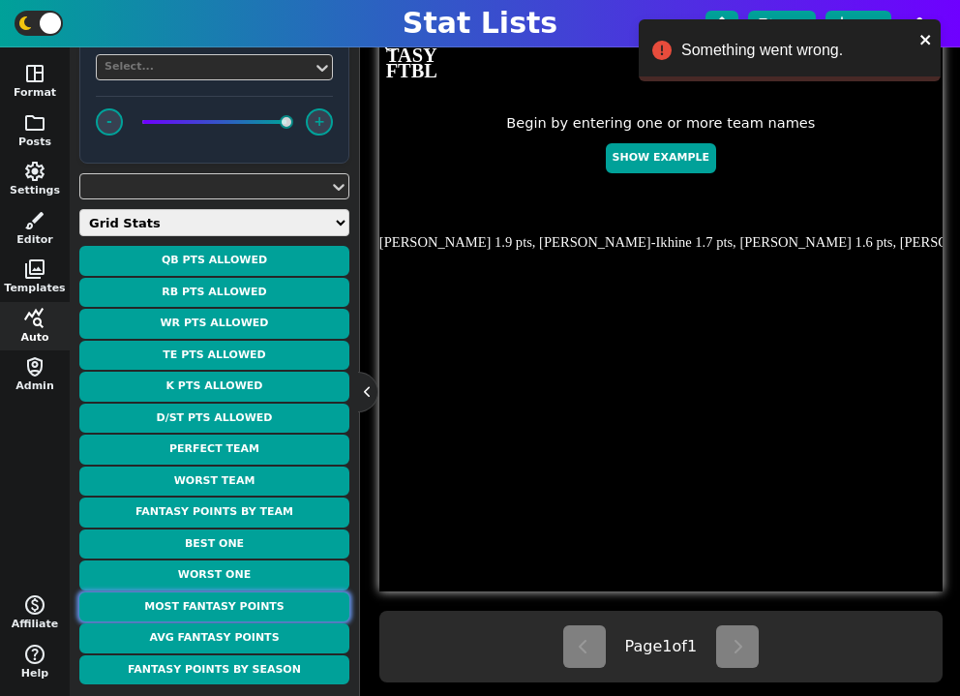
scroll to position [520, 0]
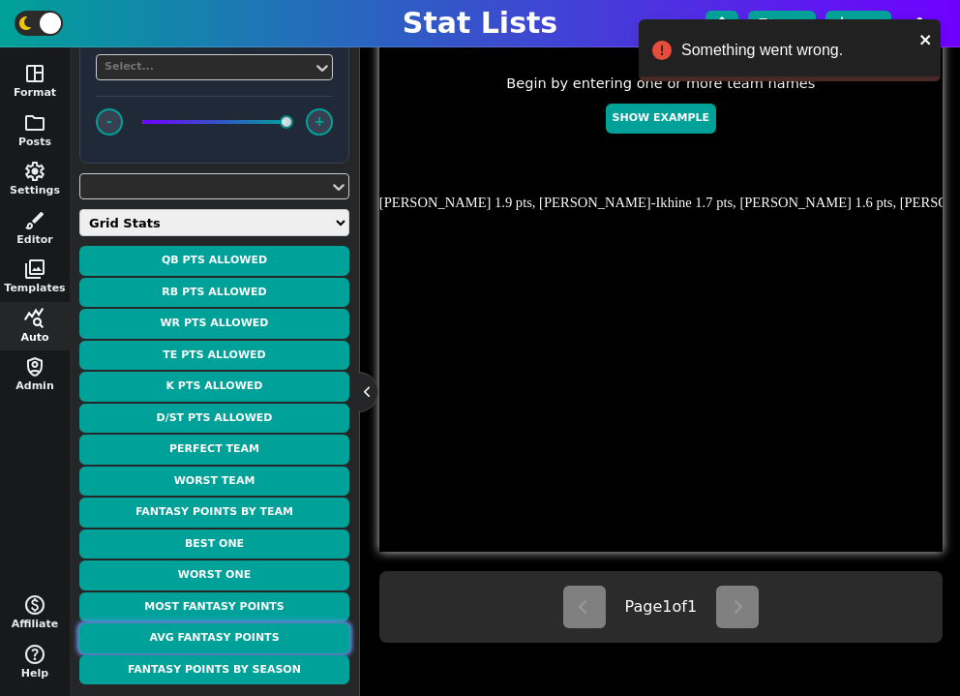
click at [309, 630] on button "Avg Fantasy Points" at bounding box center [214, 638] width 270 height 30
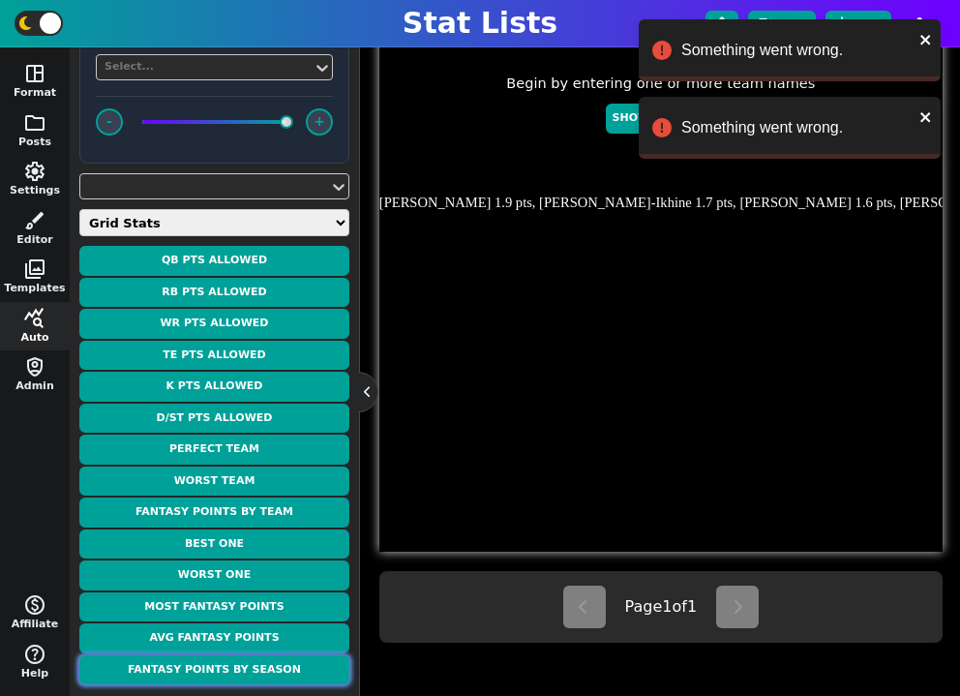
click at [299, 667] on button "Fantasy Points by Season" at bounding box center [214, 670] width 270 height 30
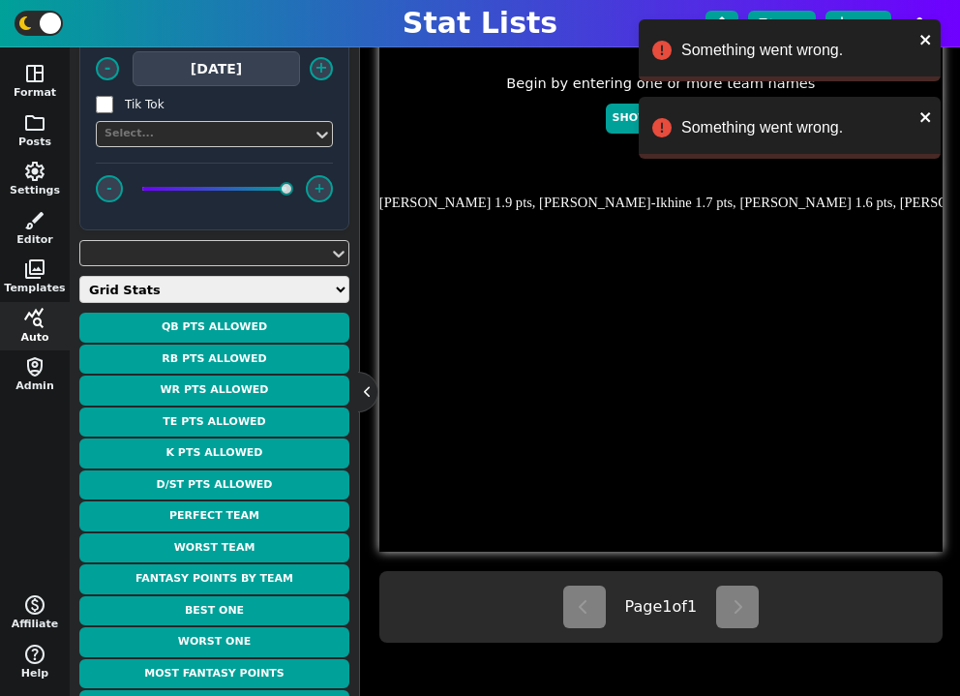
scroll to position [556, 0]
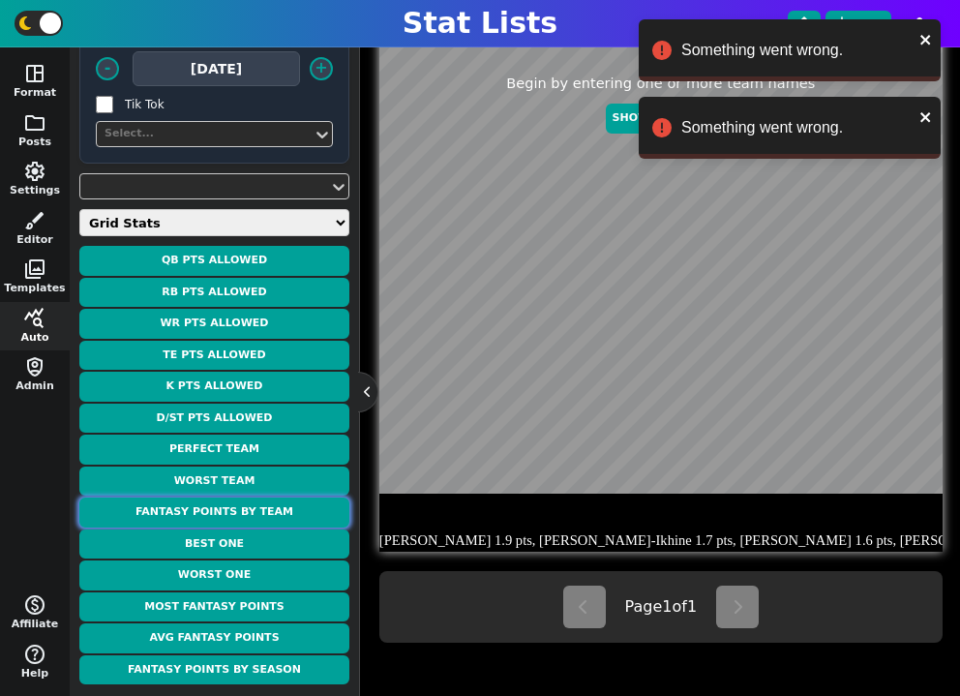
click at [290, 513] on button "Fantasy Points by Team" at bounding box center [214, 512] width 270 height 30
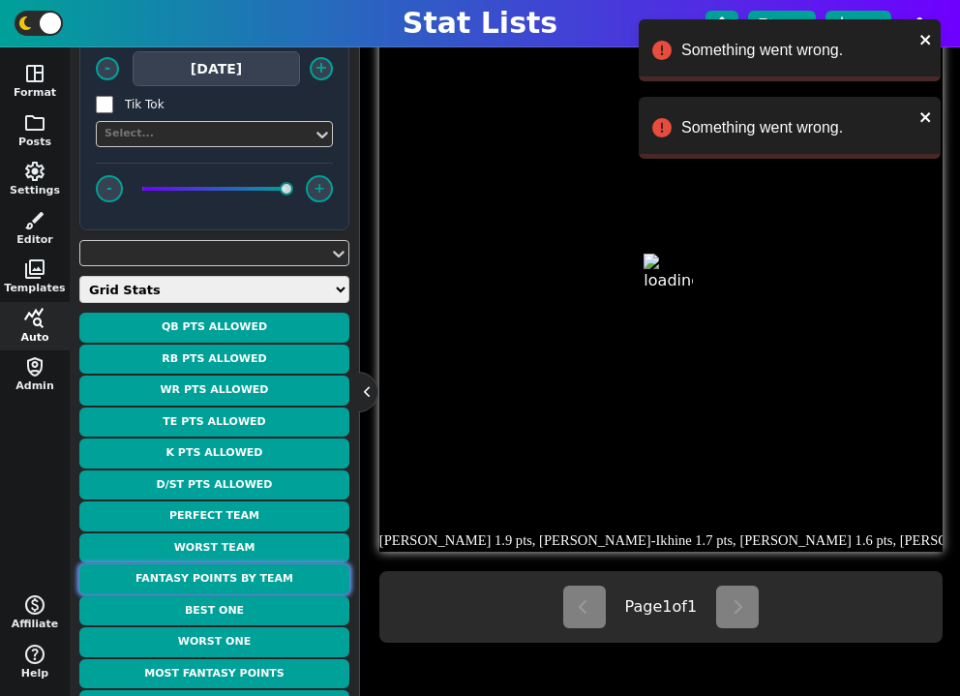
type textarea "FANTASY POINTS BY TEAM"
type textarea "Week 1"
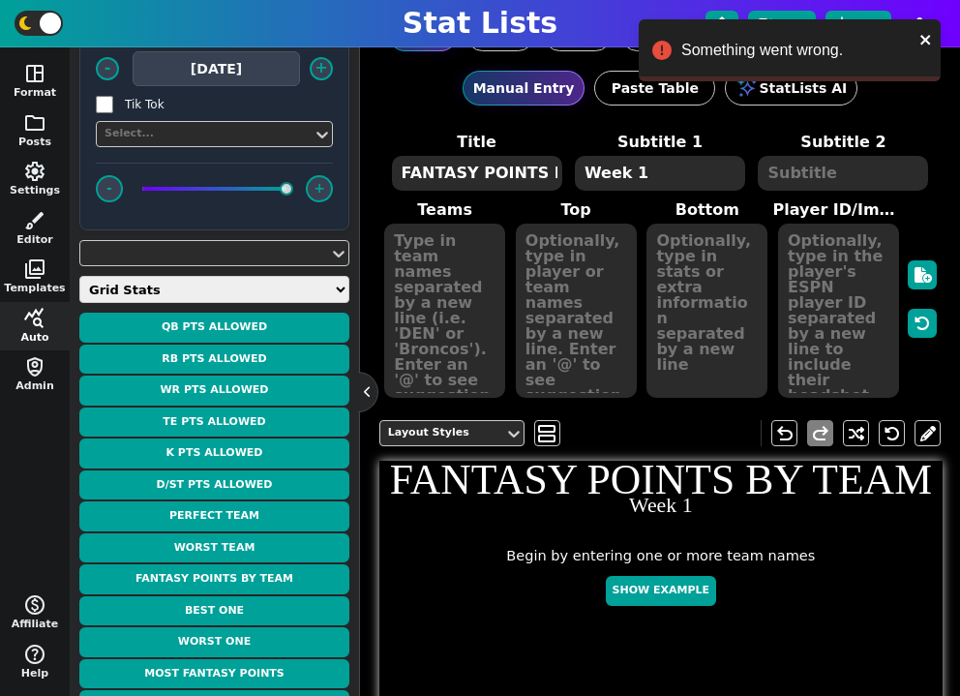
scroll to position [0, 0]
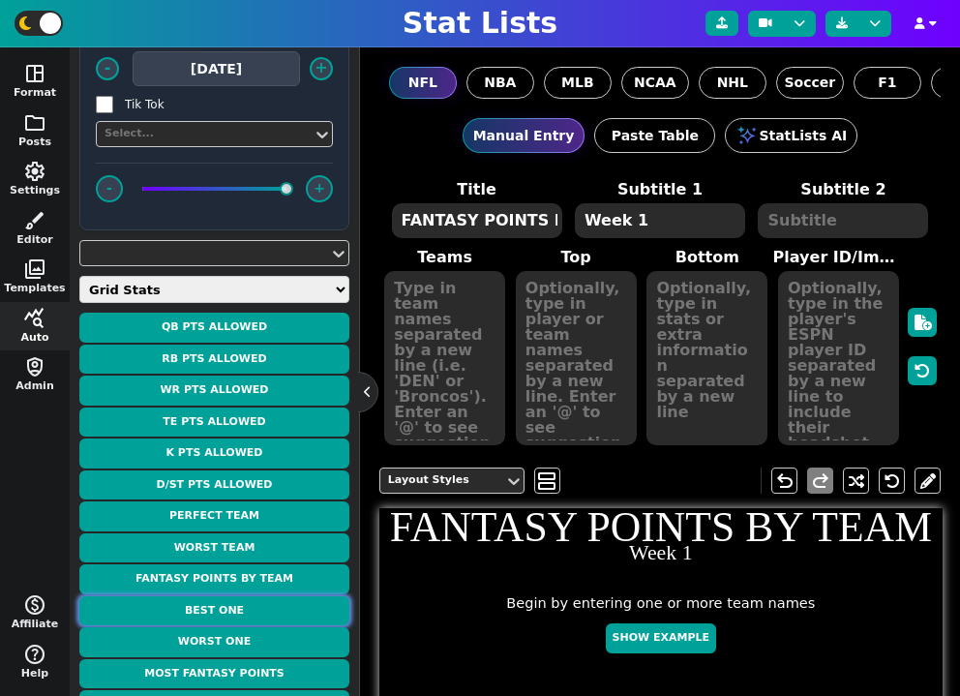
click at [259, 606] on button "Best One" at bounding box center [214, 611] width 270 height 30
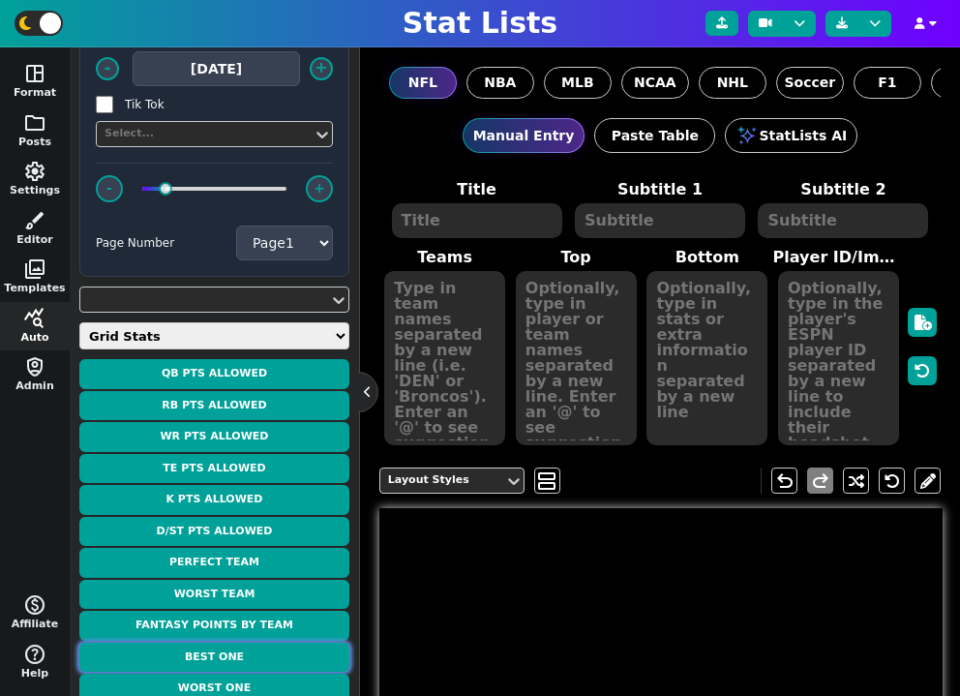
type textarea "BEST TEAM"
type textarea "WEEK 1 - 147.0 PTS"
type textarea "BUF BUF BUF BUF BUF BUF BUF BUF BUF"
type textarea "Josh Allen 38.8 pts James Cook 21.2 pts Ty Johnson 2.4 pts Keon Coleman 25.2 pt…"
type textarea "17 4 26 0 10 86 5 0 15"
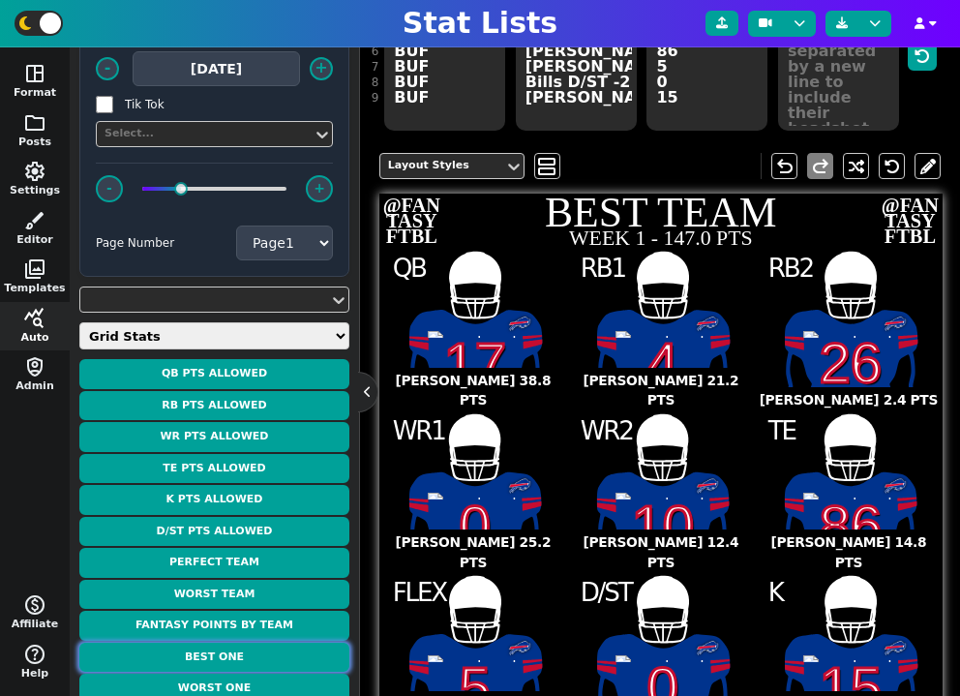
scroll to position [351, 0]
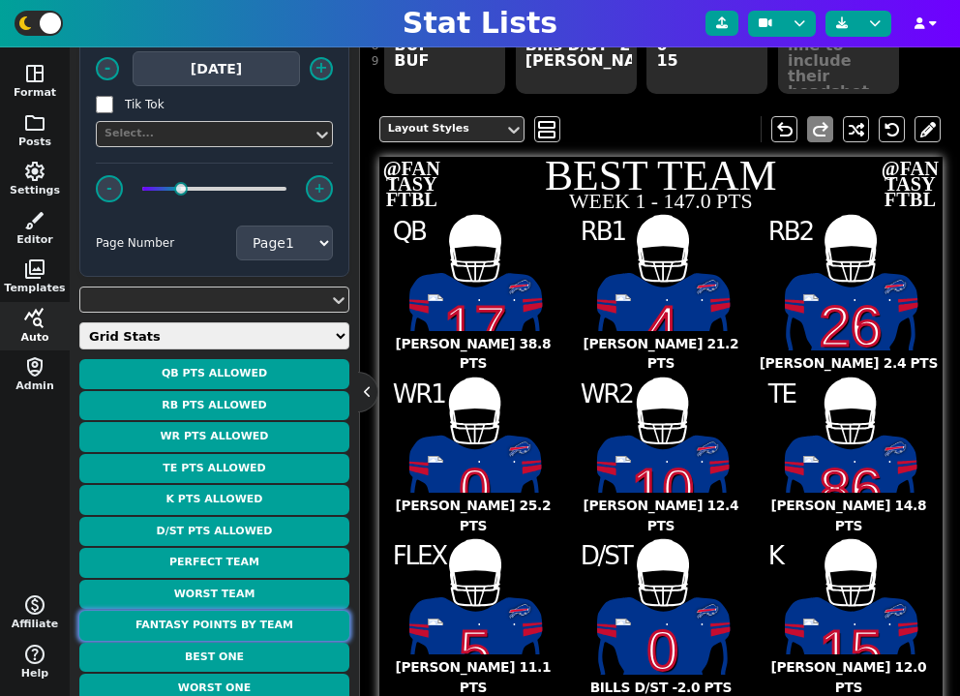
click at [276, 614] on button "Fantasy Points by Team" at bounding box center [214, 626] width 270 height 30
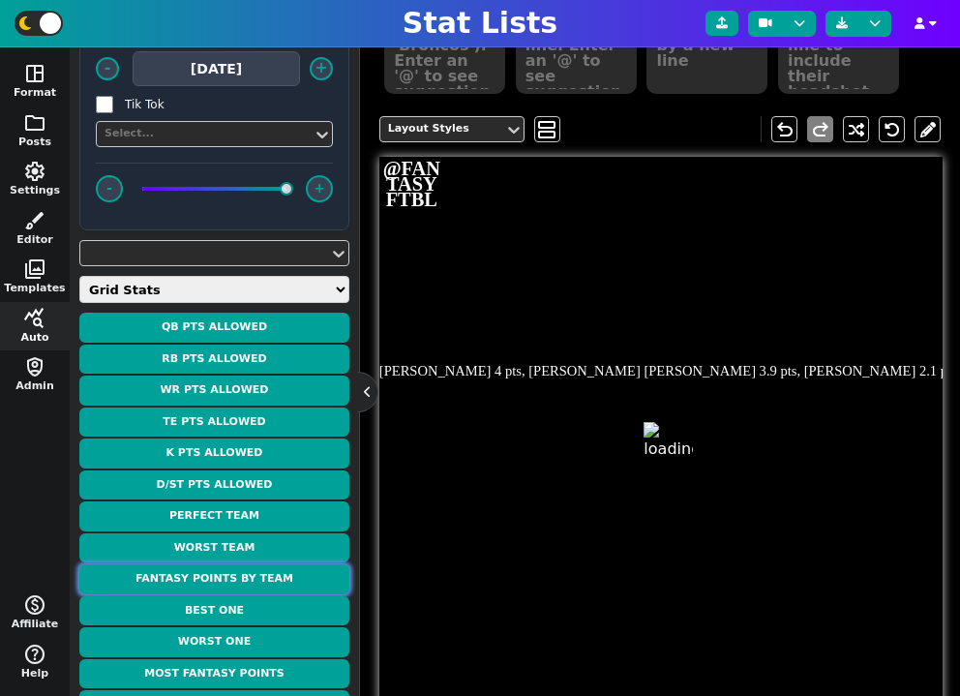
type textarea "FANTASY POINTS BY TEAM"
type textarea "Week 1"
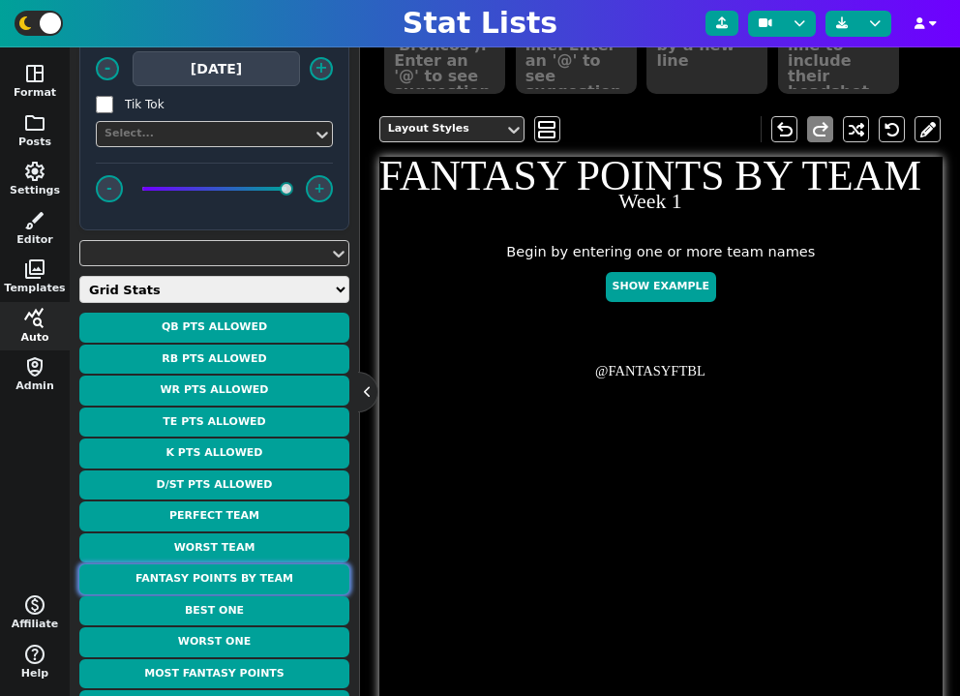
click at [258, 574] on button "Fantasy Points by Team" at bounding box center [214, 579] width 270 height 30
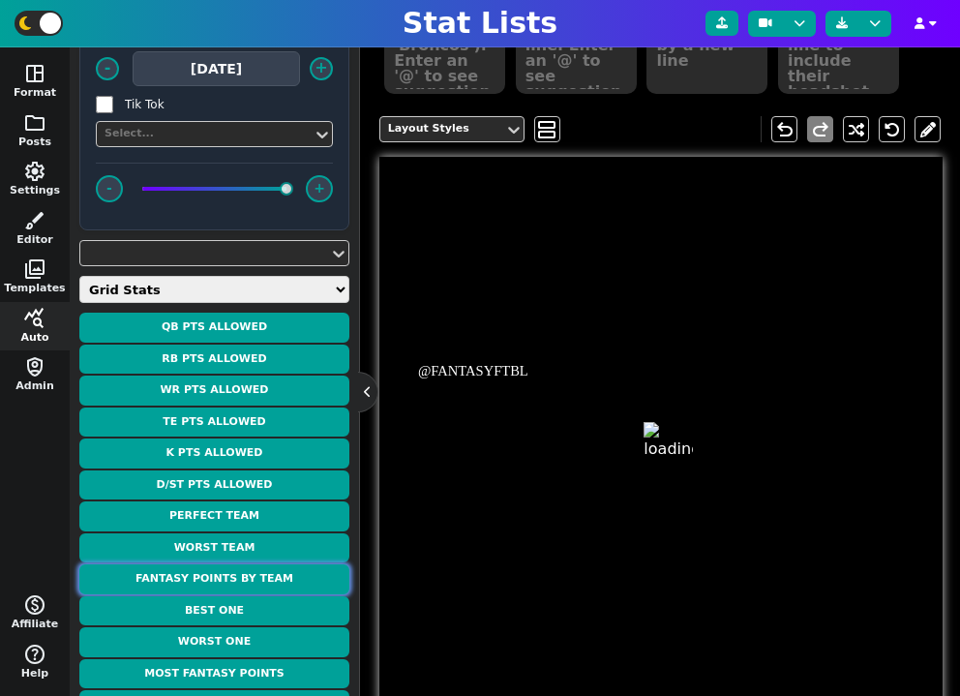
type textarea "FANTASY POINTS BY TEAM"
type textarea "Week 1"
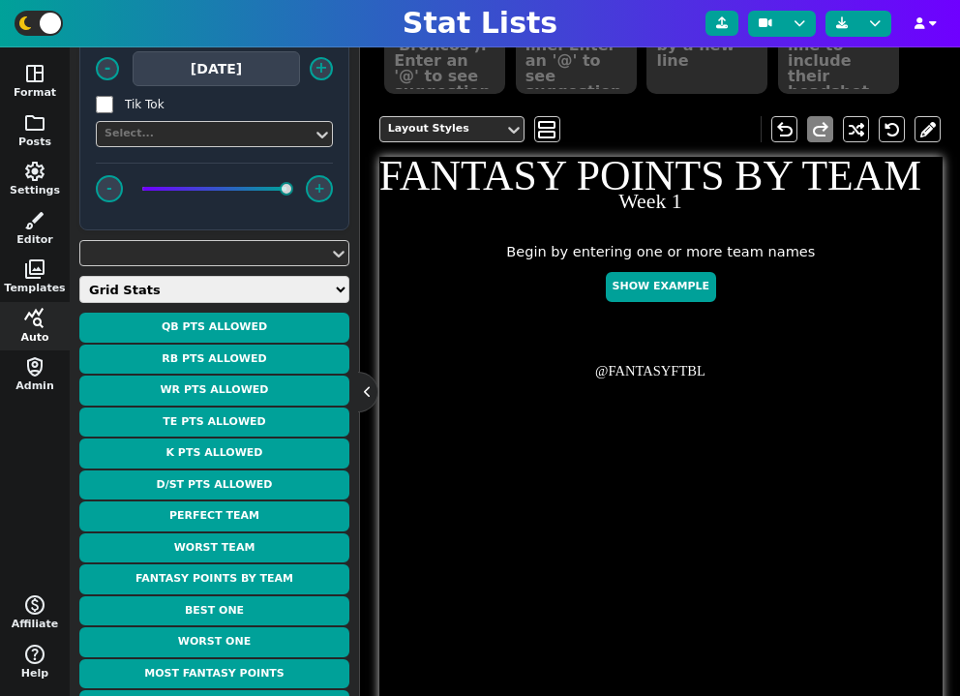
click at [607, 377] on div "@FANTASYFTBL" at bounding box center [650, 371] width 542 height 21
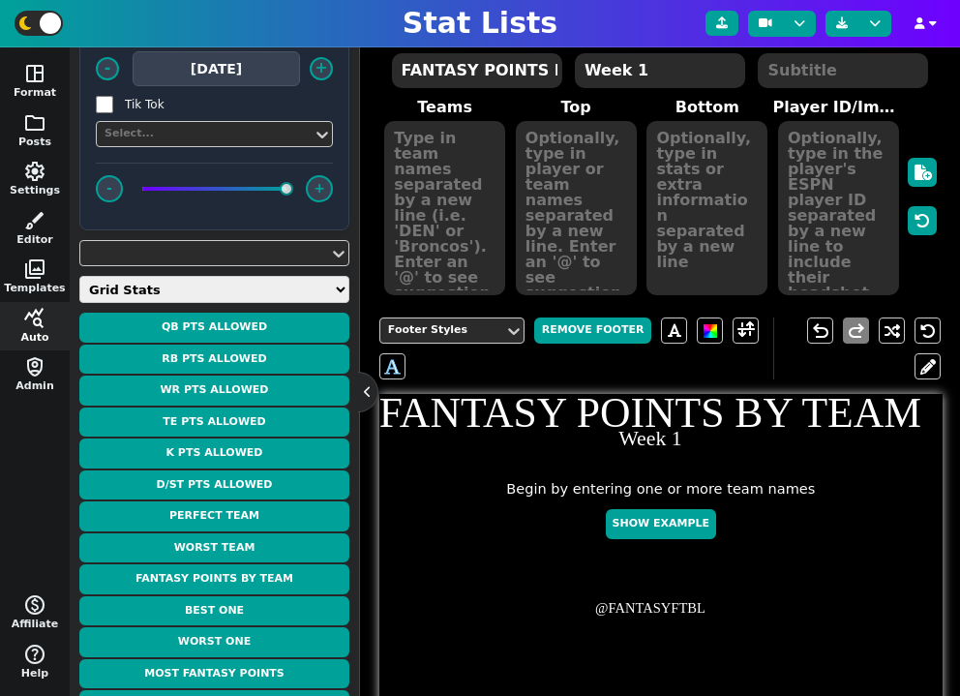
scroll to position [152, 0]
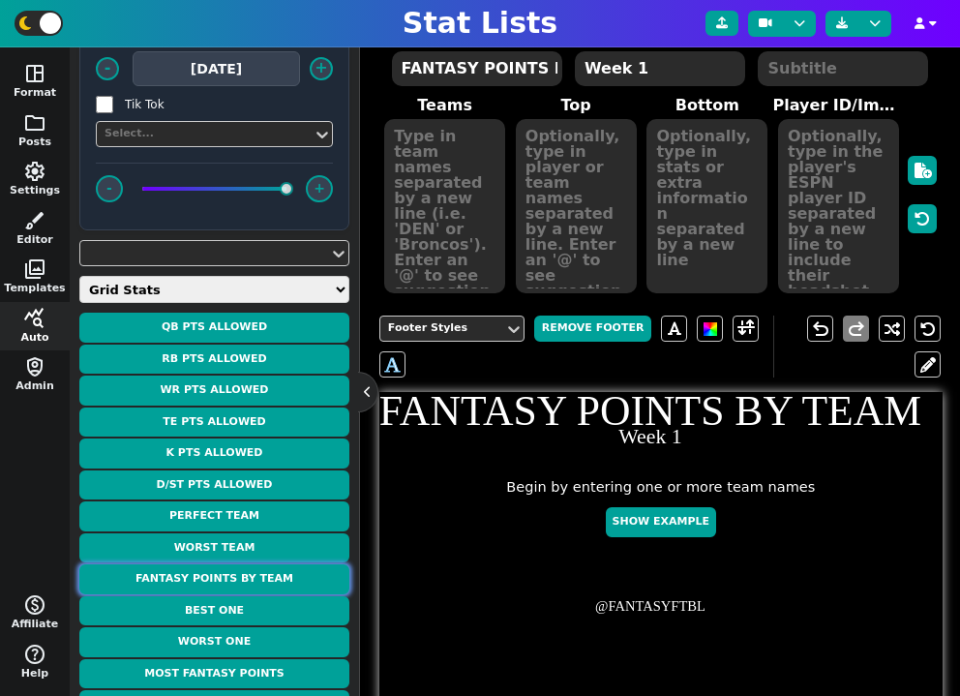
click at [289, 576] on button "Fantasy Points by Team" at bounding box center [214, 579] width 270 height 30
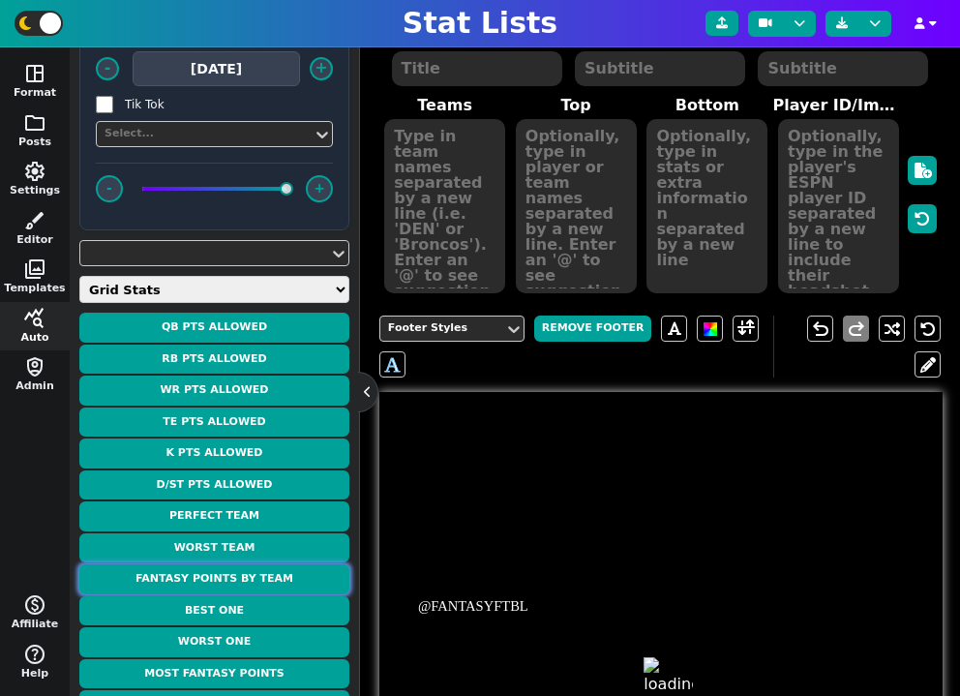
type textarea "FANTASY POINTS BY TEAM"
type textarea "Week 1"
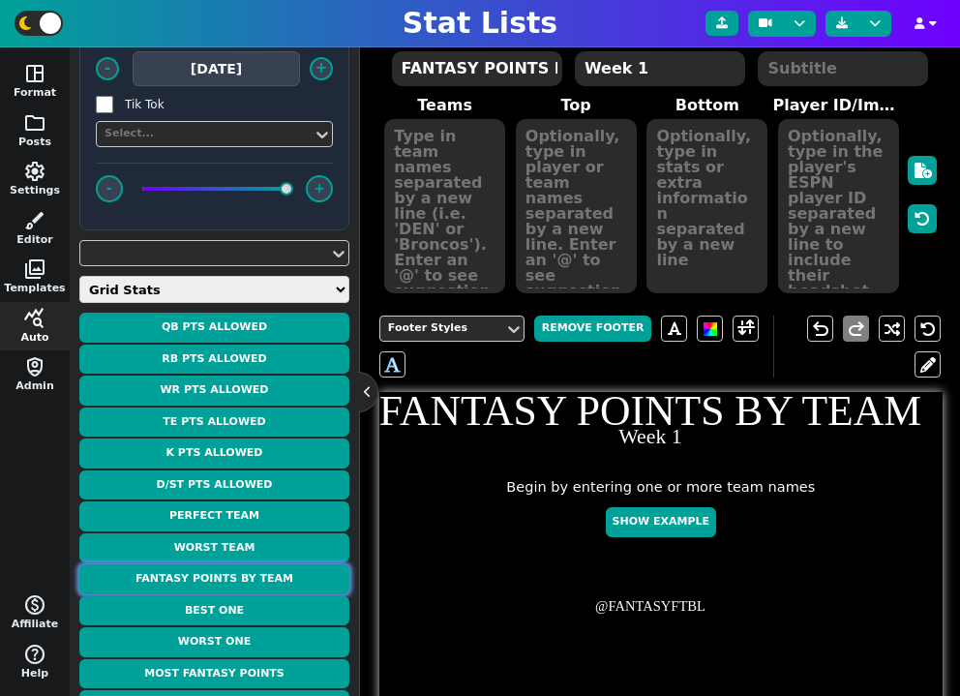
click at [321, 578] on button "Fantasy Points by Team" at bounding box center [214, 579] width 270 height 30
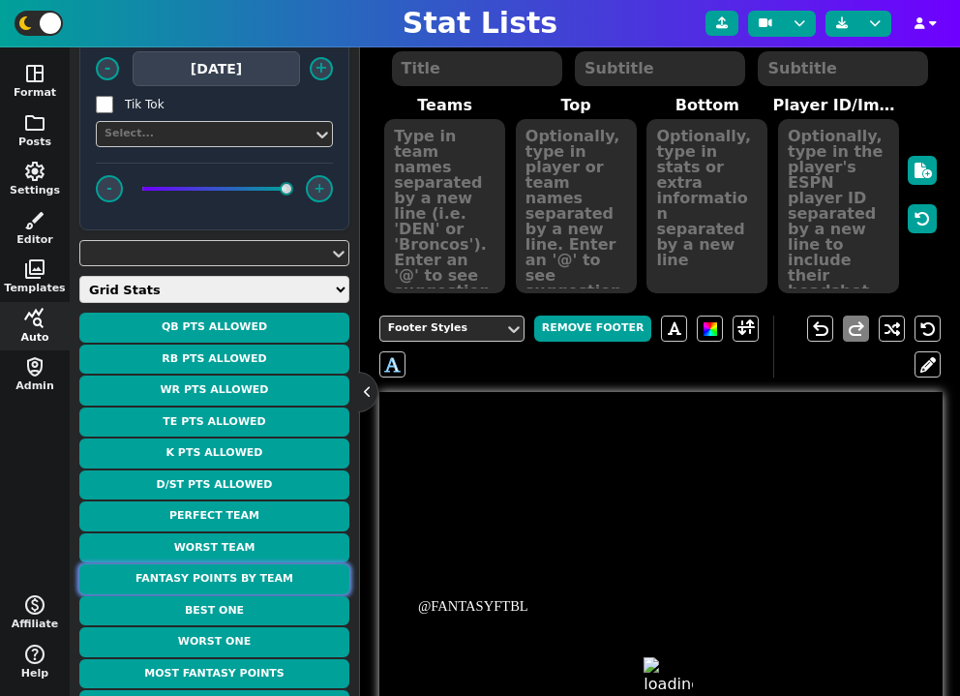
type textarea "FANTASY POINTS BY TEAM"
type textarea "Week 1"
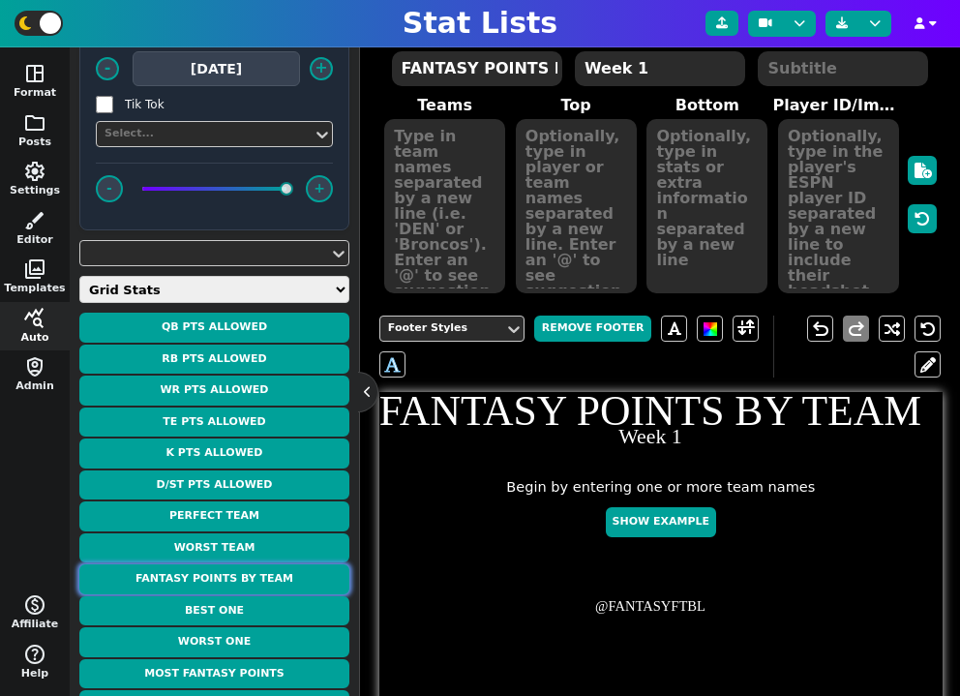
click at [293, 577] on button "Fantasy Points by Team" at bounding box center [214, 579] width 270 height 30
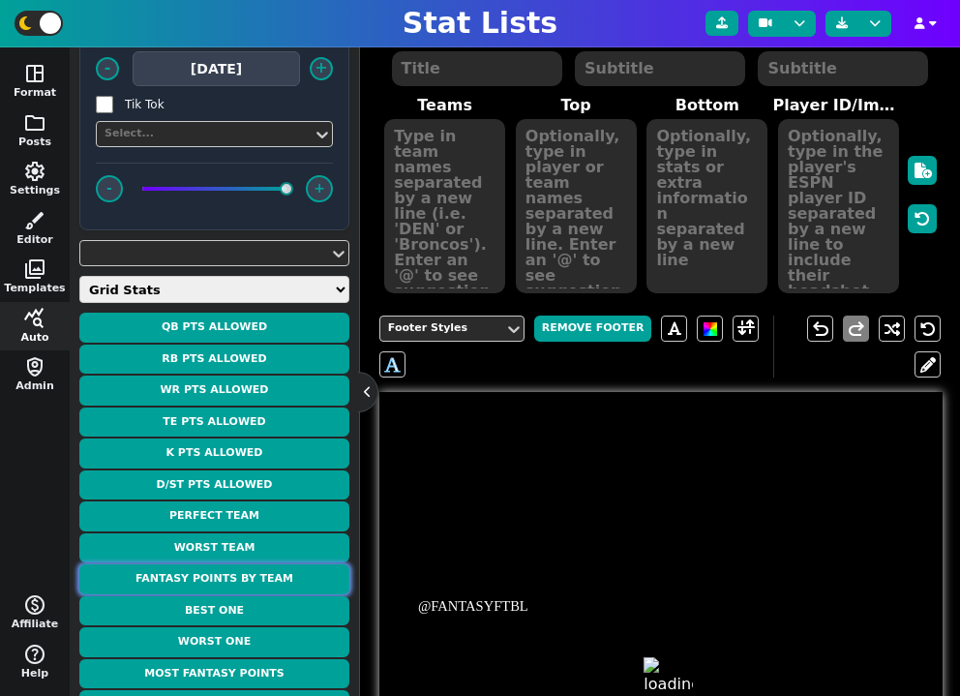
type textarea "FANTASY POINTS BY TEAM"
type textarea "Week 1"
type textarea "BUF IND LAC PIT LV BAL WSH NYJ SF JAX ATL CLE KC DEN NE GB ARI LAR NO TB PHI DE…"
type textarea "147.0 127.7 119.5 117.5 113.3 109.1 106.6 105.7 105.7 104.9 102.6 99.5 98.9 96.…"
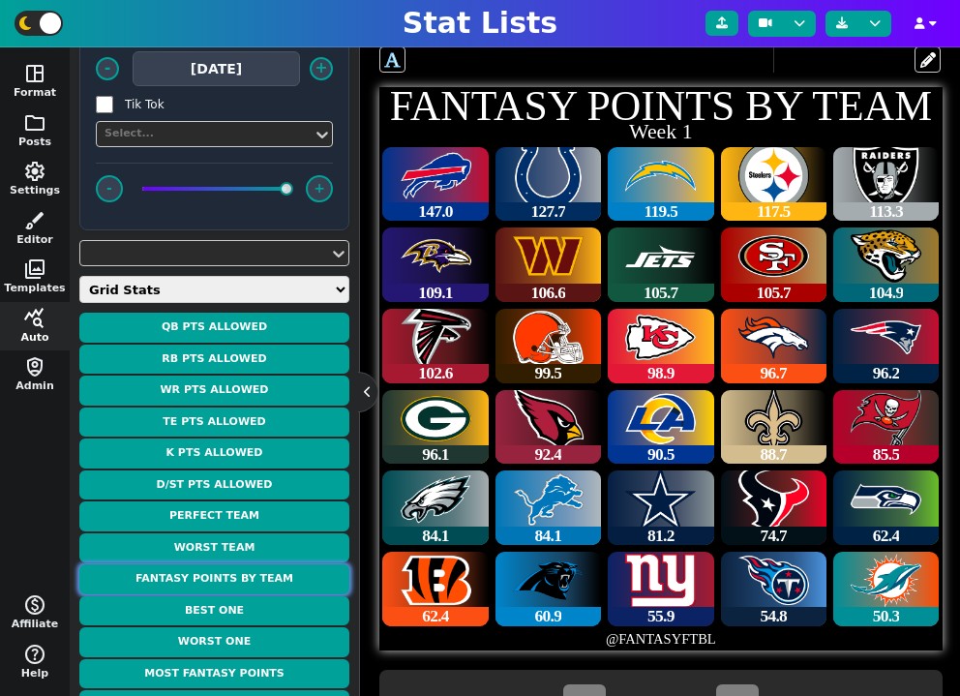
scroll to position [451, 0]
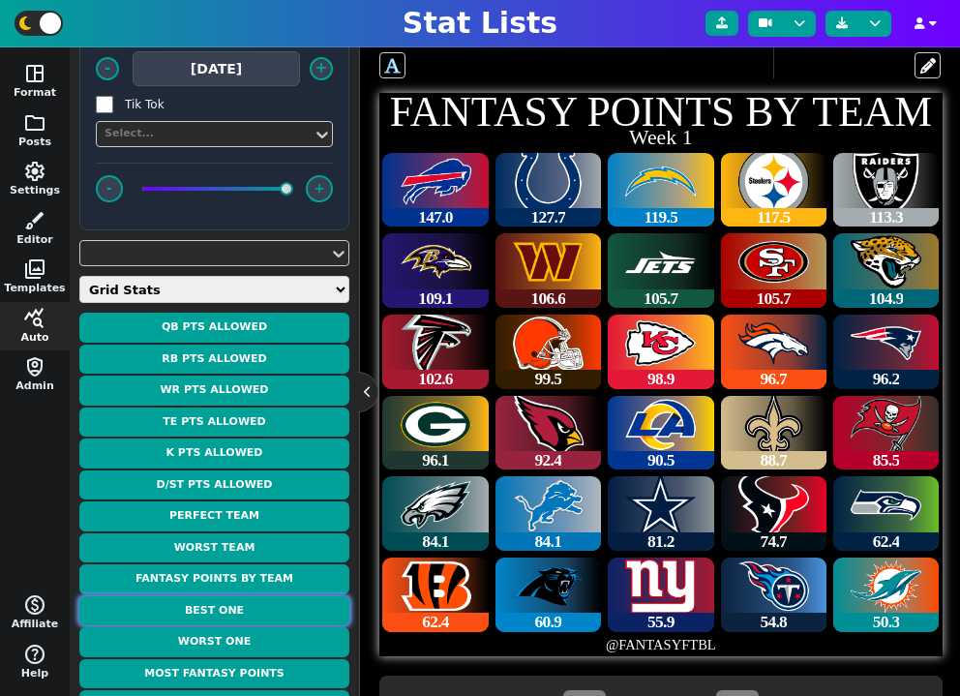
click at [266, 604] on button "Best One" at bounding box center [214, 611] width 270 height 30
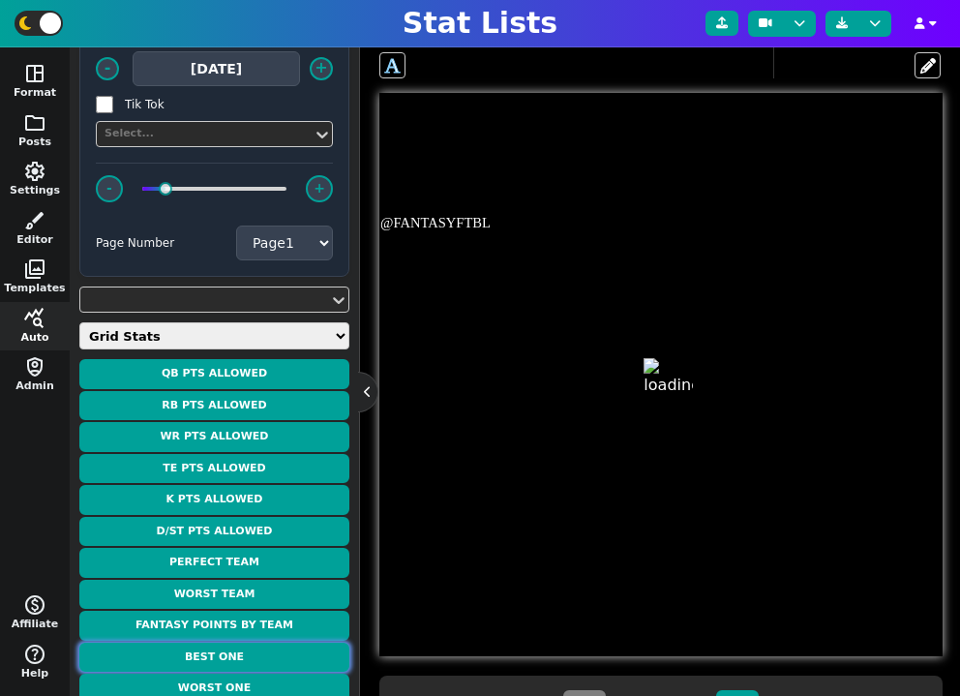
type textarea "BEST TEAM"
type textarea "WEEK 1 - 147.0 PTS"
type textarea "BUF BUF BUF BUF BUF BUF BUF BUF BUF"
type textarea "Josh Allen 38.8 pts James Cook 21.2 pts Ty Johnson 2.4 pts Keon Coleman 25.2 pt…"
type textarea "17 4 26 0 10 86 5 0 15"
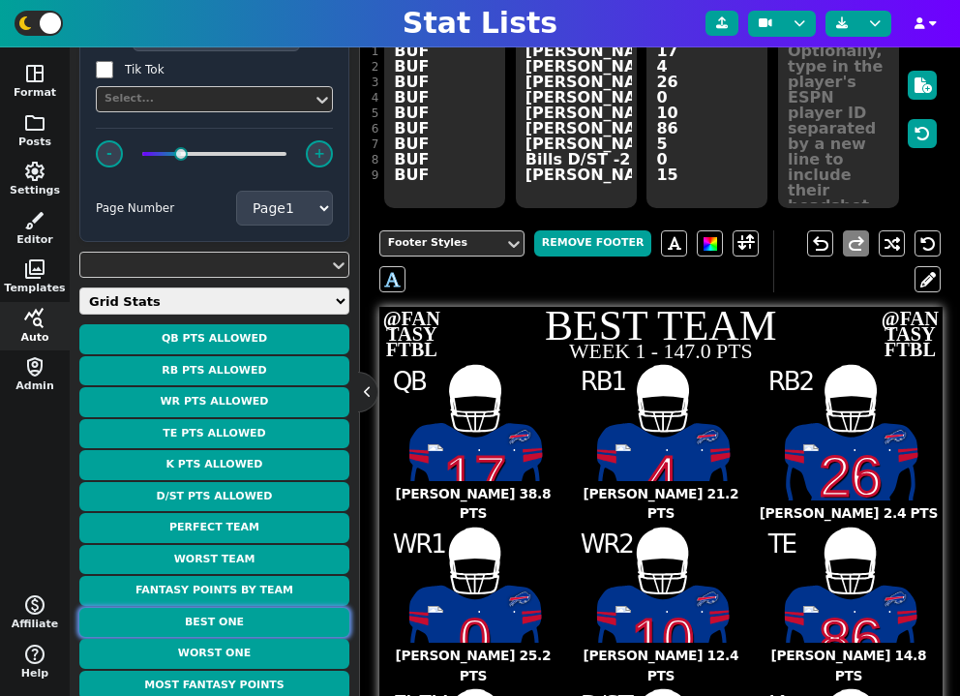
scroll to position [246, 0]
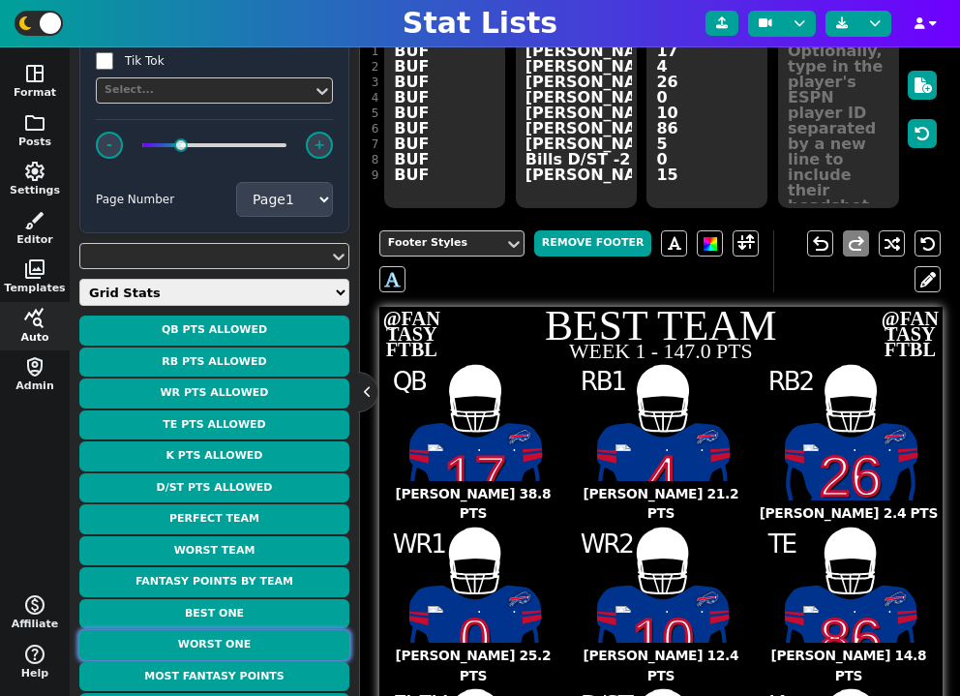
click at [238, 641] on button "Worst One" at bounding box center [214, 645] width 270 height 30
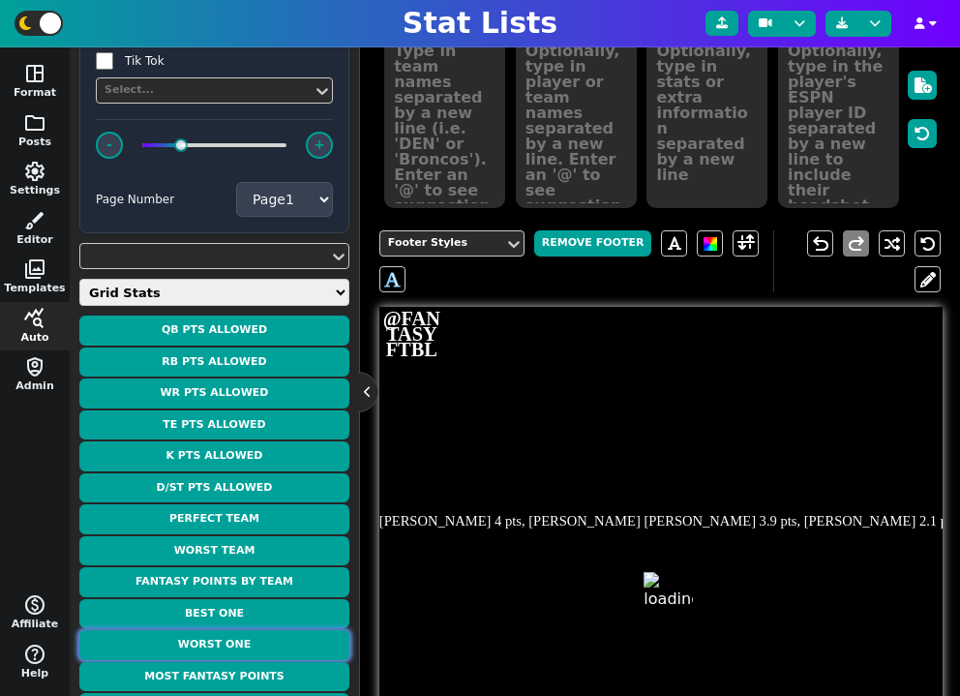
type textarea "WORST TEAM"
type textarea "WEEK 1 - 50.3 PTS"
type textarea "MIA2 MIA2 MIA2 MIA2 MIA2 MIA2 MIA2 MIA2 MIA2"
type textarea "T. Tagovailoa 5.3 pts D. Achane 16.5 pts O. Gordon II 1.3 pts Tyreek Hill 8.0 p…"
type textarea "1 28 31 10 17 80 6 0 47"
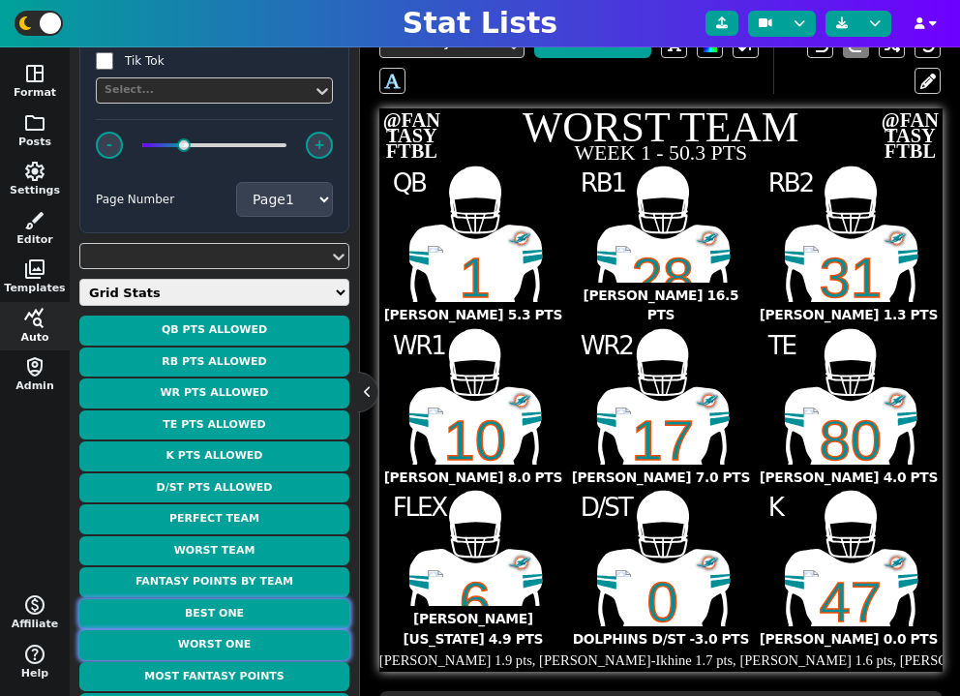
scroll to position [316, 0]
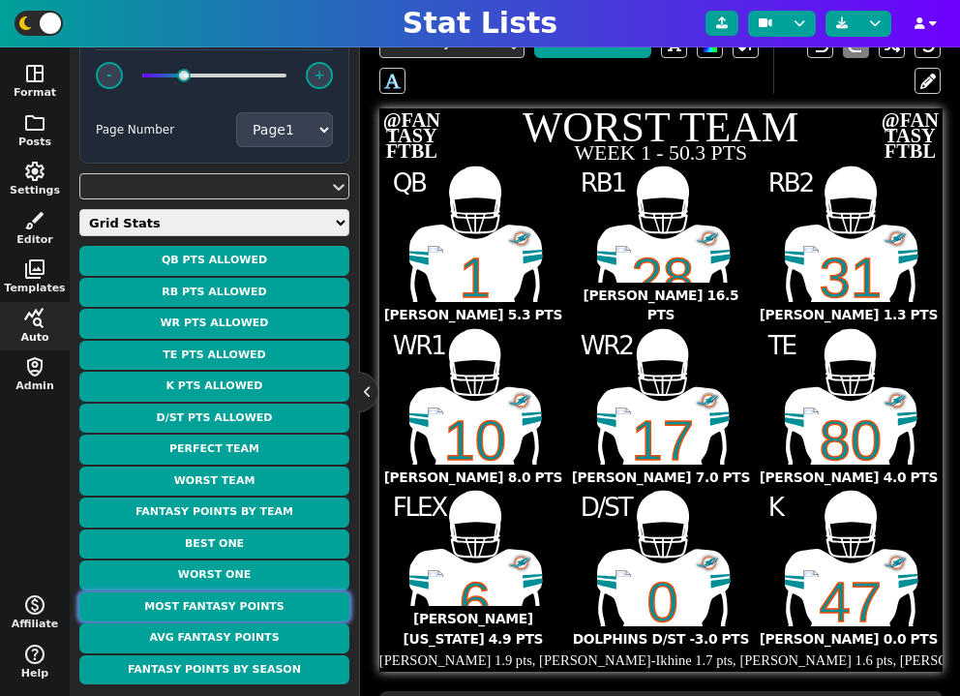
click at [262, 596] on button "Most Fantasy Points" at bounding box center [214, 607] width 270 height 30
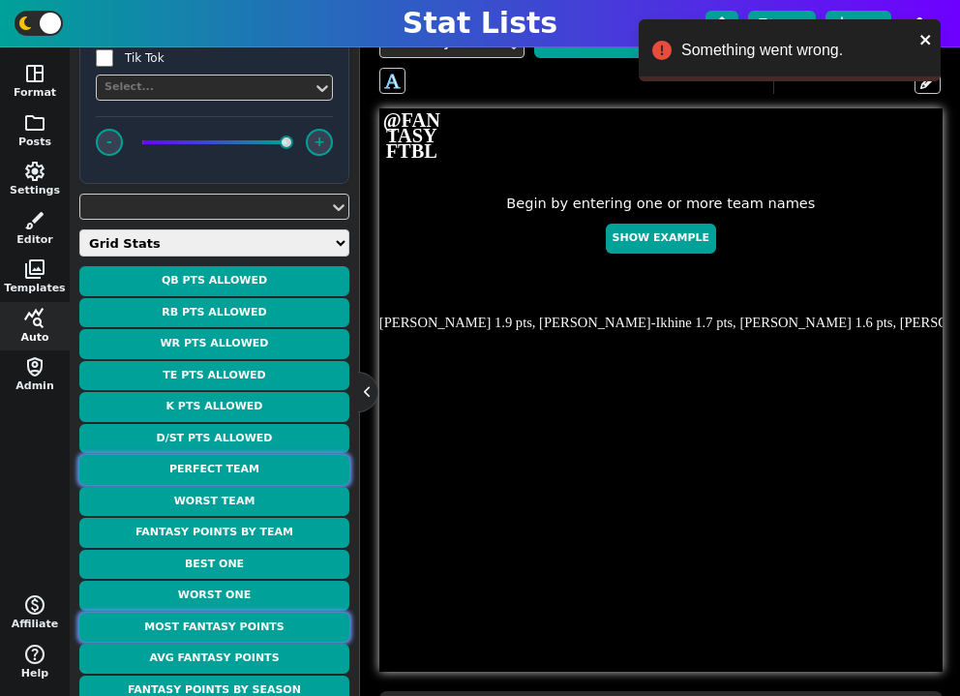
scroll to position [269, 0]
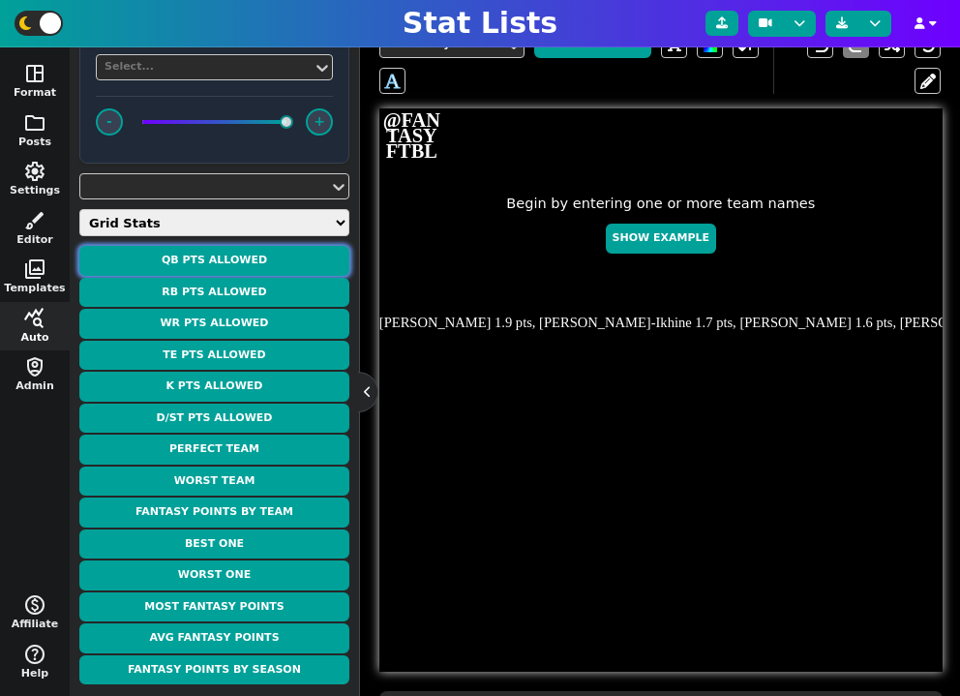
click at [255, 265] on button "QB Pts Allowed" at bounding box center [214, 261] width 270 height 30
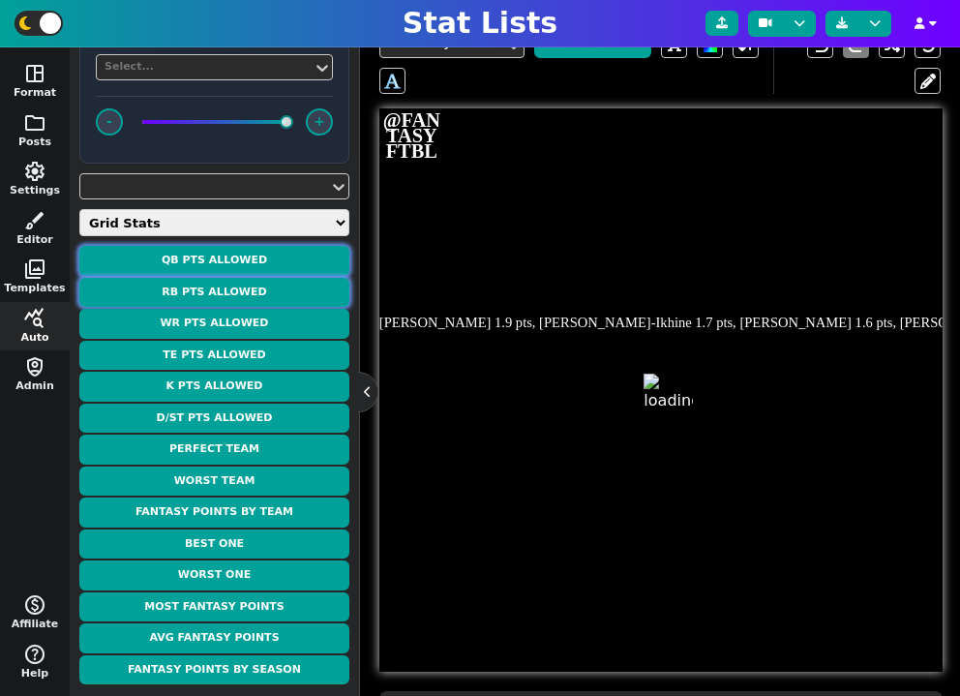
type textarea "FANTASY PTS ALLOWED"
type textarea "To Opposing Quarterbacks"
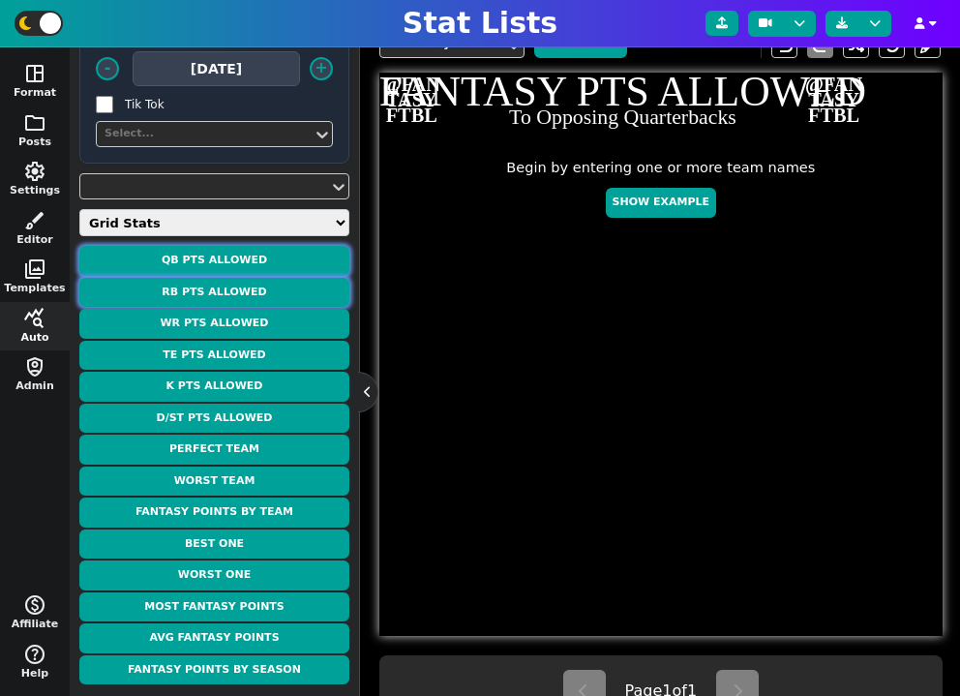
scroll to position [202, 0]
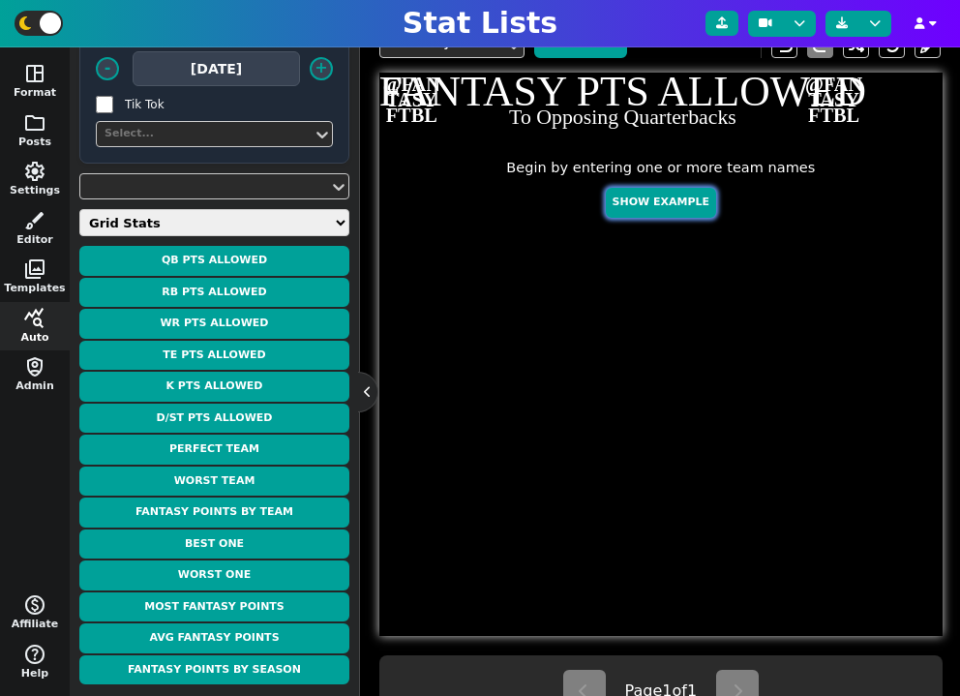
click at [638, 200] on button "Show Example" at bounding box center [661, 203] width 110 height 30
type textarea "Example Post"
type textarea "Random"
type textarea "JAX TB GB KC BUF DET SF HOU MIA DAL"
type textarea "Trevor Lawrence Baker Mayfield Jordan Love Patrick Mahomes Josh Allen Jared Gof…"
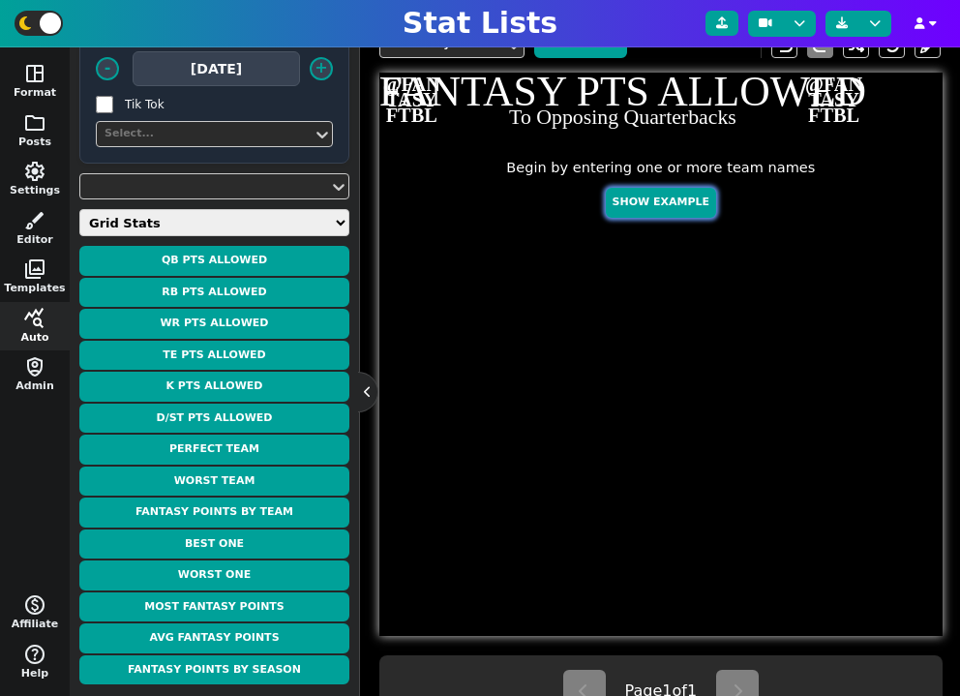
type textarea "662 633 547 514 348 305 295 261 190 159"
type textarea "4360310 3052587 4036378 3139477 3918298 3046779 4361741 4432577 4241479 2577417"
